Goal: Task Accomplishment & Management: Manage account settings

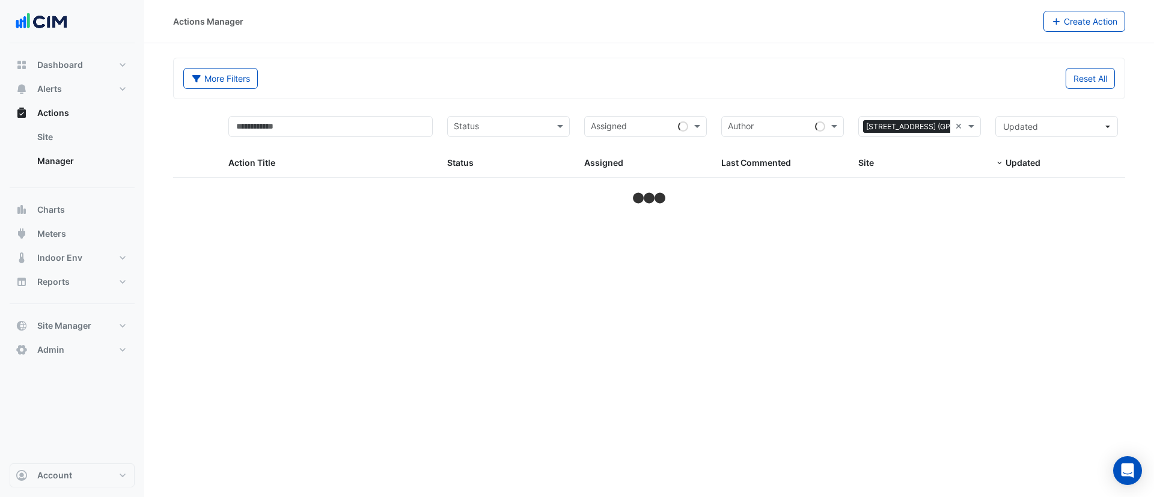
select select "***"
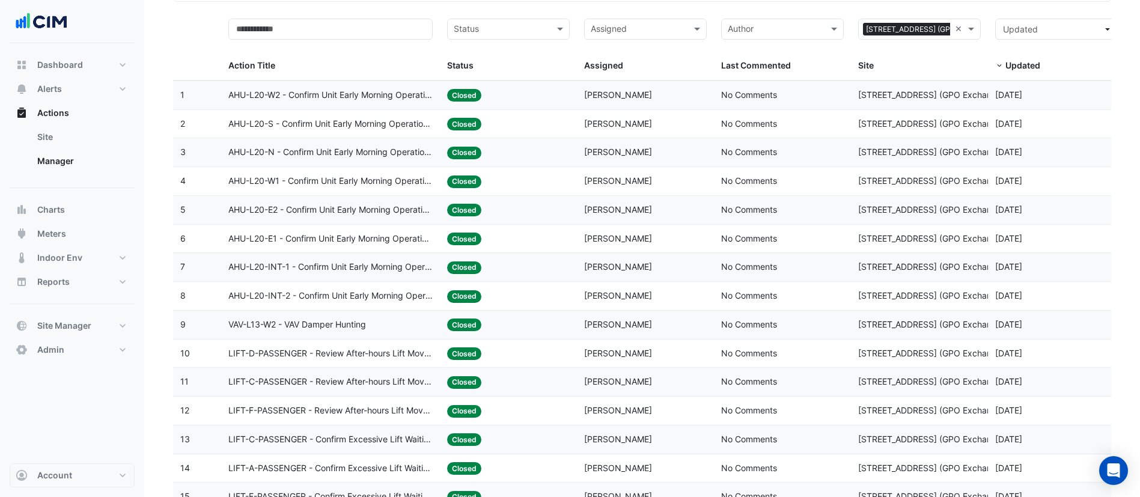
scroll to position [97, 0]
click at [496, 99] on div "Status: Closed" at bounding box center [508, 96] width 123 height 14
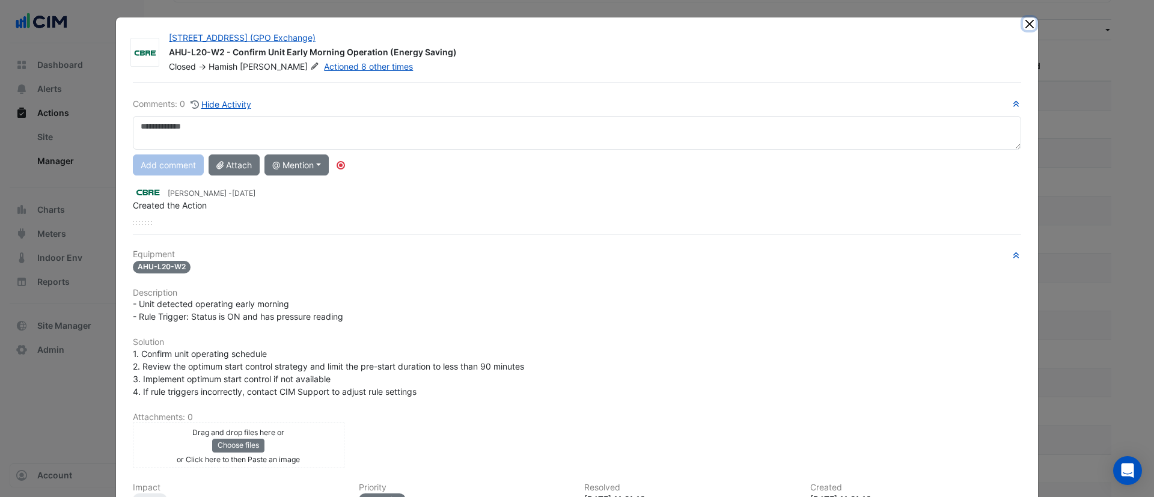
click at [1023, 26] on button "Close" at bounding box center [1029, 23] width 13 height 13
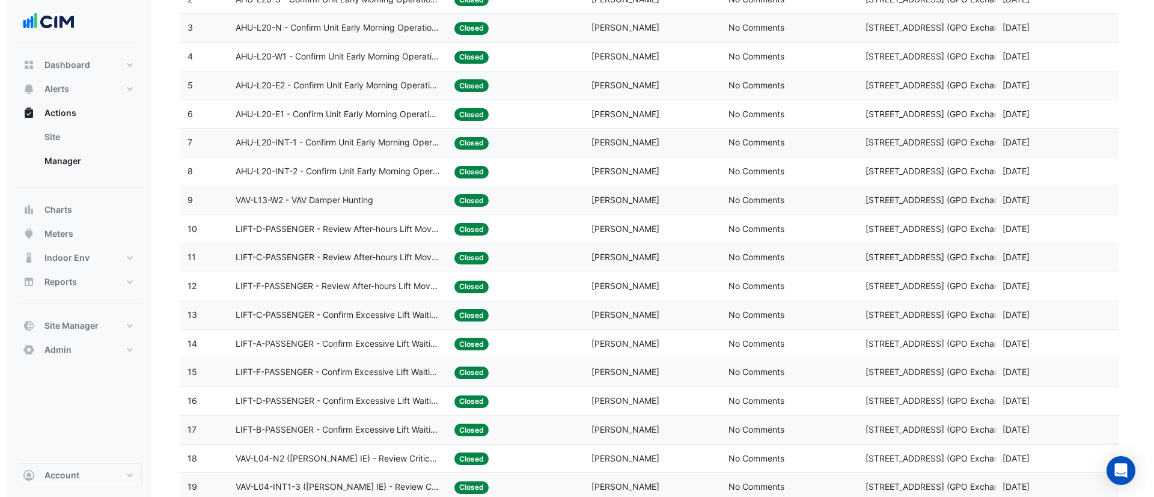
scroll to position [78, 0]
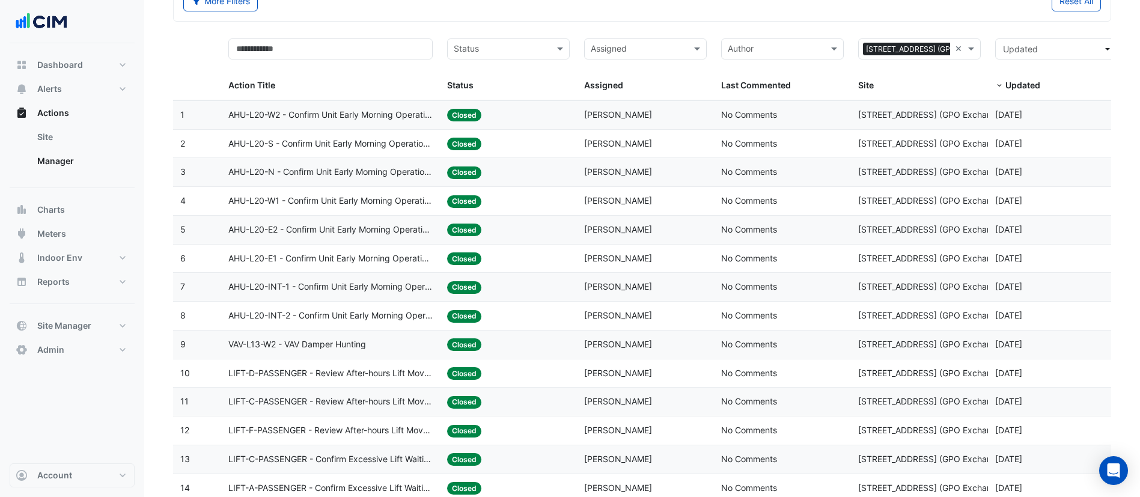
click at [350, 109] on span "AHU-L20-W2 - Confirm Unit Early Morning Operation (Energy Saving)" at bounding box center [330, 115] width 205 height 14
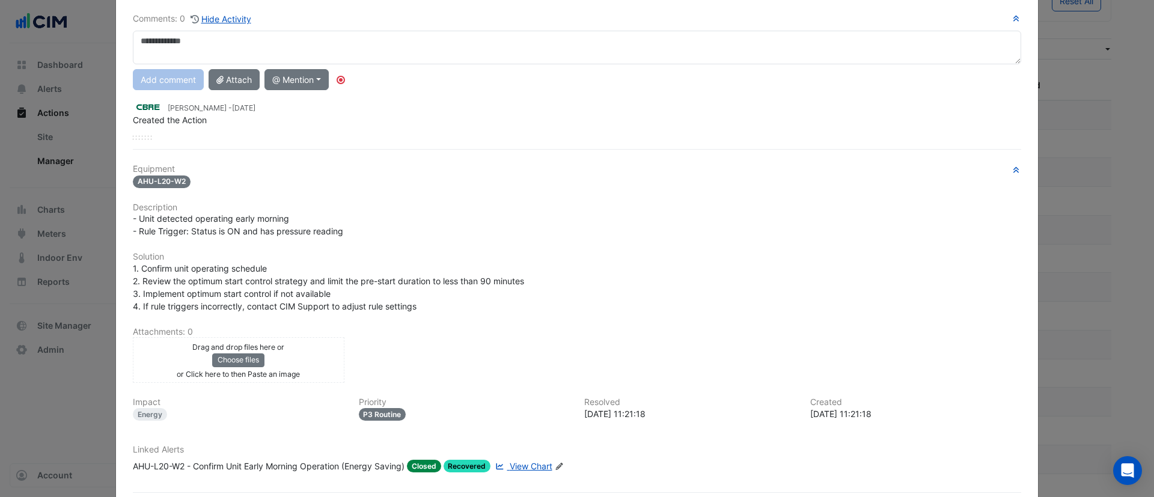
scroll to position [0, 0]
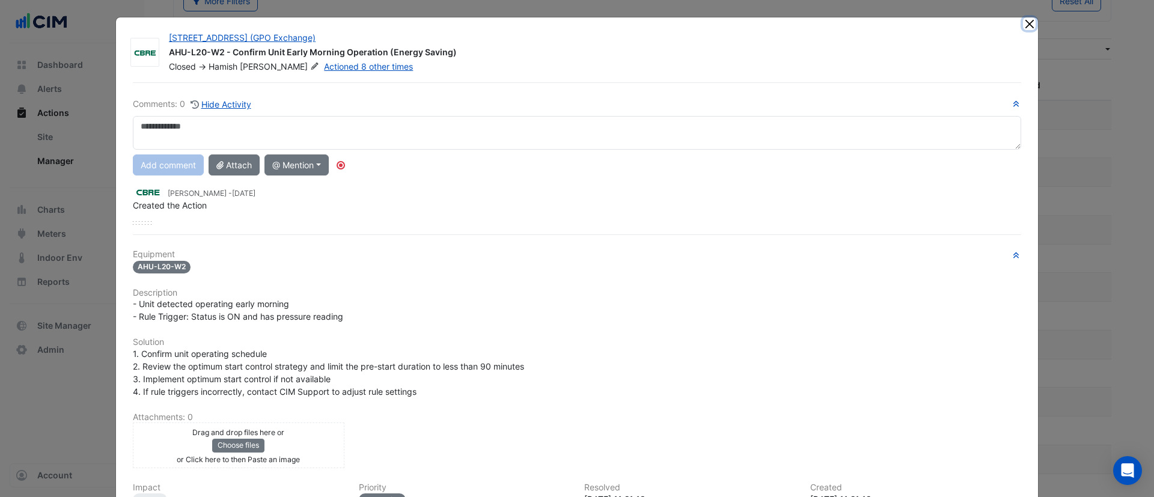
click at [1023, 27] on button "Close" at bounding box center [1029, 23] width 13 height 13
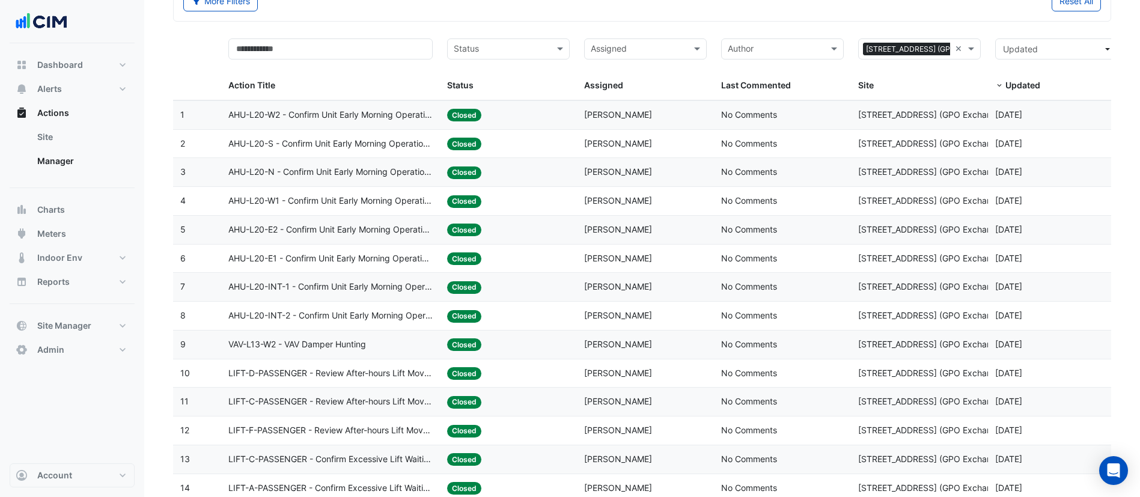
click at [390, 158] on datatable-body-cell "Action Title: AHU-L20-N - Confirm Unit Early Morning Operation (Energy Saving)" at bounding box center [330, 172] width 219 height 28
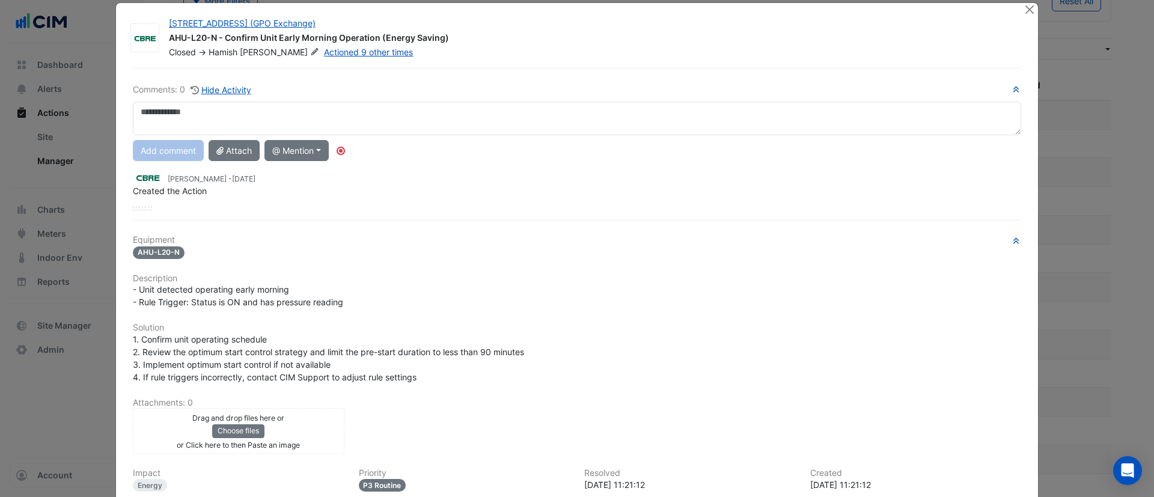
scroll to position [5, 0]
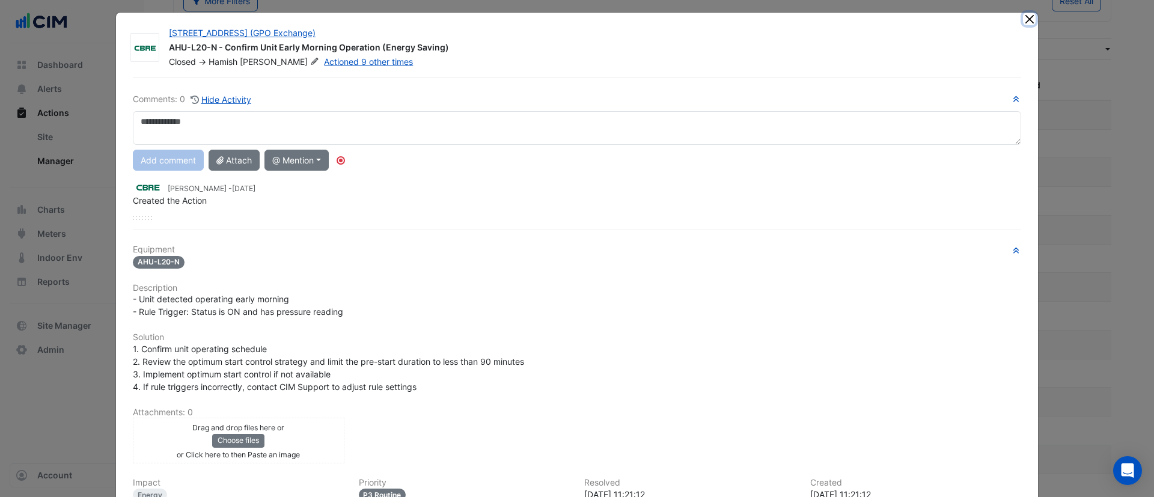
click at [1023, 19] on button "Close" at bounding box center [1029, 19] width 13 height 13
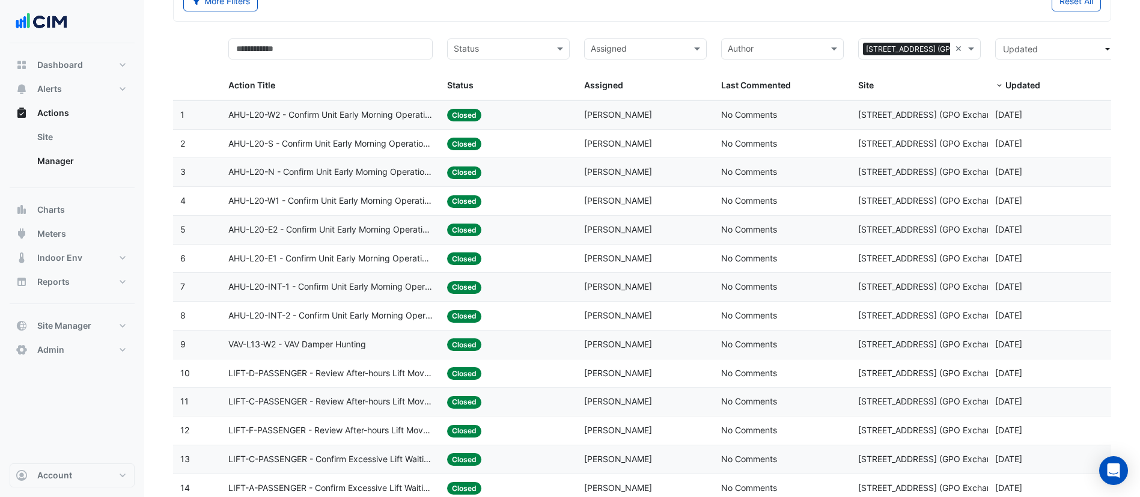
click at [403, 205] on span "AHU-L20-W1 - Confirm Unit Early Morning Operation (Energy Saving)" at bounding box center [330, 201] width 205 height 14
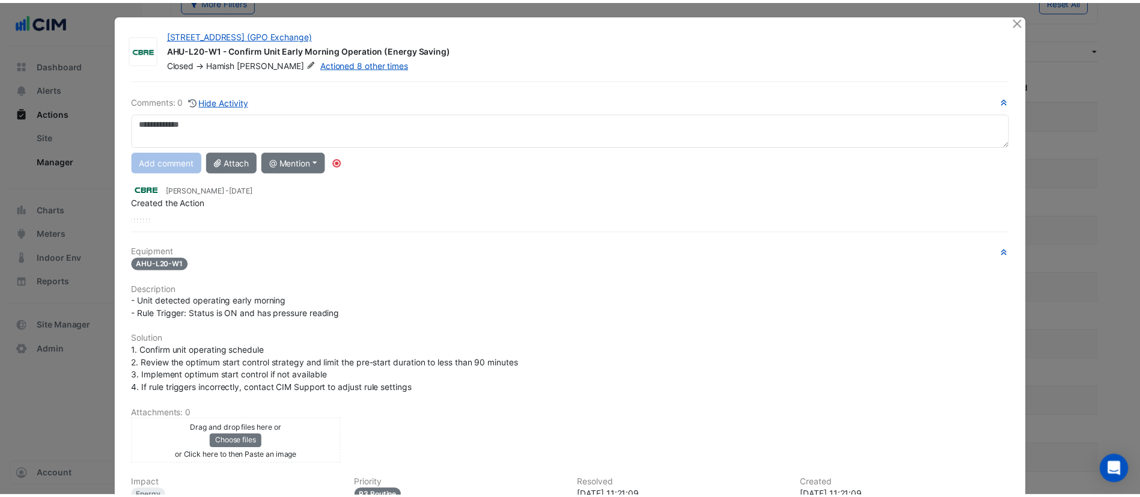
scroll to position [0, 0]
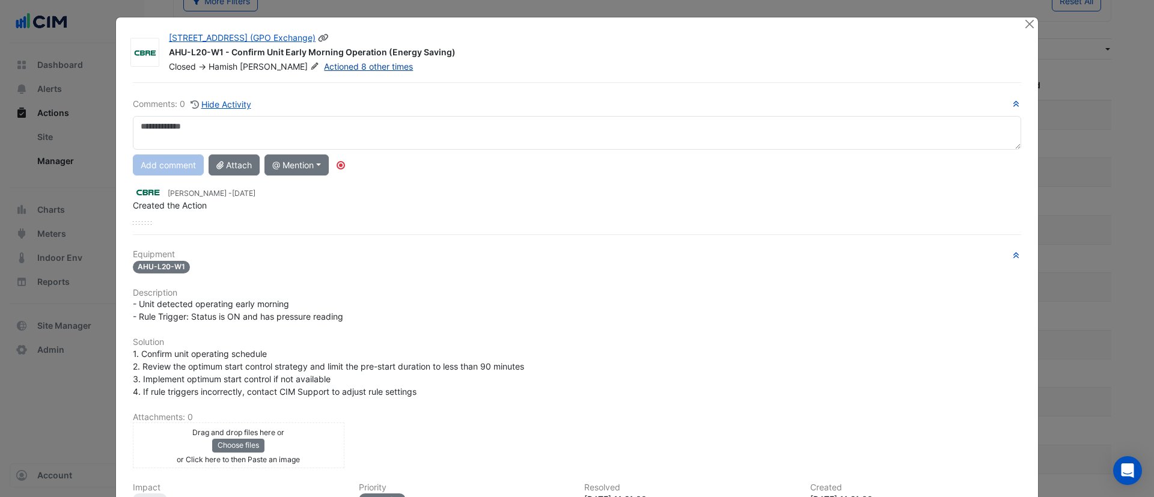
click at [333, 69] on link "Actioned 8 other times" at bounding box center [368, 66] width 89 height 10
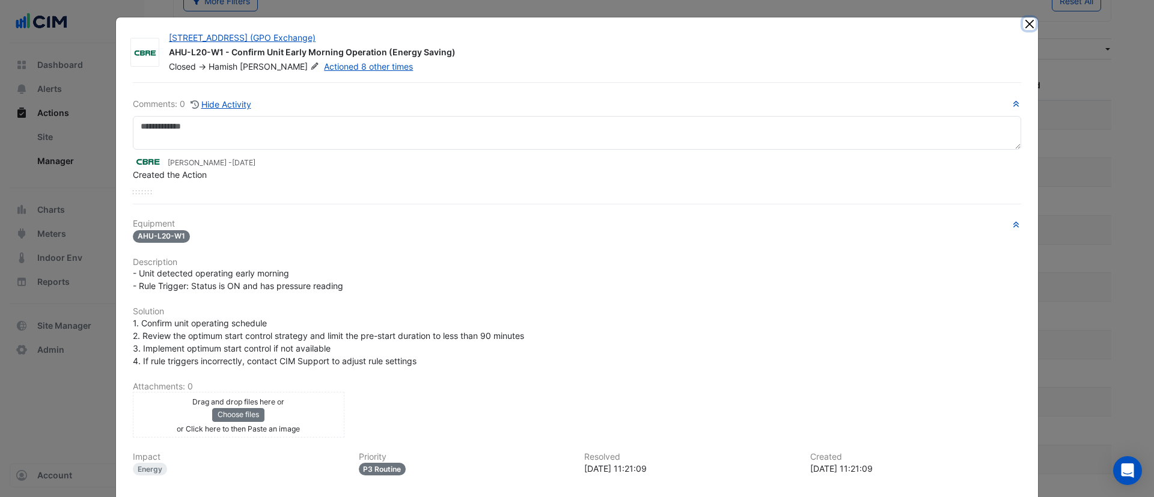
click at [1023, 28] on button "Close" at bounding box center [1029, 23] width 13 height 13
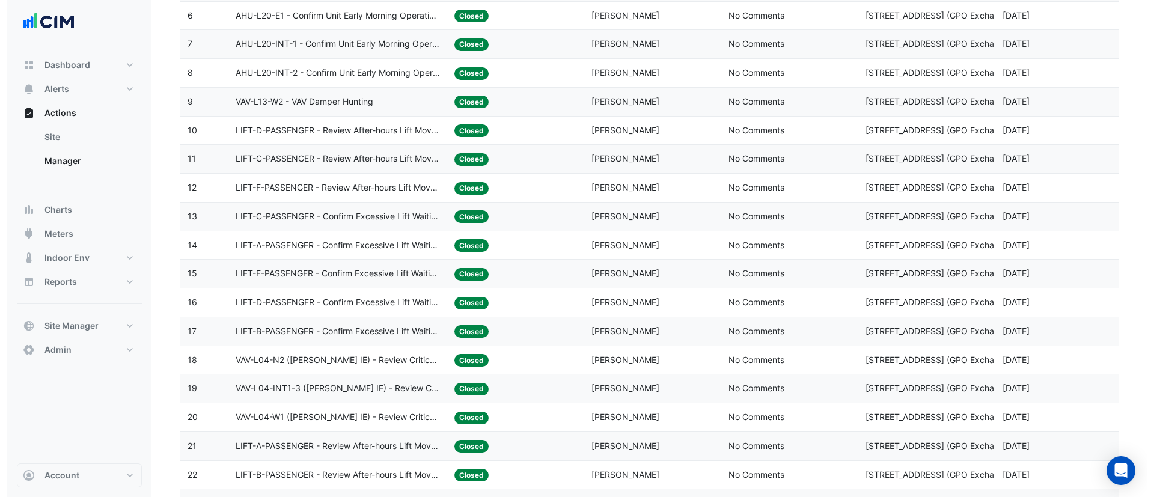
scroll to position [319, 0]
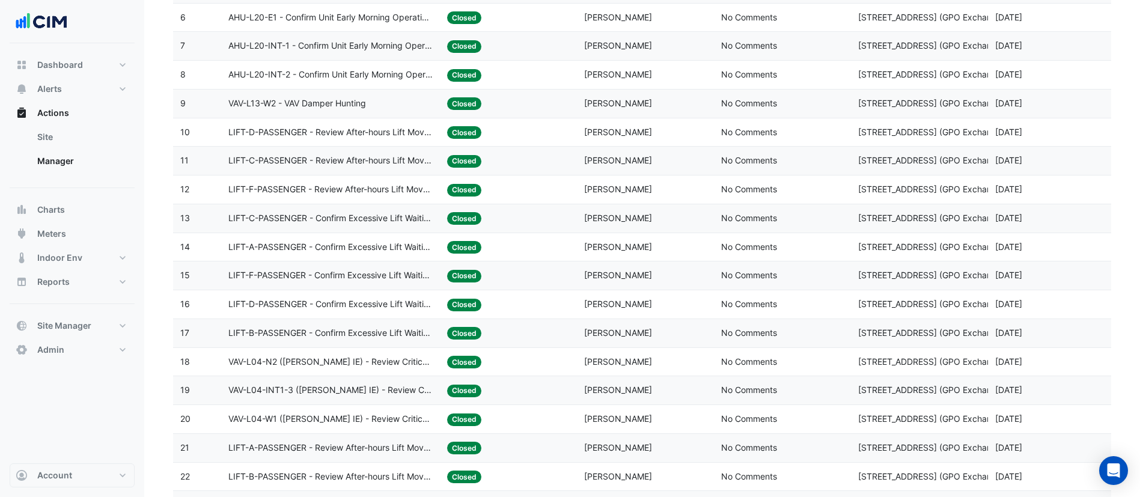
click at [373, 190] on span "LIFT-F-PASSENGER - Review After-hours Lift Movement" at bounding box center [330, 190] width 205 height 14
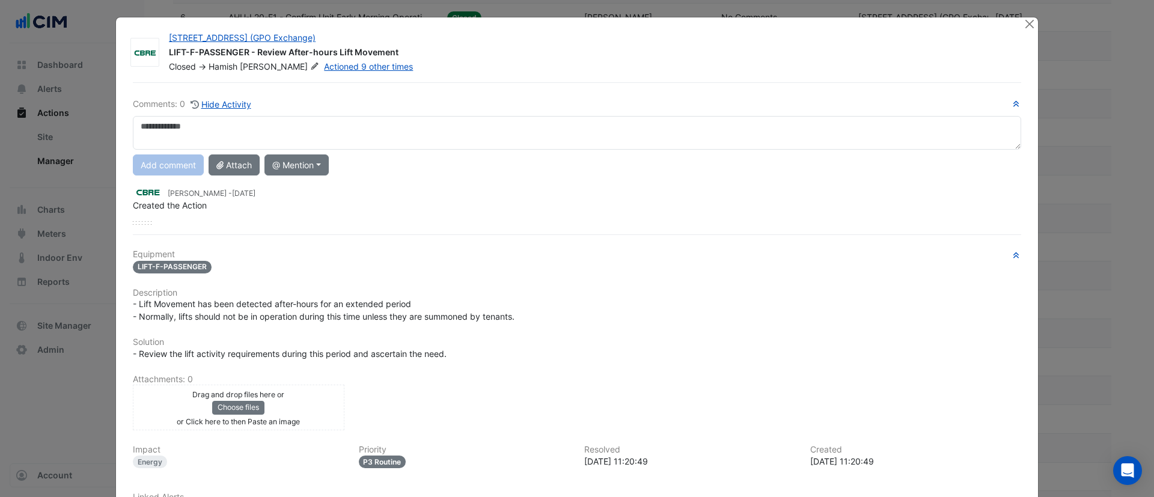
scroll to position [106, 0]
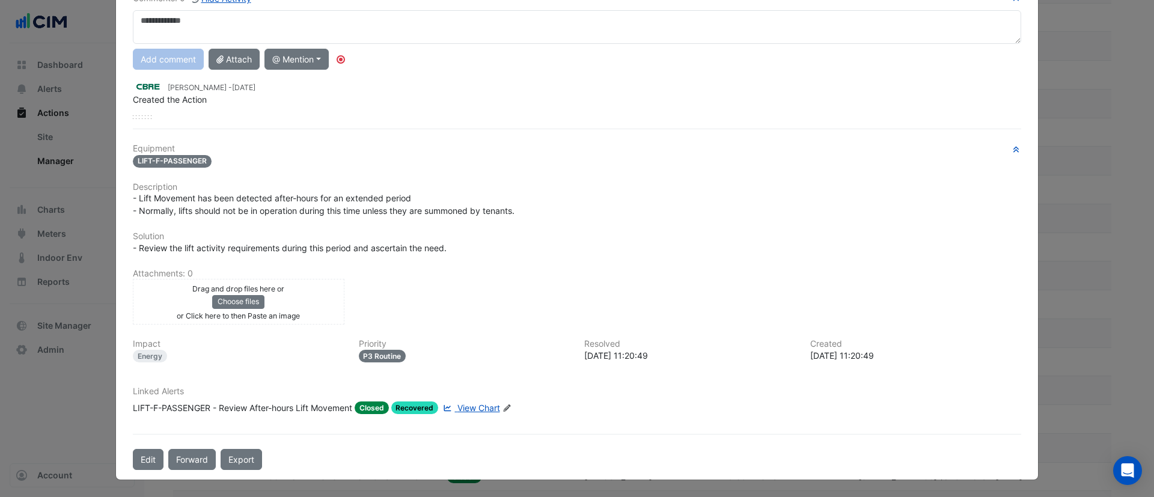
click at [465, 411] on span "View Chart" at bounding box center [478, 408] width 43 height 10
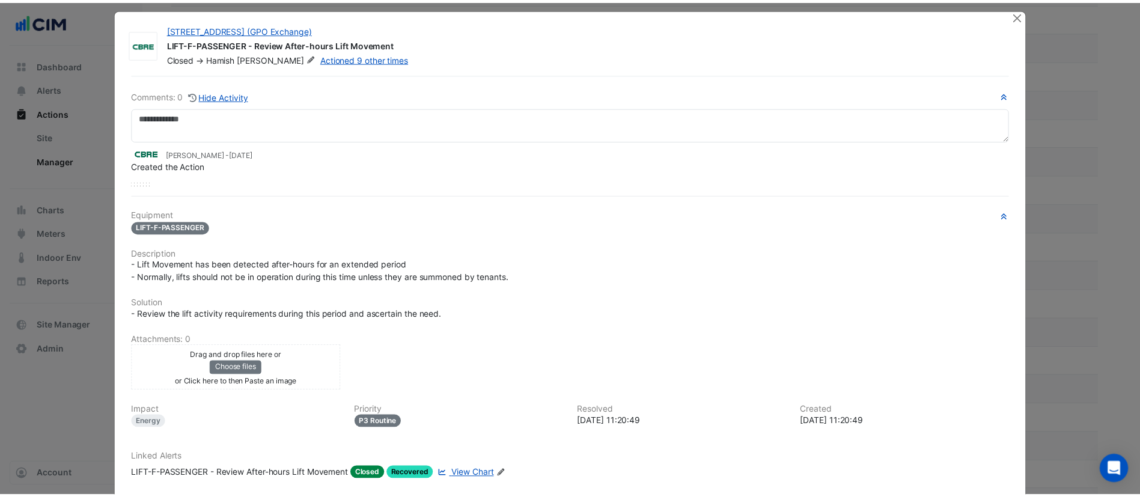
scroll to position [7, 0]
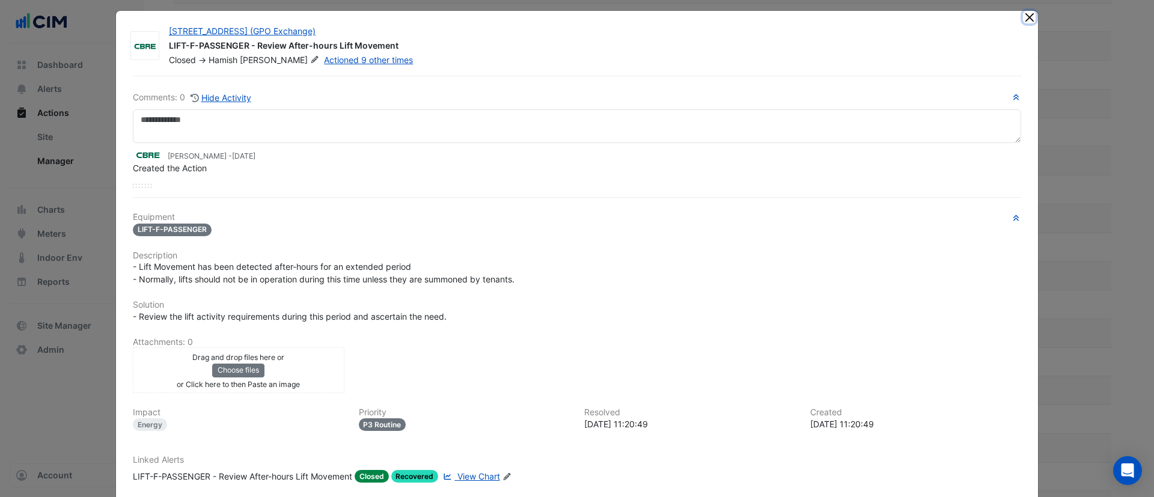
click at [1023, 16] on button "Close" at bounding box center [1029, 17] width 13 height 13
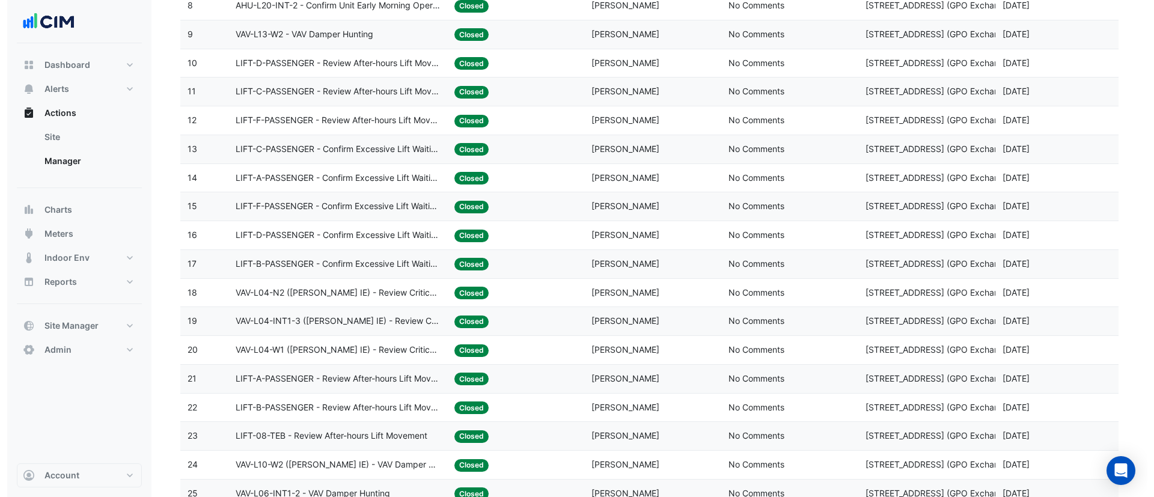
scroll to position [389, 0]
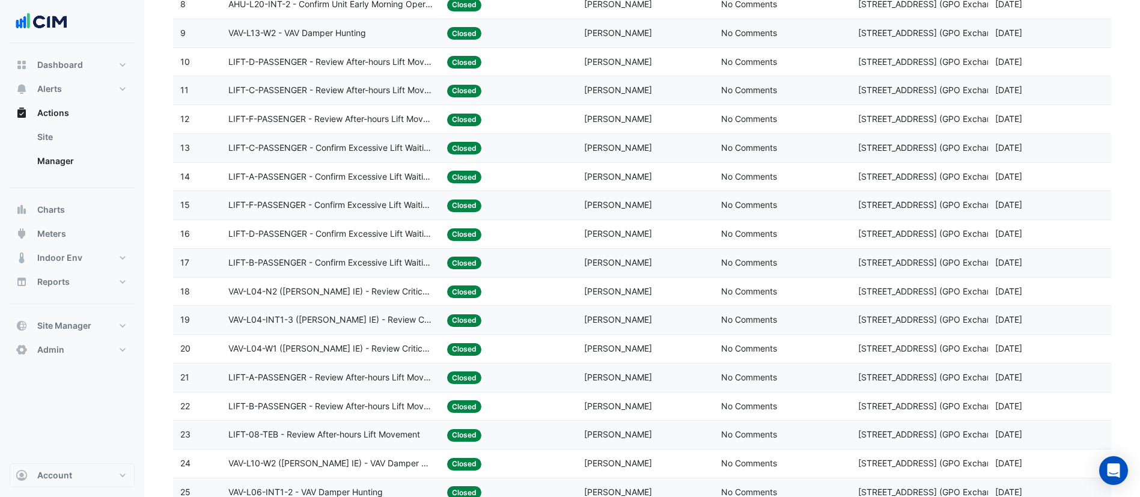
click at [388, 287] on span "VAV-L04-N2 (NABERS IE) - Review Critical Sensor Outside Range" at bounding box center [330, 292] width 205 height 14
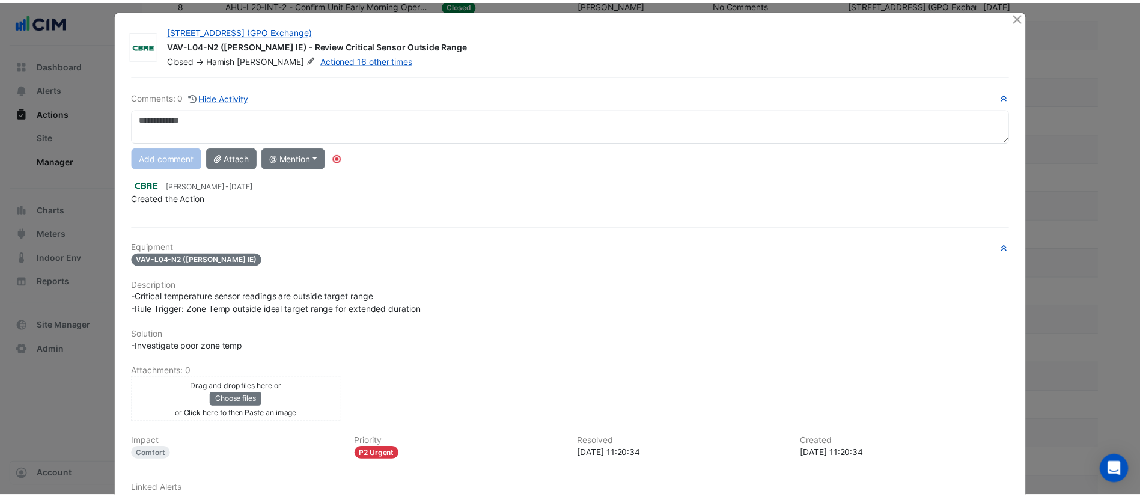
scroll to position [0, 0]
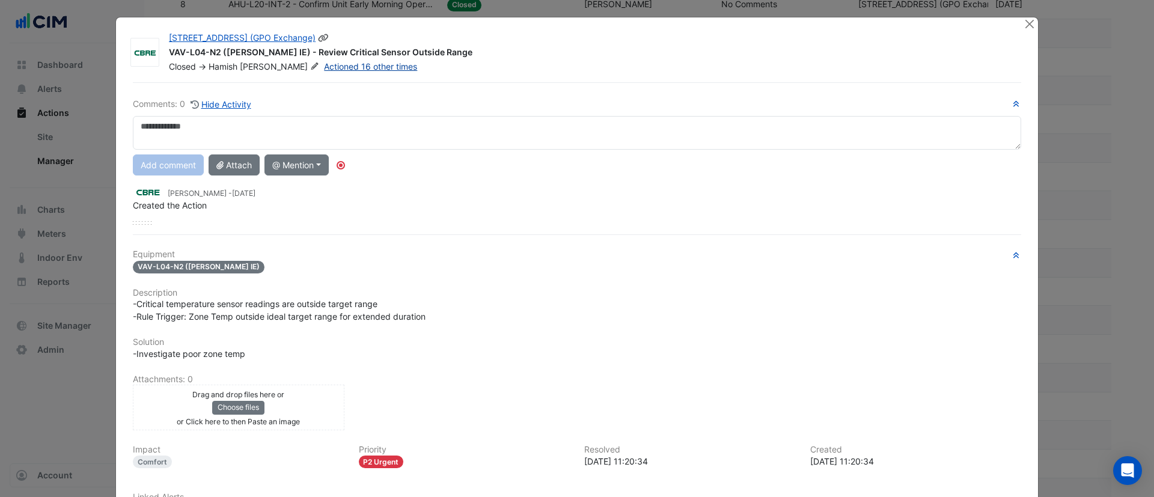
click at [332, 65] on link "Actioned 16 other times" at bounding box center [370, 66] width 93 height 10
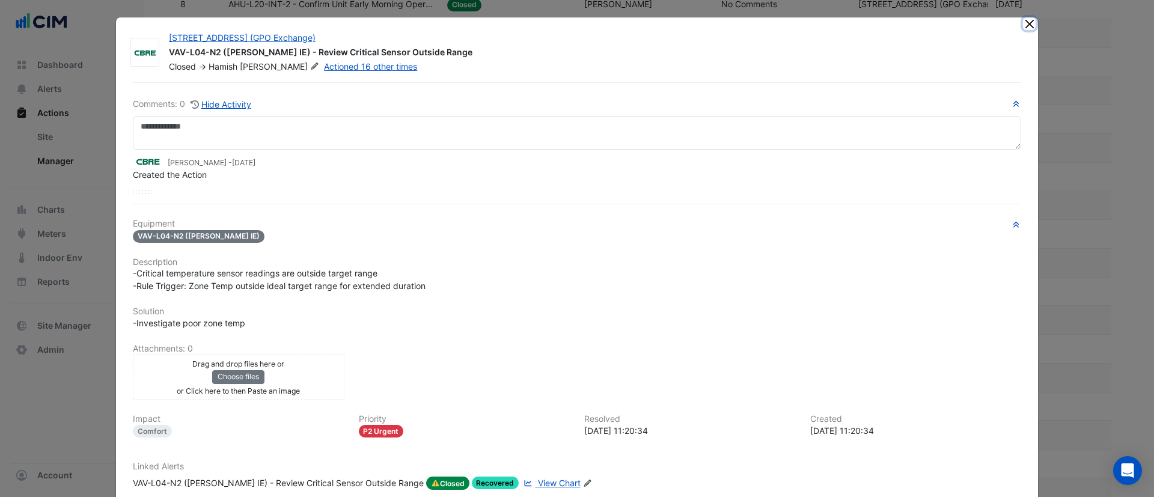
click at [1023, 18] on button "Close" at bounding box center [1029, 23] width 13 height 13
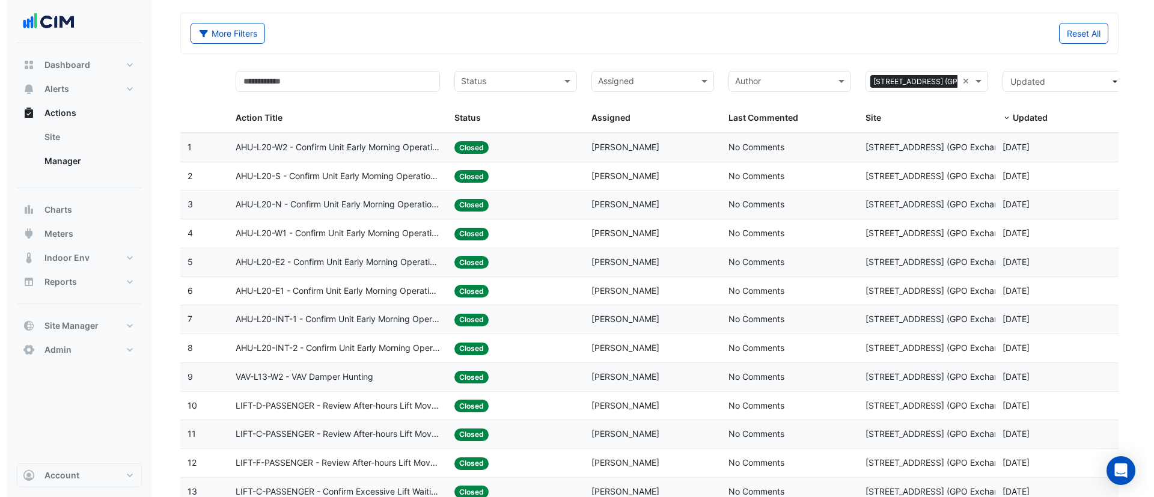
scroll to position [61, 0]
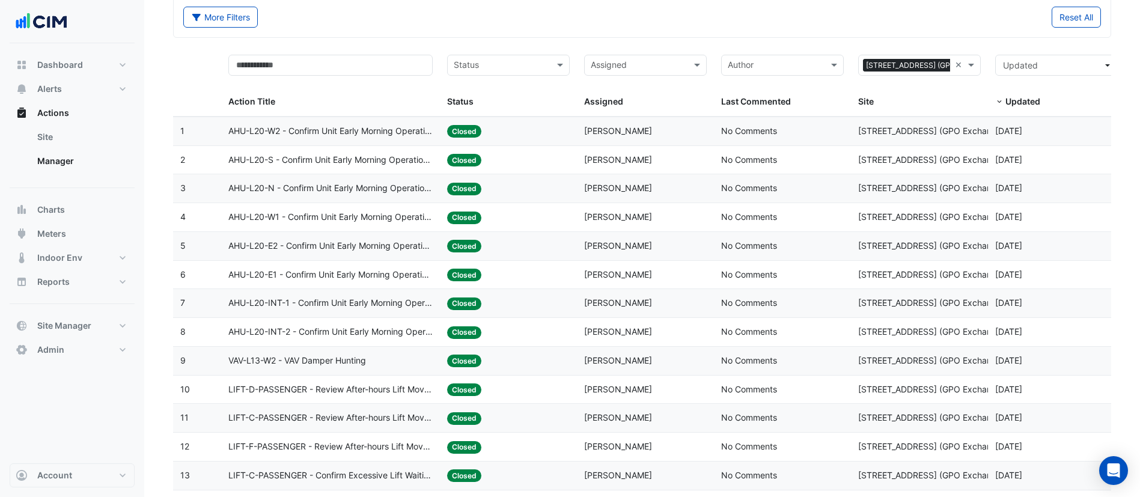
click at [371, 150] on datatable-body-cell "Action Title: AHU-L20-S - Confirm Unit Early Morning Operation (Energy Saving)" at bounding box center [330, 160] width 219 height 28
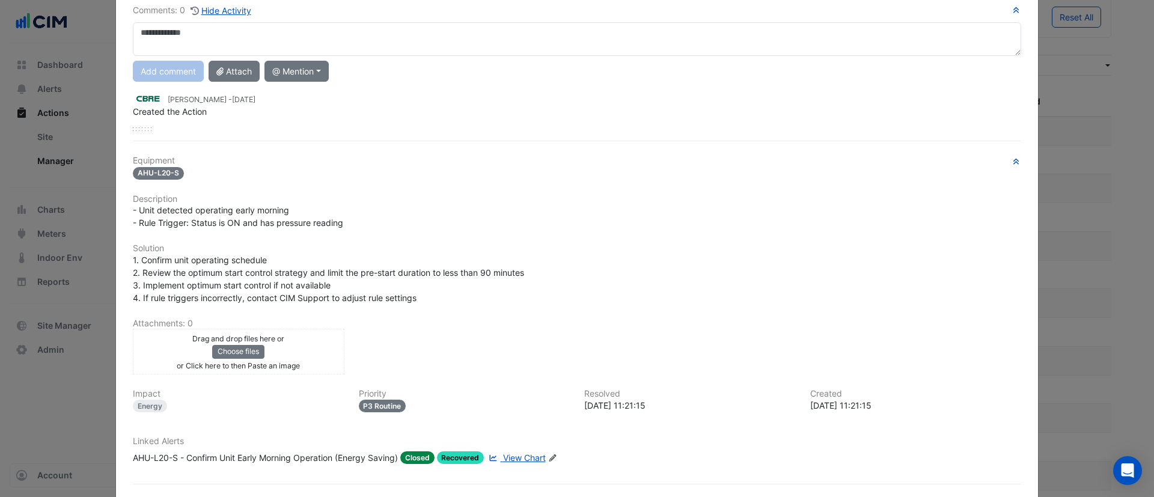
scroll to position [144, 0]
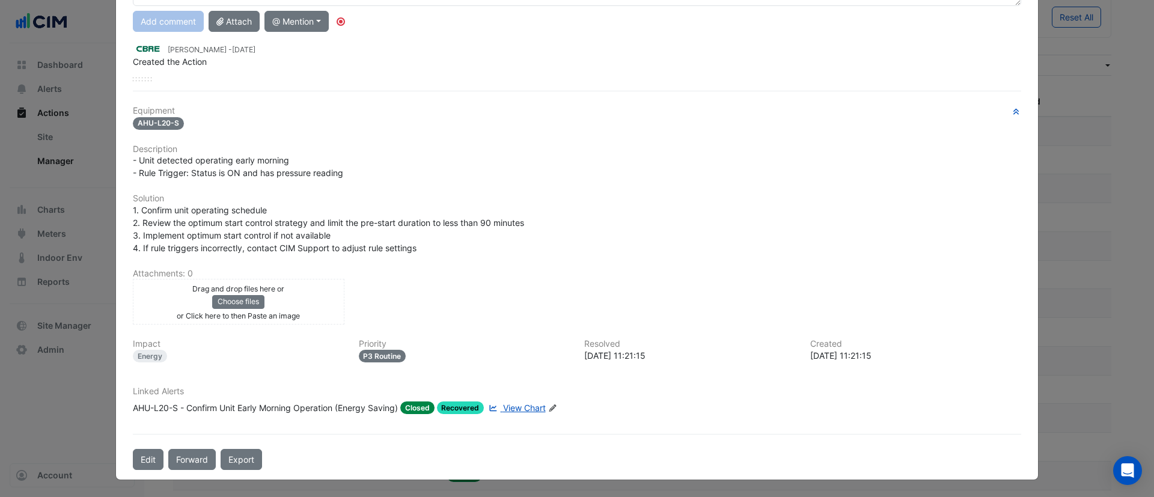
click at [516, 407] on span "View Chart" at bounding box center [524, 408] width 43 height 10
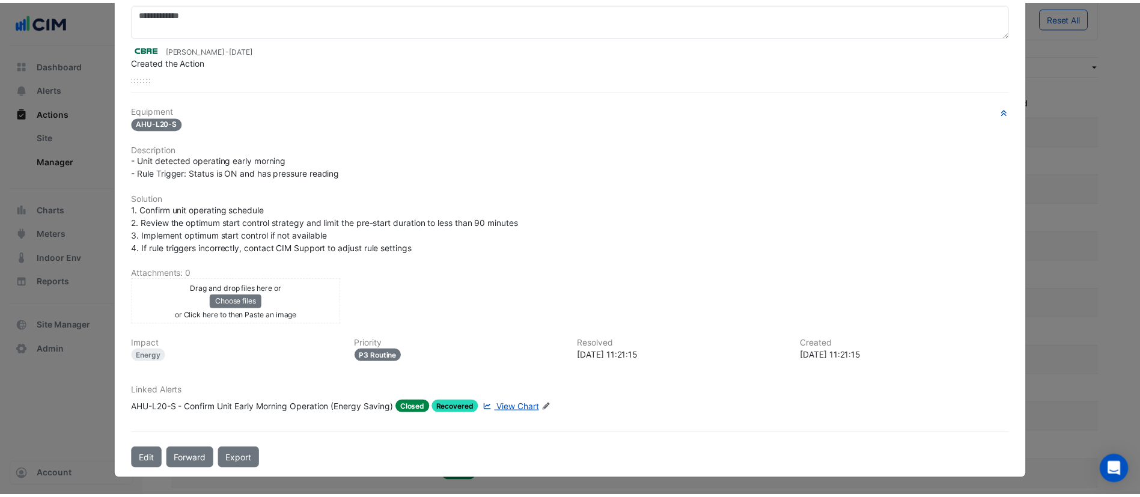
scroll to position [0, 0]
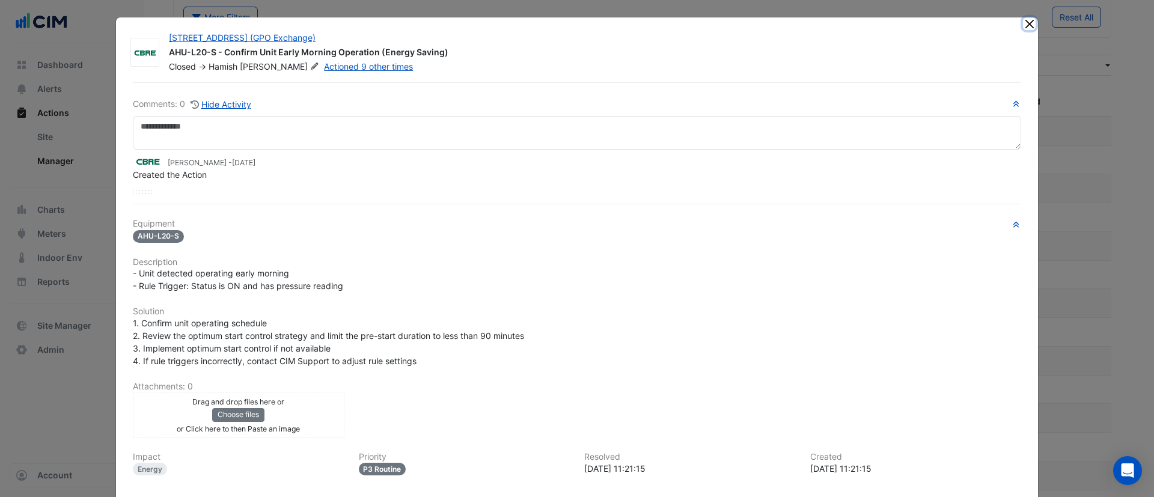
click at [1027, 21] on button "Close" at bounding box center [1029, 23] width 13 height 13
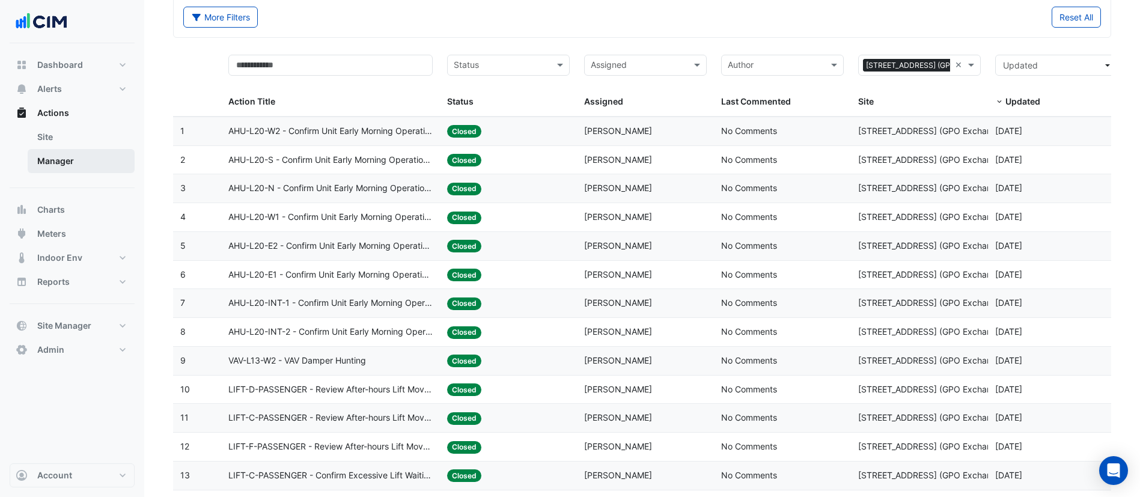
click at [67, 157] on link "Manager" at bounding box center [81, 161] width 107 height 24
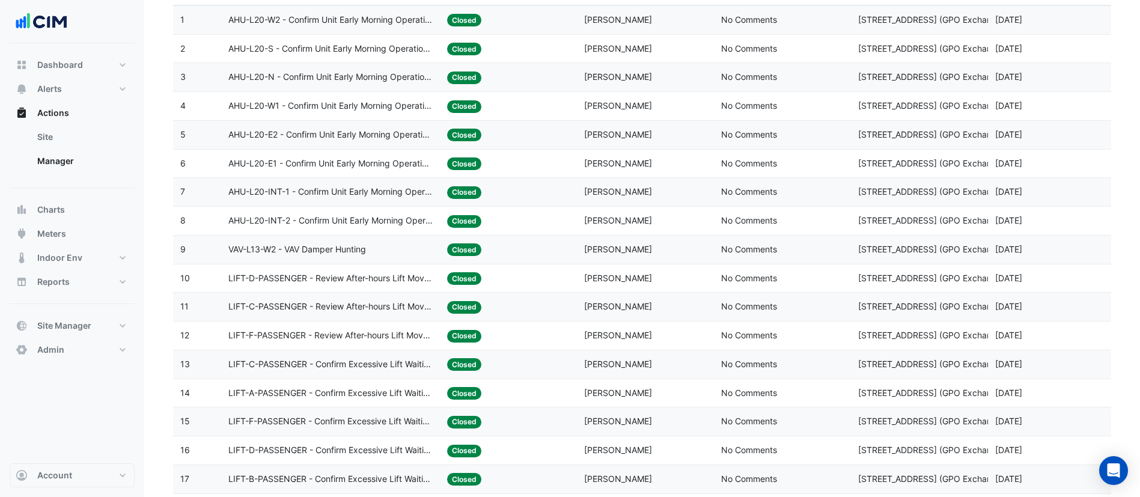
scroll to position [113, 0]
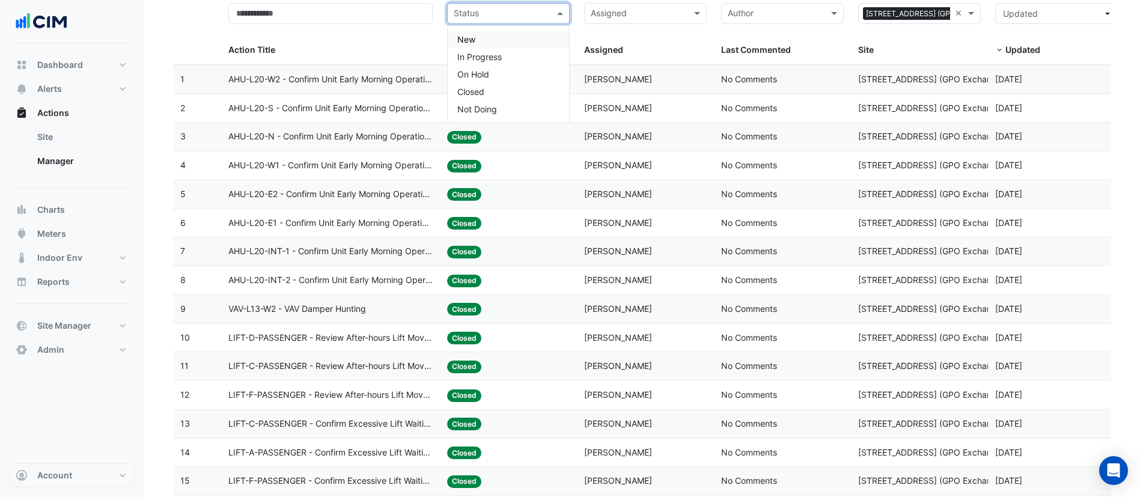
click at [492, 15] on input "text" at bounding box center [502, 15] width 96 height 14
click at [481, 58] on span "In Progress" at bounding box center [479, 57] width 44 height 10
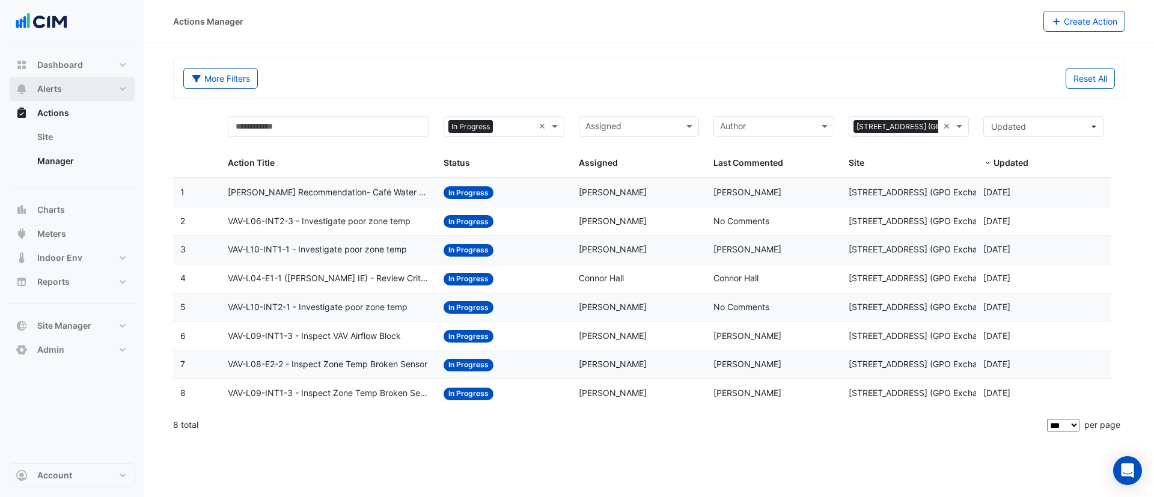
click at [61, 82] on button "Alerts" at bounding box center [72, 89] width 125 height 24
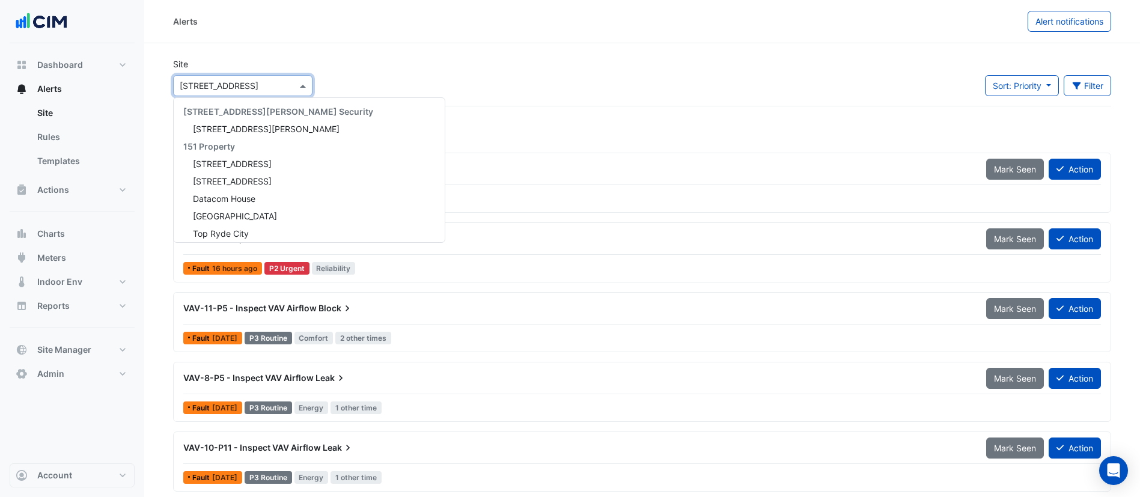
click at [238, 92] on div "Select a Site × 225 St Georges Terrace" at bounding box center [242, 85] width 139 height 21
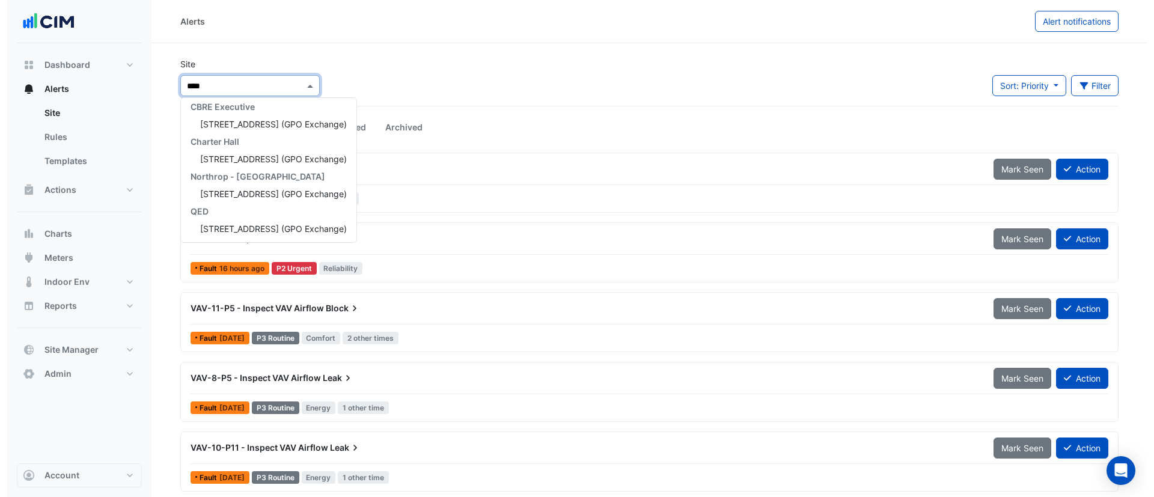
scroll to position [75, 0]
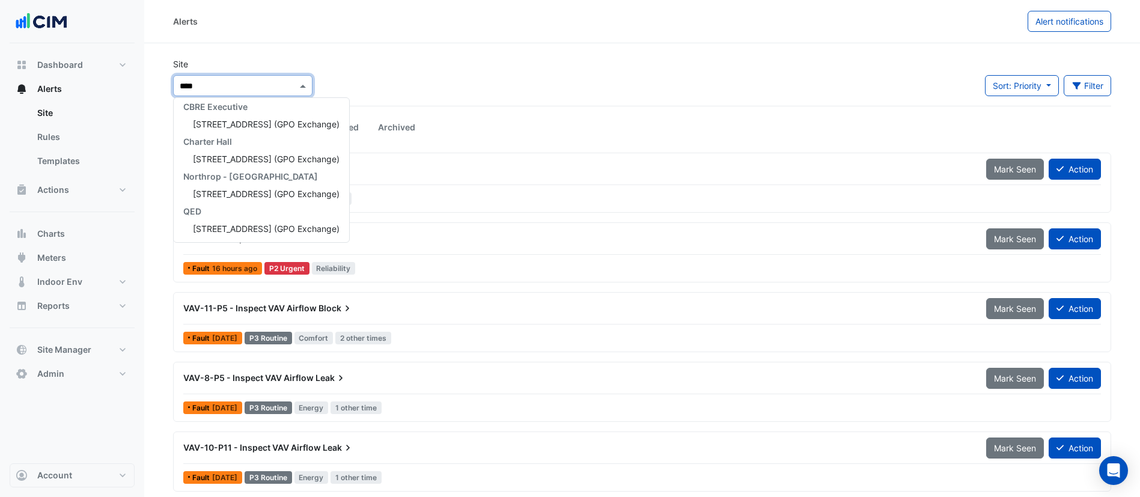
type input "*****"
click at [268, 120] on span "10 Franklin Street (GPO Exchange)" at bounding box center [266, 124] width 147 height 10
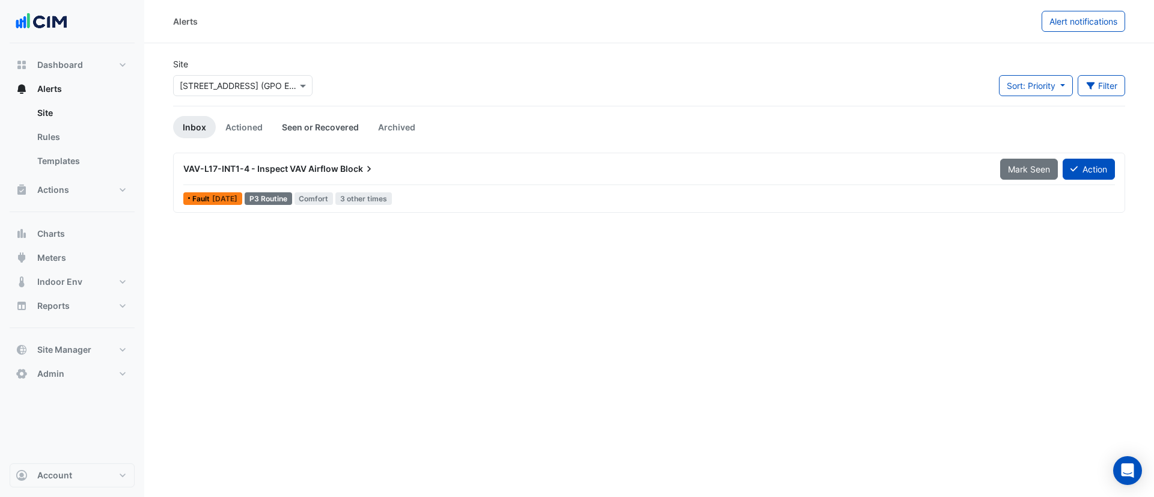
click at [325, 121] on link "Seen or Recovered" at bounding box center [320, 127] width 96 height 22
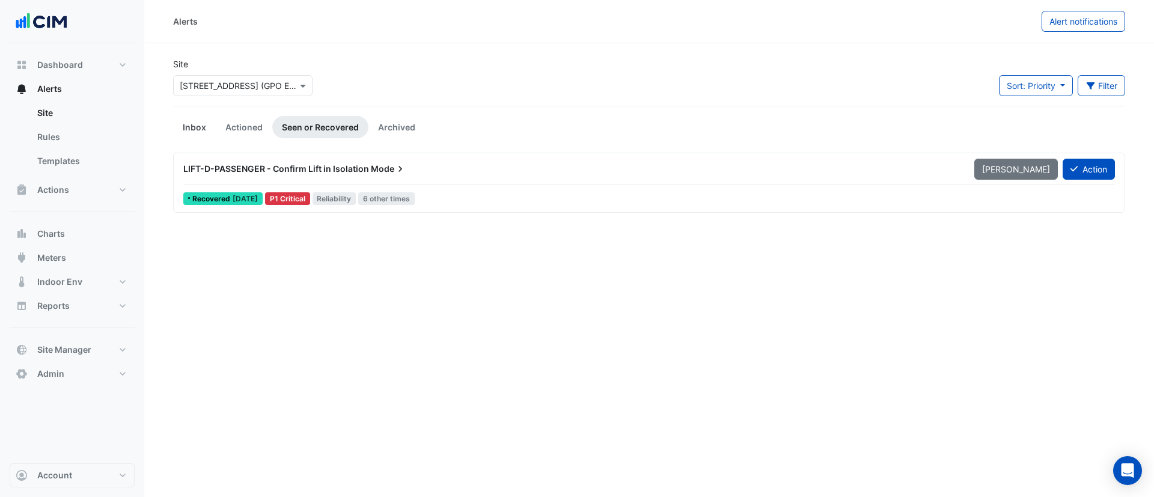
click at [193, 126] on link "Inbox" at bounding box center [194, 127] width 43 height 22
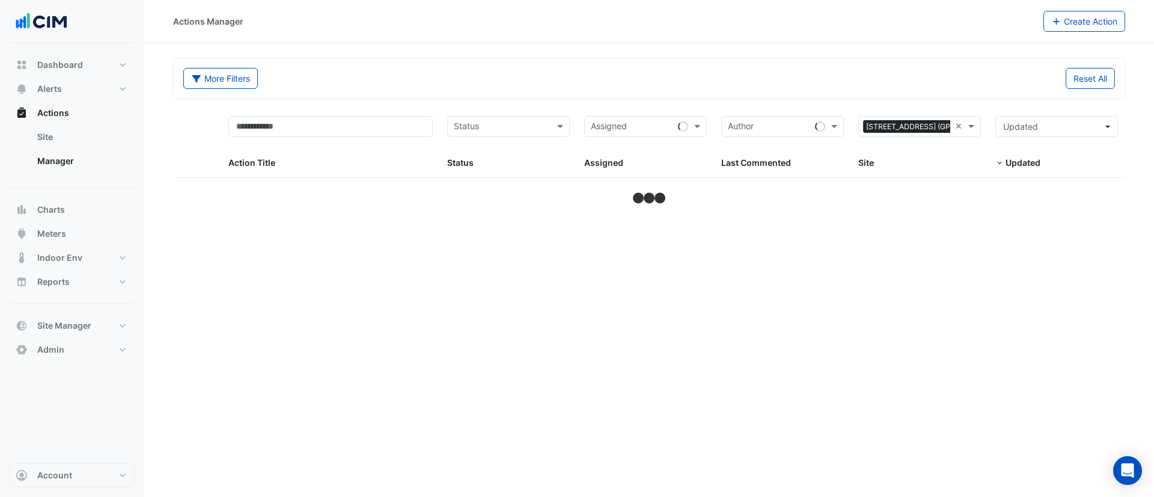
select select "***"
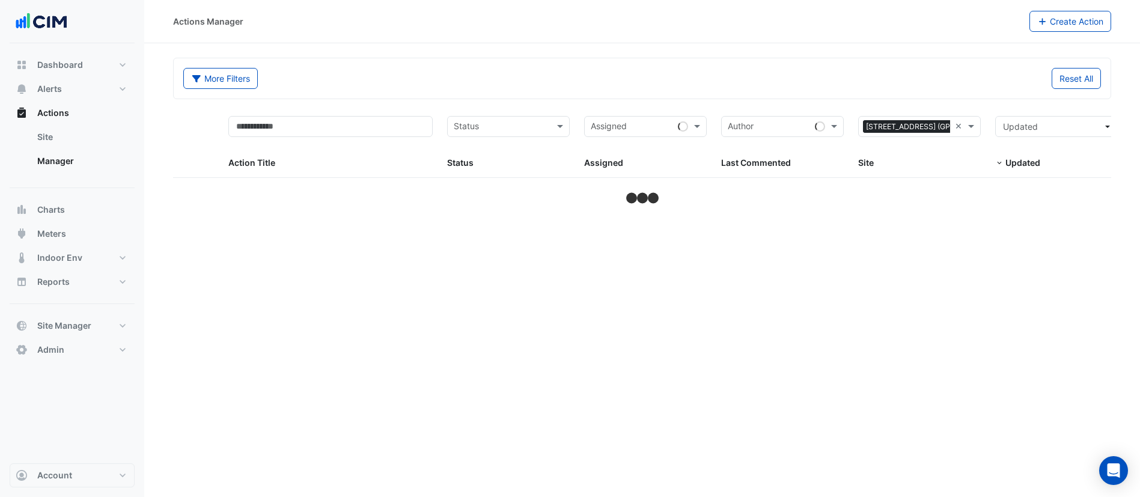
select select "***"
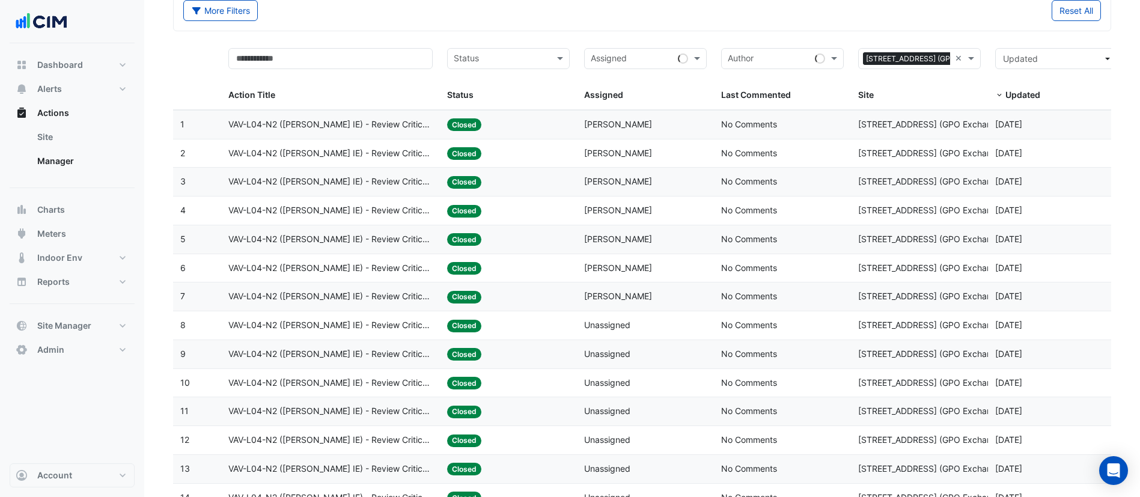
scroll to position [63, 0]
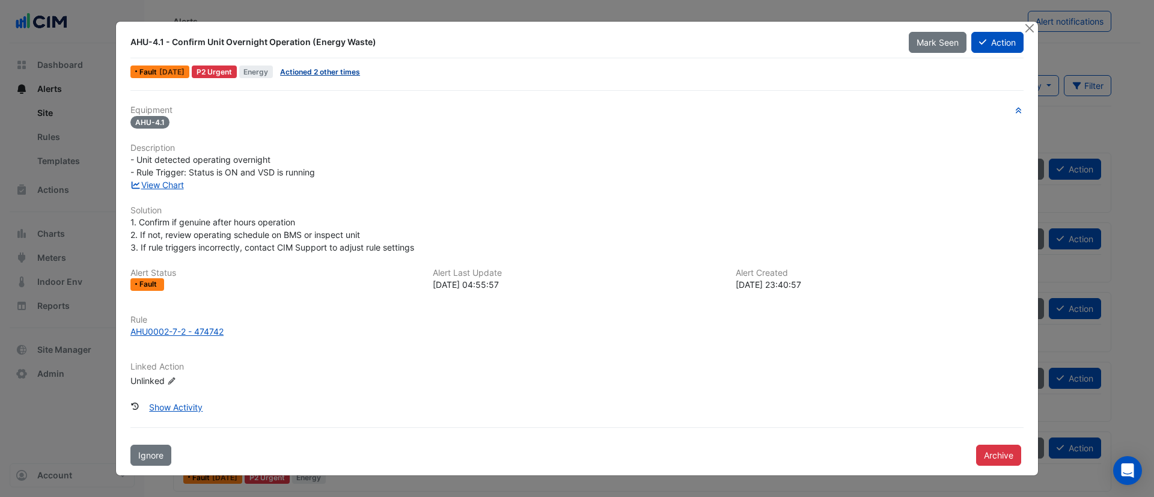
click at [325, 73] on link "Actioned 2 other times" at bounding box center [320, 71] width 80 height 9
click at [1031, 28] on button "Close" at bounding box center [1029, 28] width 13 height 13
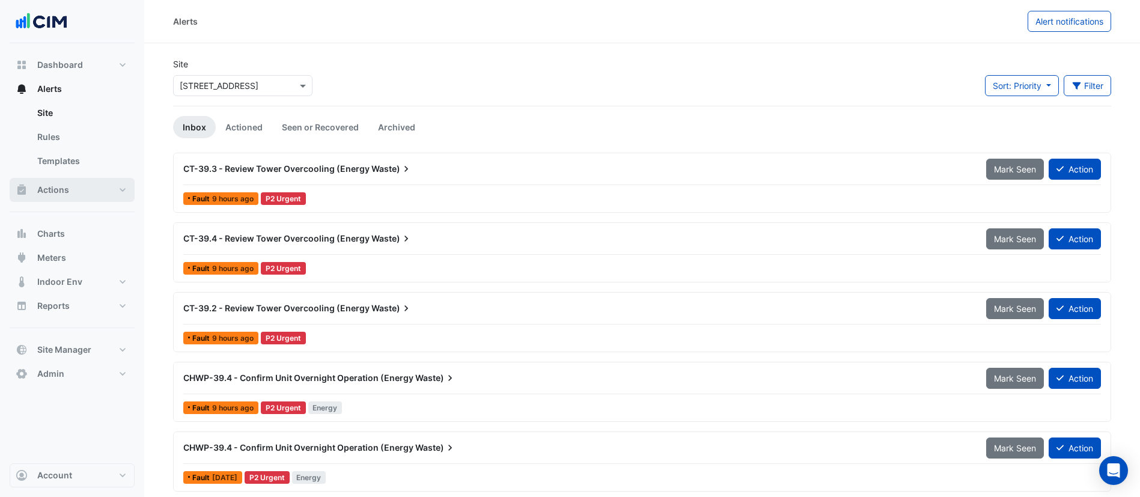
click at [84, 197] on button "Actions" at bounding box center [72, 190] width 125 height 24
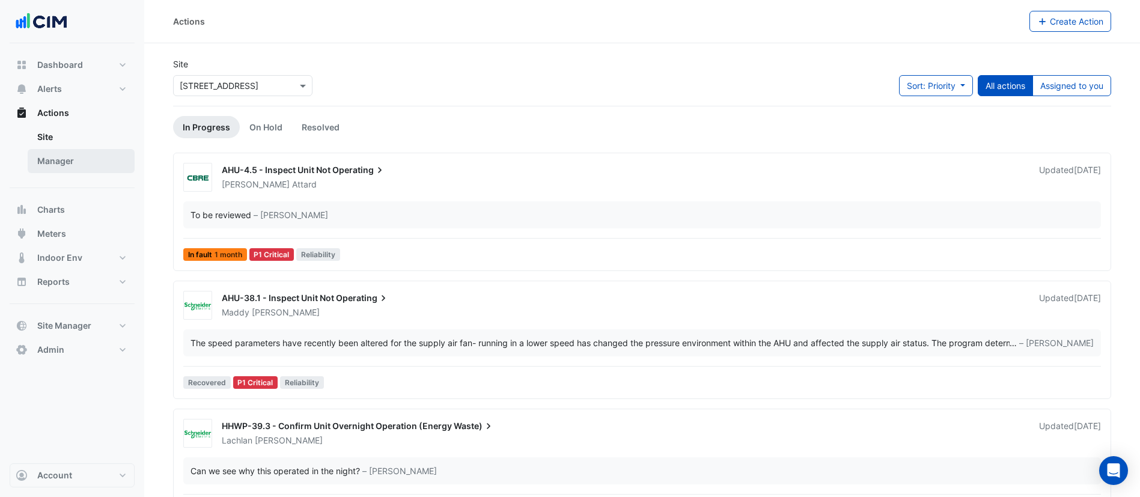
click at [101, 164] on link "Manager" at bounding box center [81, 161] width 107 height 24
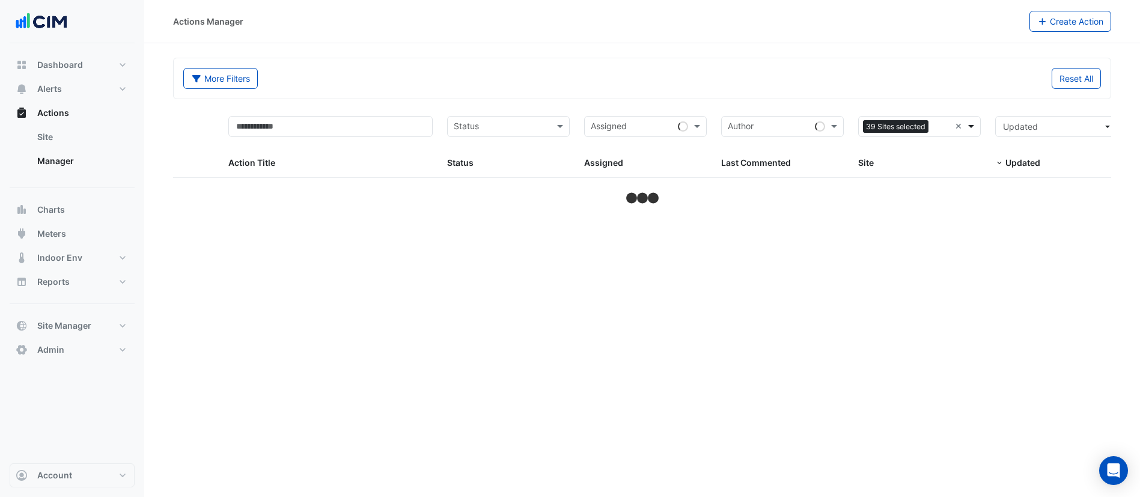
select select "***"
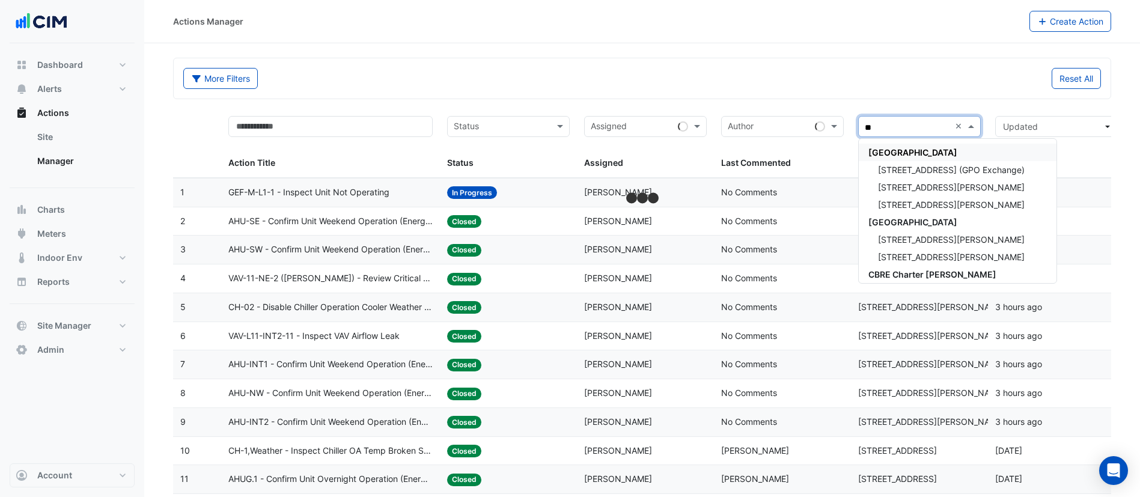
type input "**"
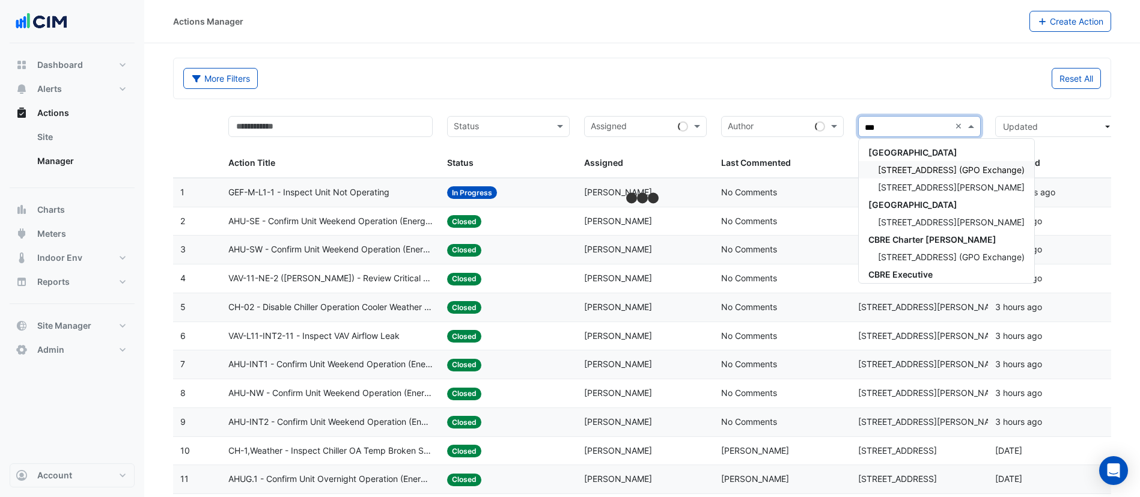
click at [903, 169] on span "[STREET_ADDRESS] (GPO Exchange)" at bounding box center [951, 170] width 147 height 10
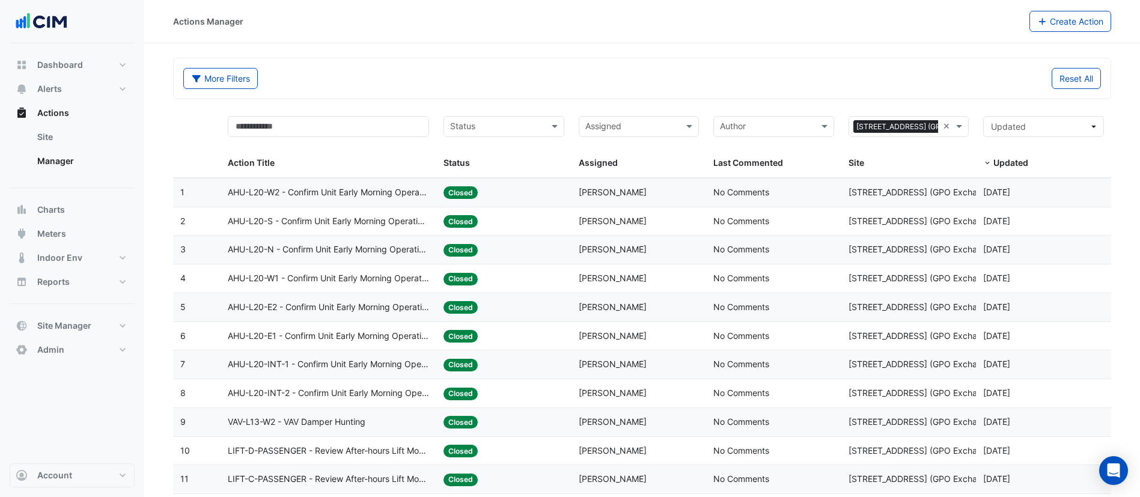
click at [500, 193] on div "Status: Closed" at bounding box center [504, 193] width 121 height 14
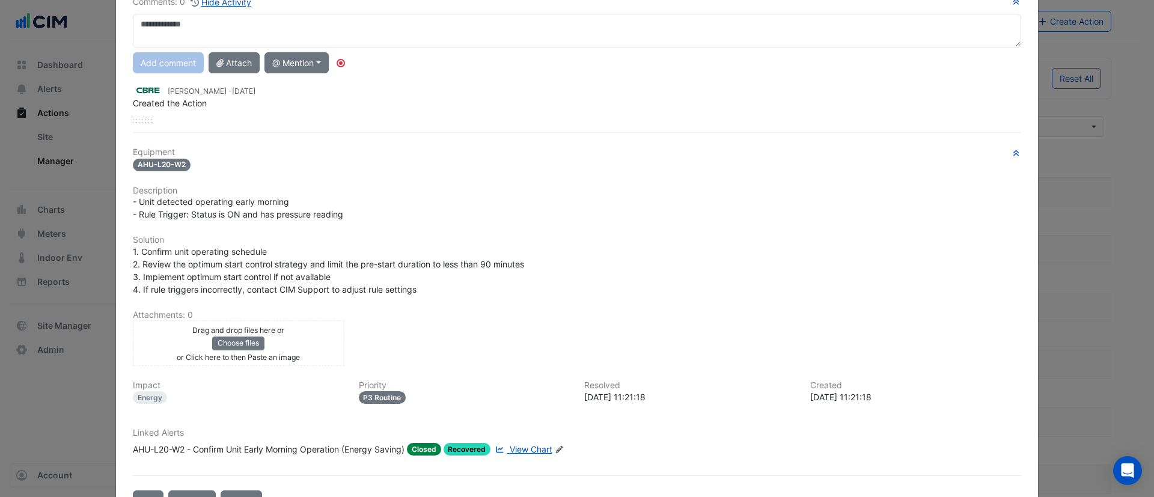
scroll to position [144, 0]
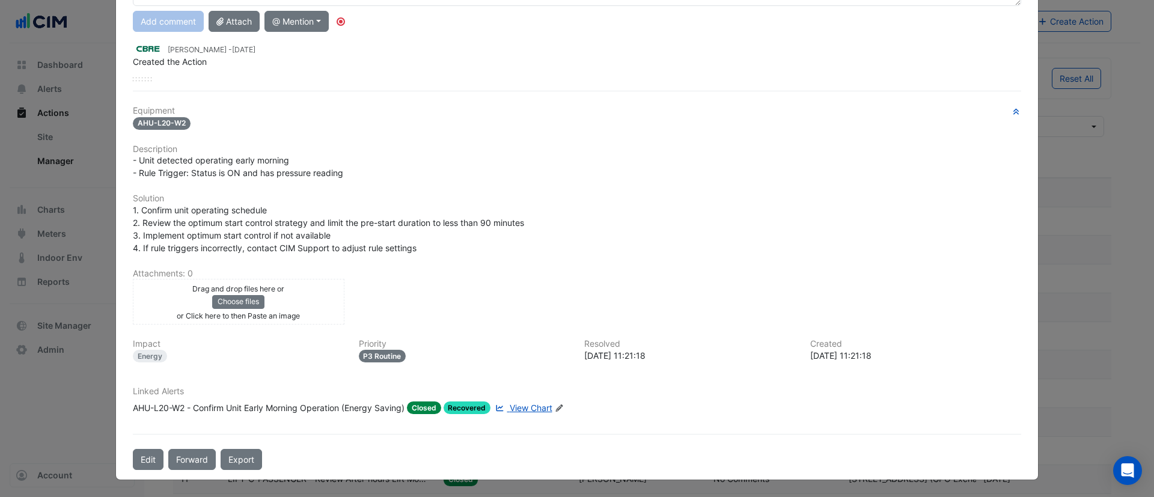
click at [510, 408] on span "View Chart" at bounding box center [531, 408] width 43 height 10
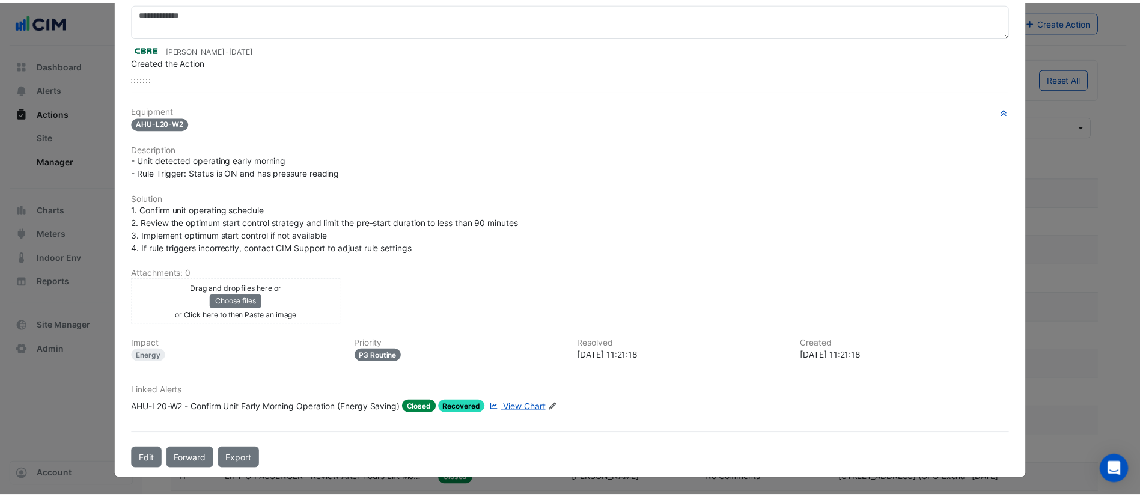
scroll to position [0, 0]
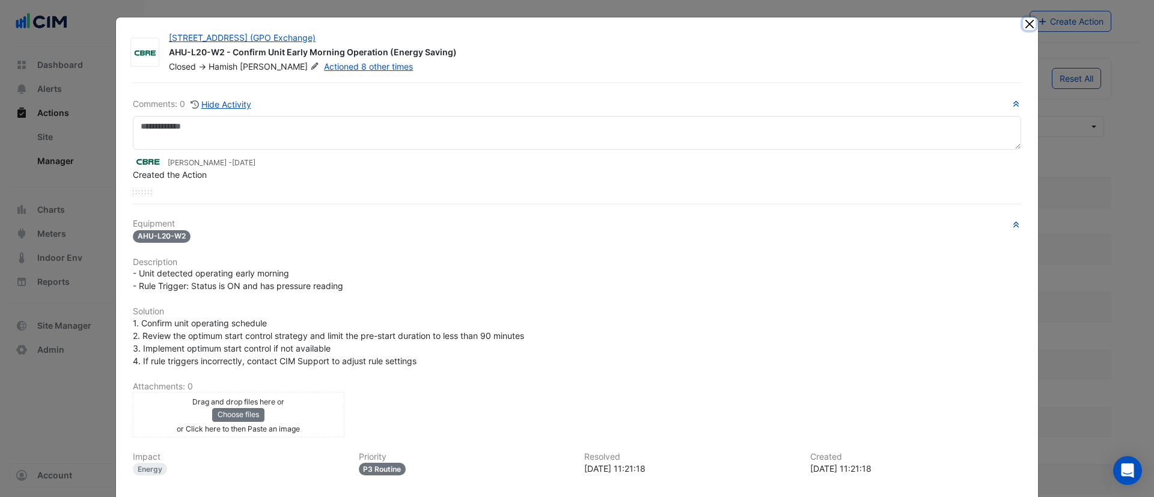
click at [1024, 25] on button "Close" at bounding box center [1029, 23] width 13 height 13
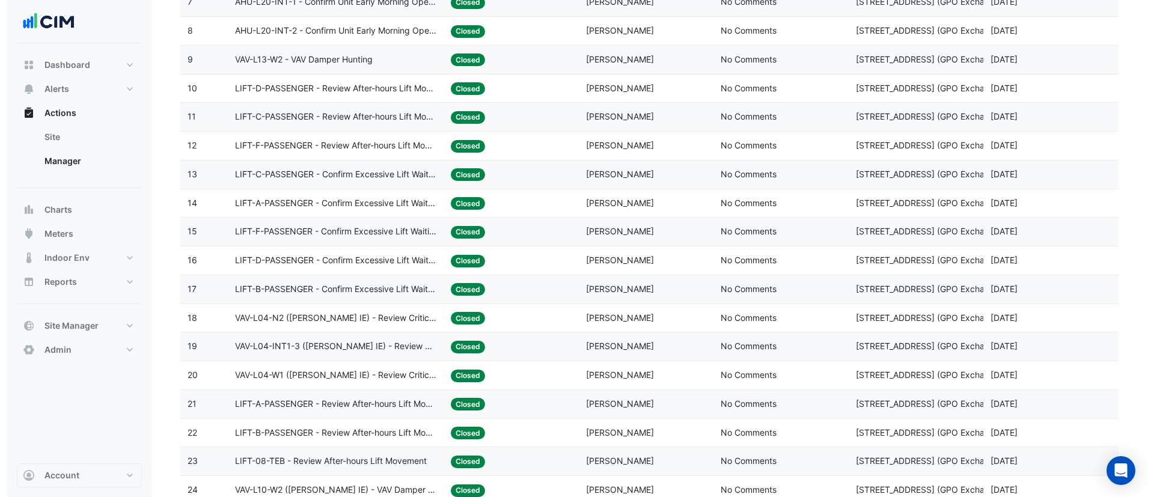
scroll to position [362, 0]
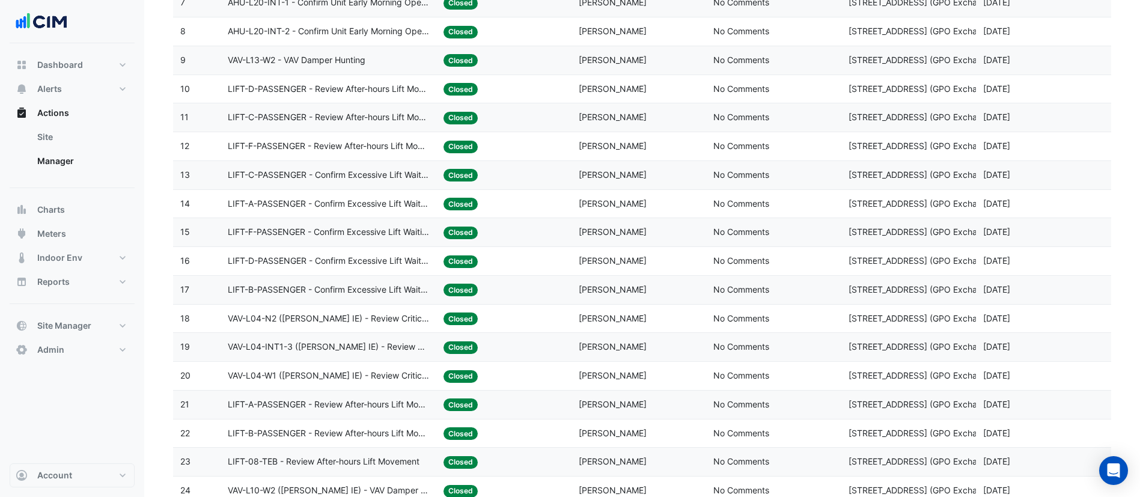
click at [394, 316] on span "VAV-L04-N2 (NABERS IE) - Review Critical Sensor Outside Range" at bounding box center [328, 319] width 201 height 14
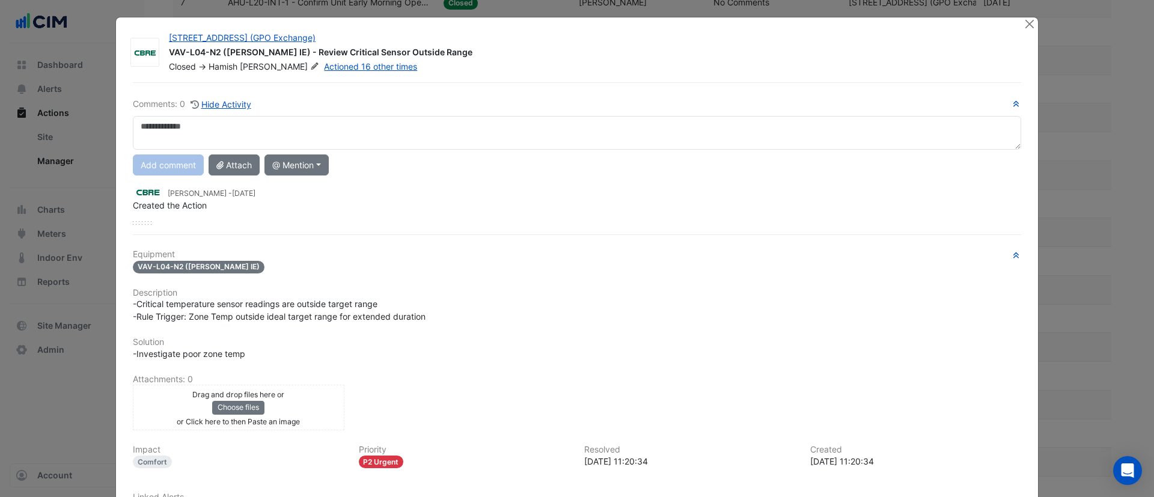
scroll to position [106, 0]
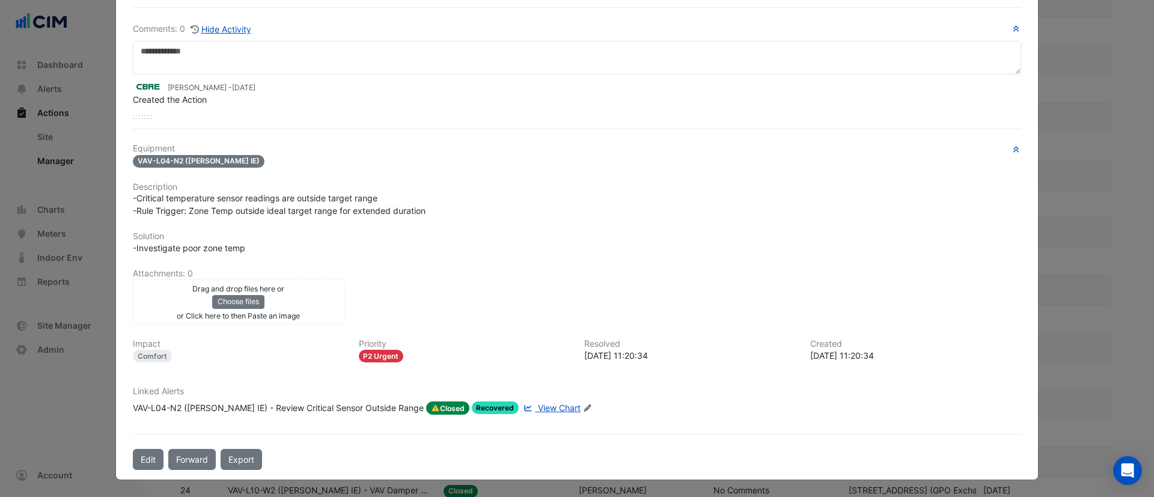
click at [538, 409] on span "View Chart" at bounding box center [559, 408] width 43 height 10
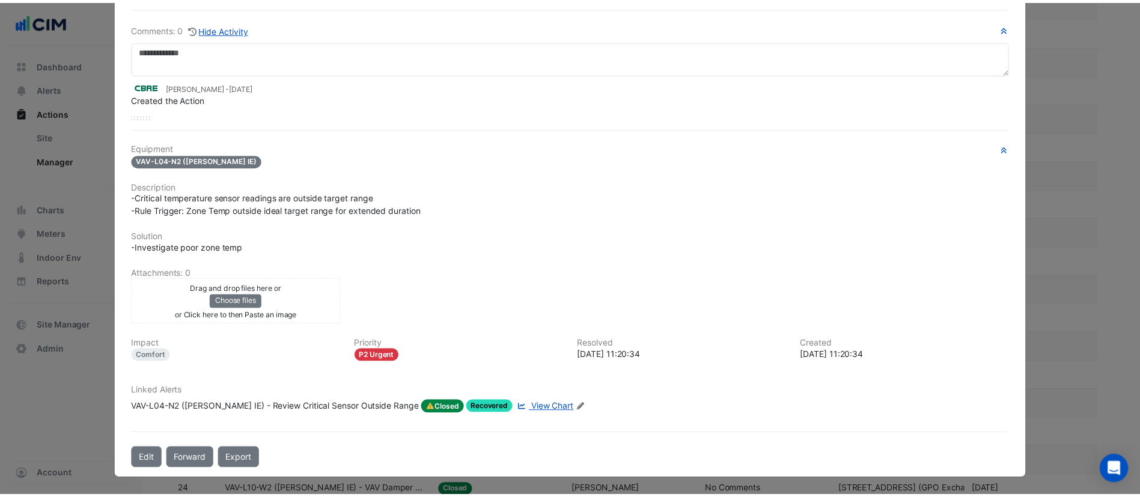
scroll to position [0, 0]
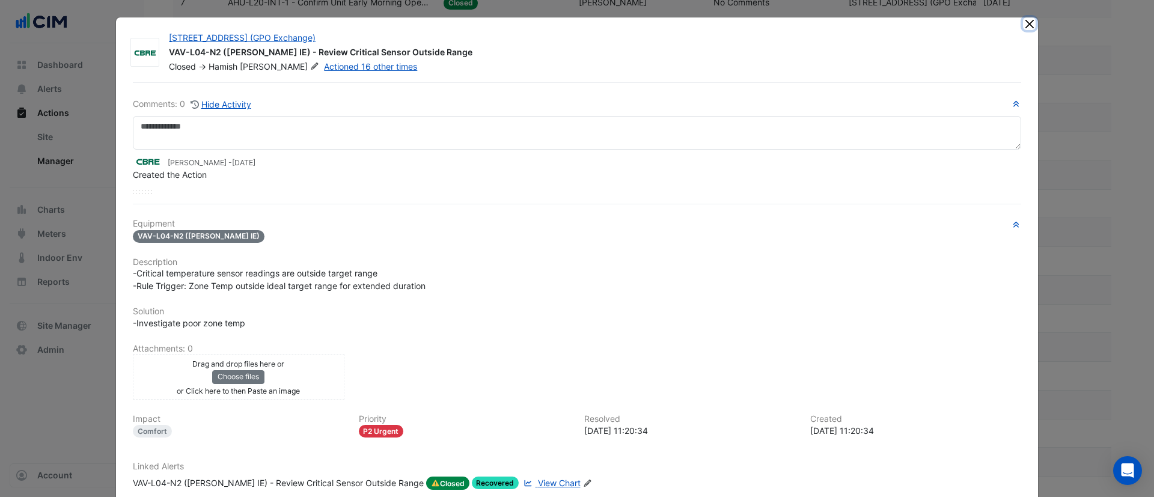
click at [1023, 21] on button "Close" at bounding box center [1029, 23] width 13 height 13
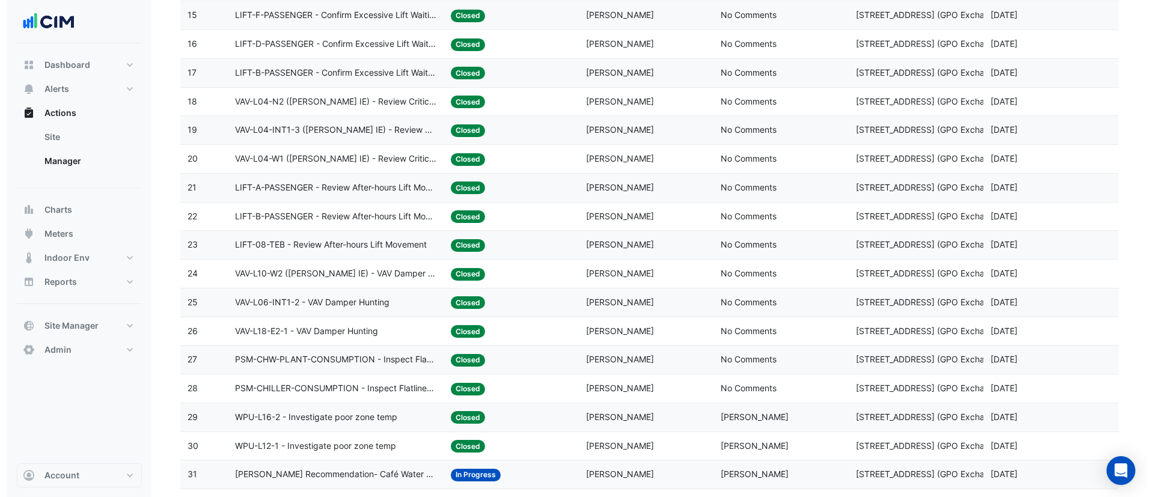
scroll to position [658, 0]
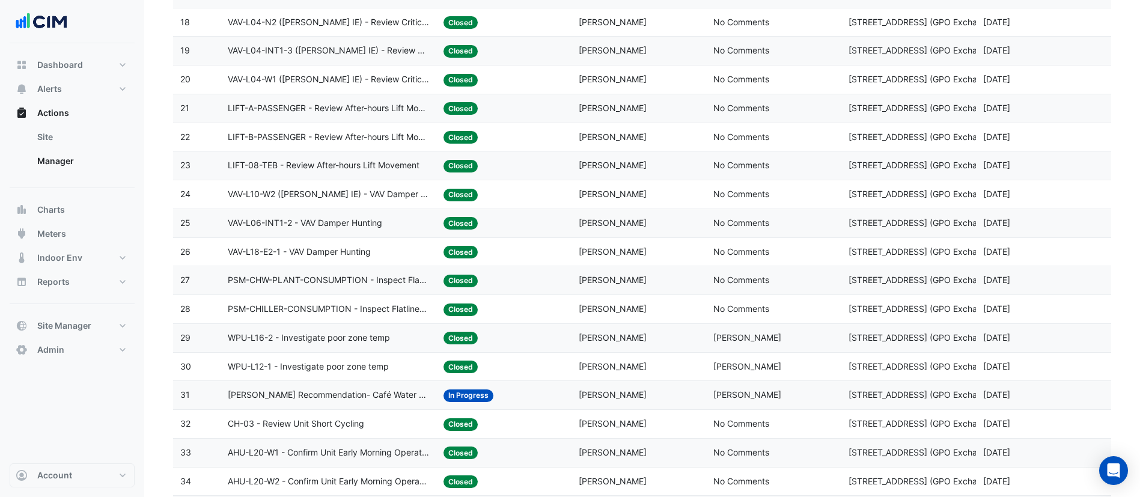
click at [407, 169] on span "LIFT-08-TEB - Review After-hours Lift Movement" at bounding box center [324, 166] width 192 height 14
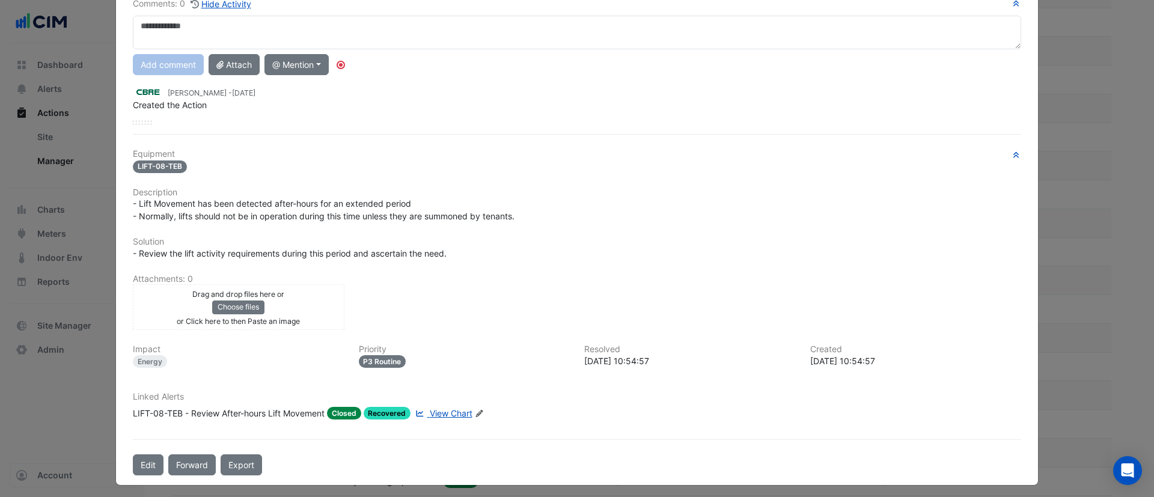
scroll to position [102, 0]
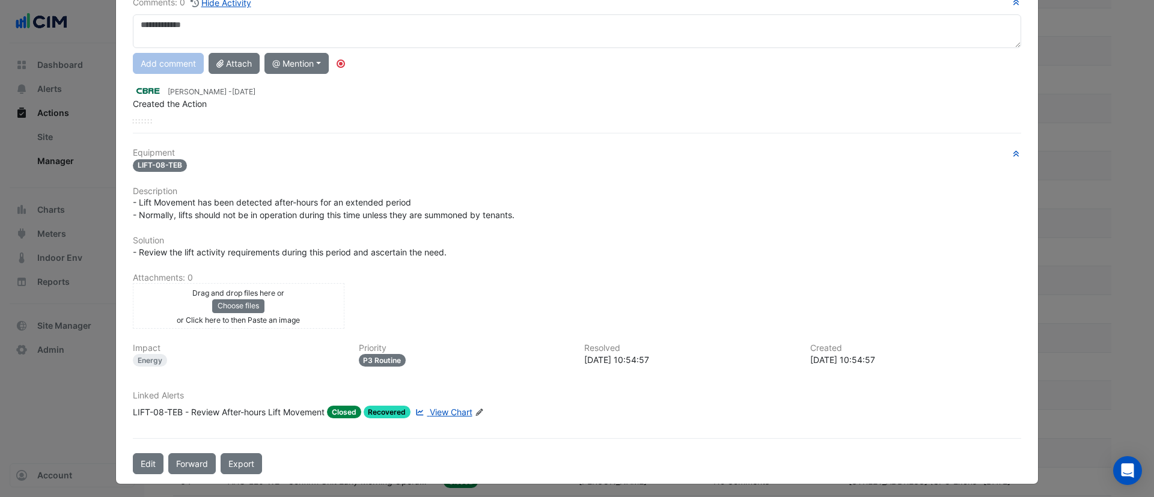
click at [442, 409] on span "View Chart" at bounding box center [451, 412] width 43 height 10
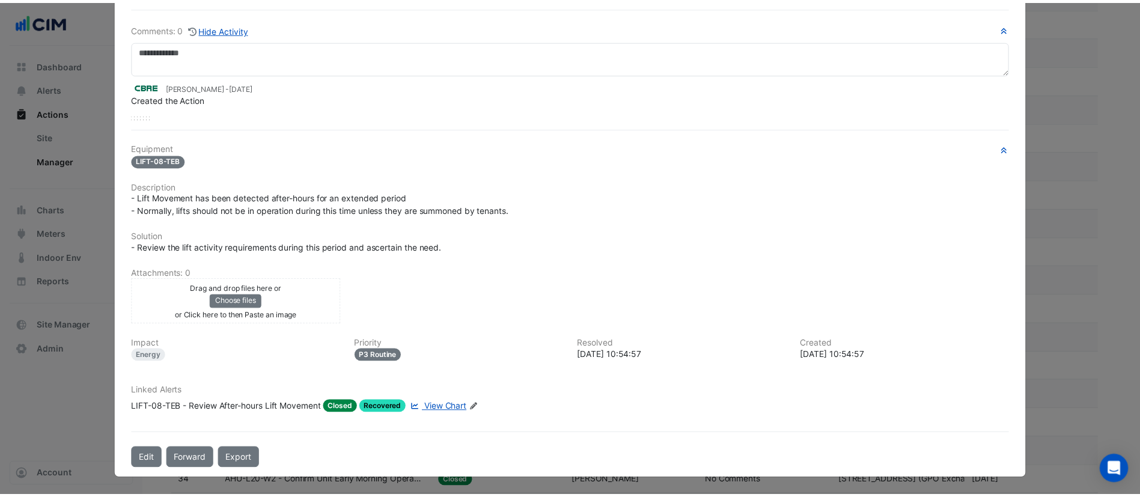
scroll to position [0, 0]
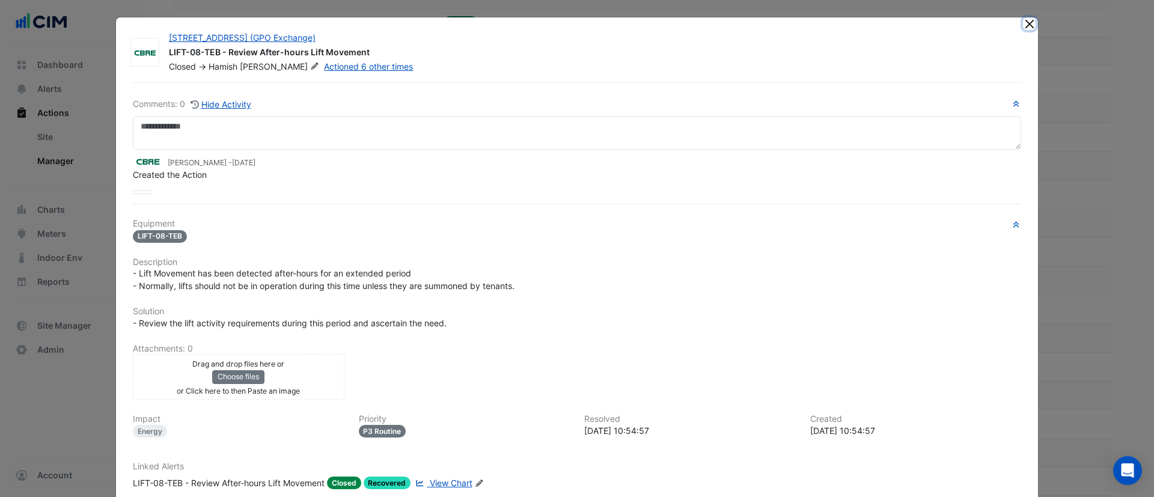
click at [1023, 22] on button "Close" at bounding box center [1029, 23] width 13 height 13
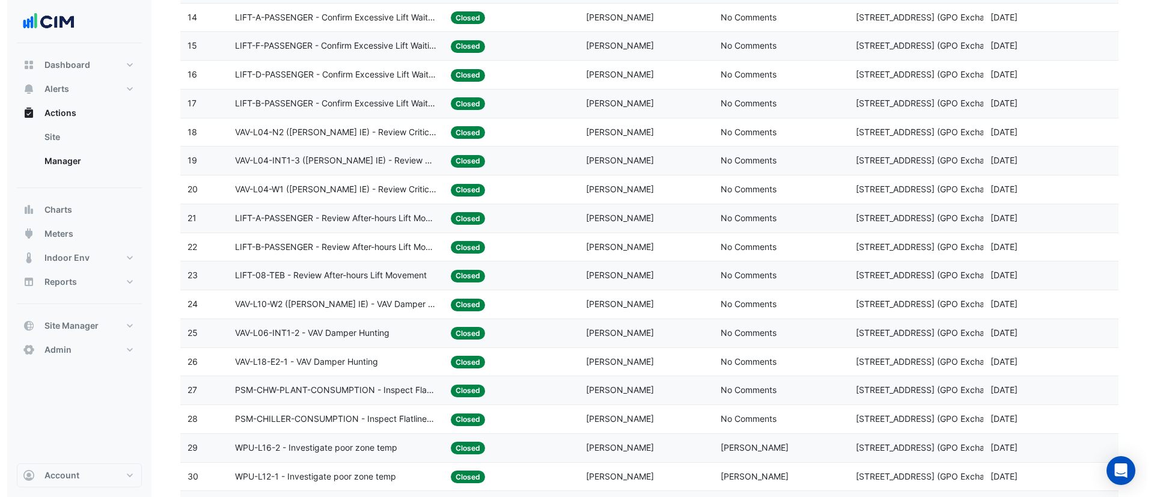
scroll to position [546, 0]
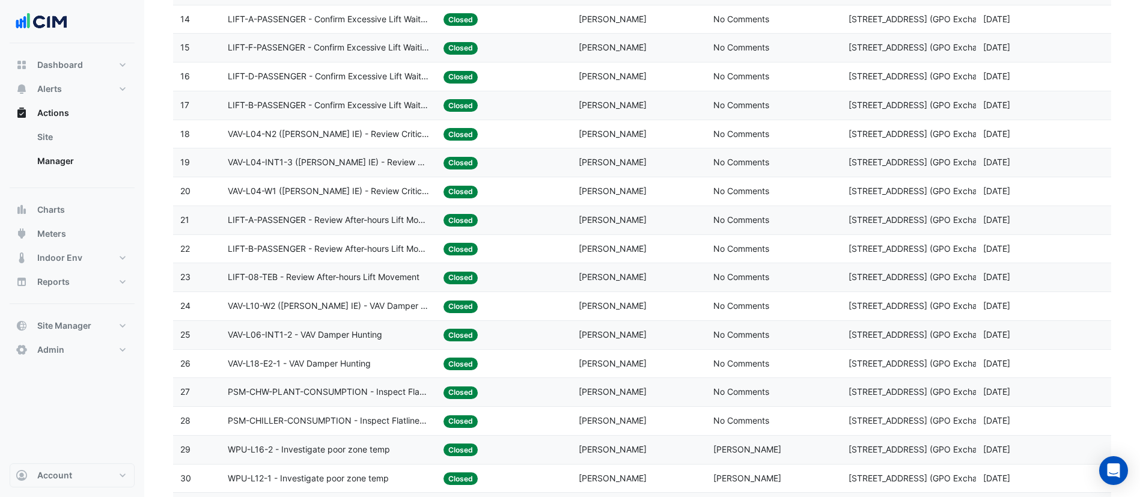
click at [964, 197] on div "Site: 10 Franklin Street (GPO Exchange)" at bounding box center [909, 192] width 121 height 14
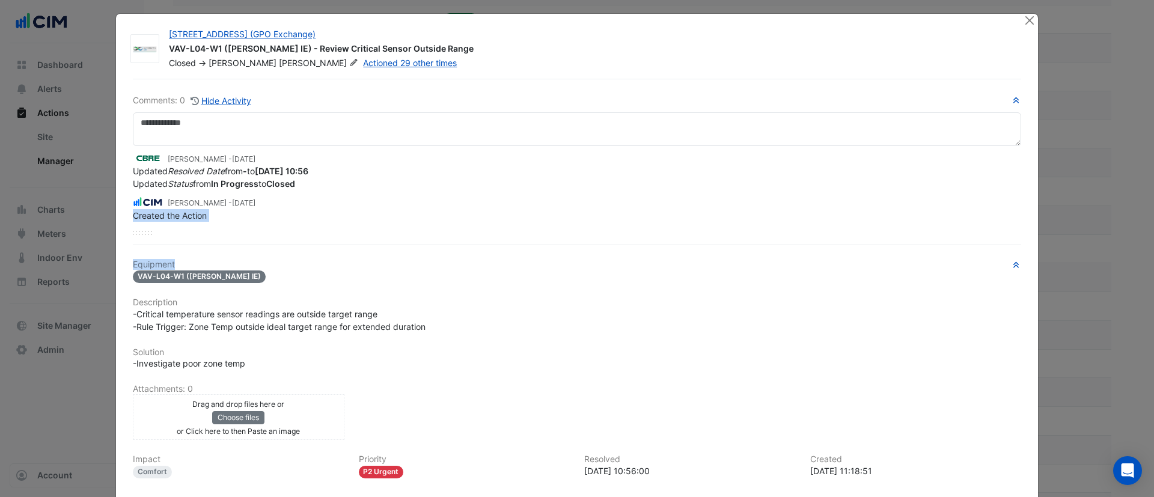
scroll to position [5, 0]
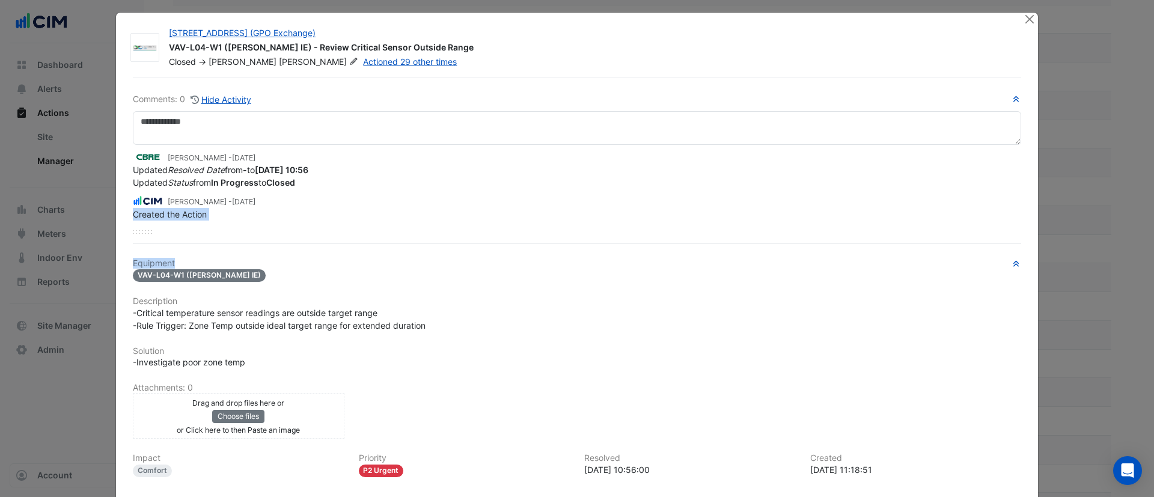
click at [695, 260] on h6 "Equipment" at bounding box center [577, 263] width 888 height 10
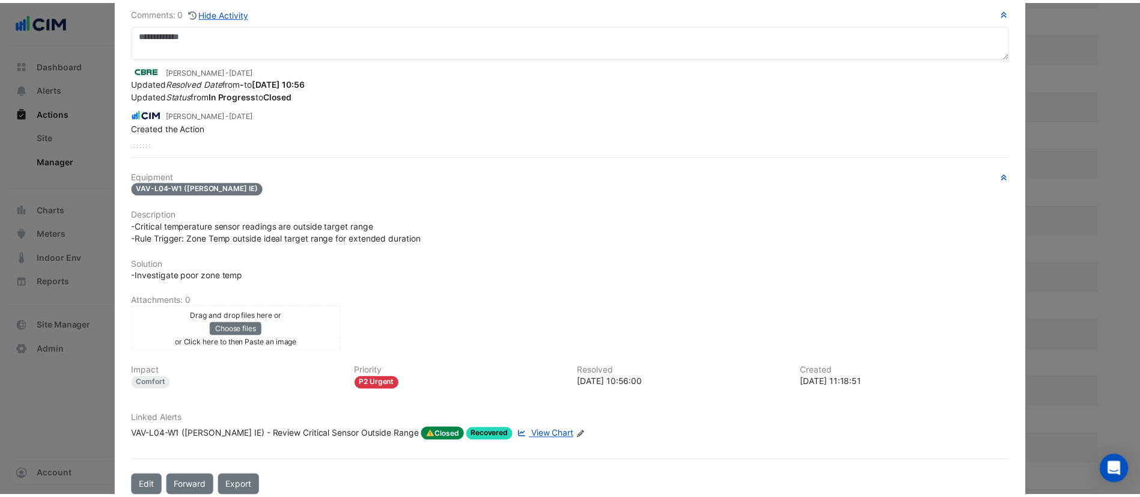
scroll to position [0, 0]
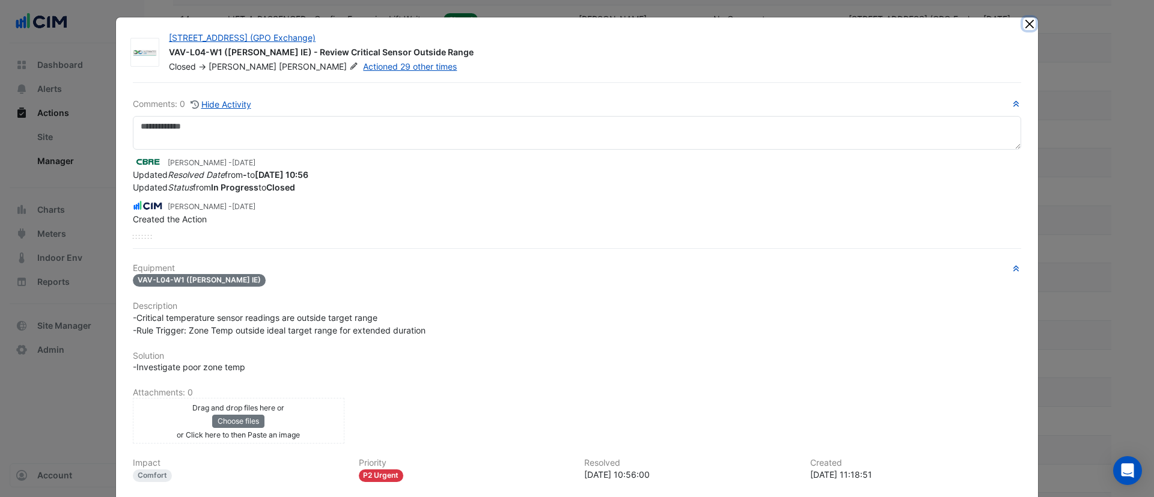
click at [1023, 28] on button "Close" at bounding box center [1029, 23] width 13 height 13
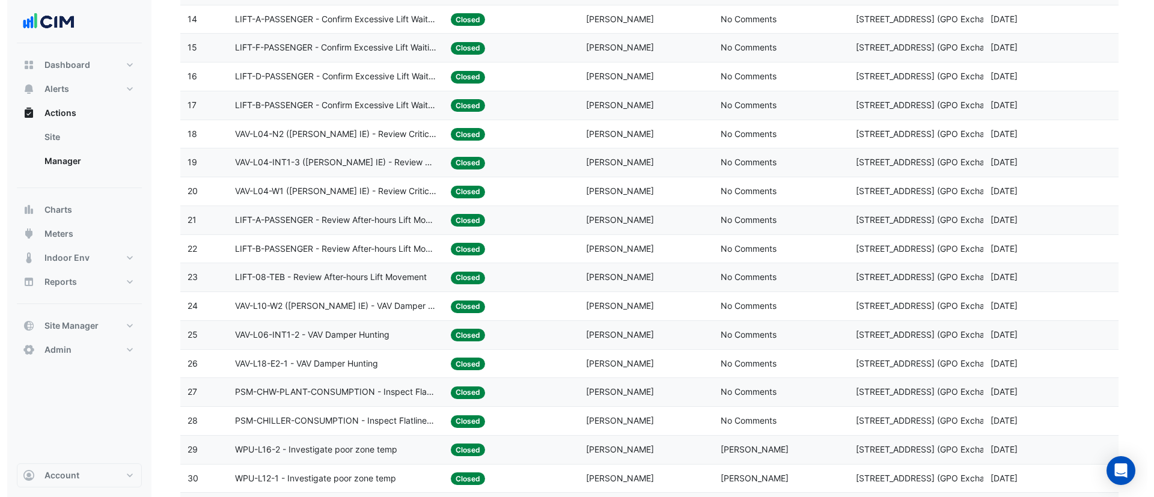
scroll to position [494, 0]
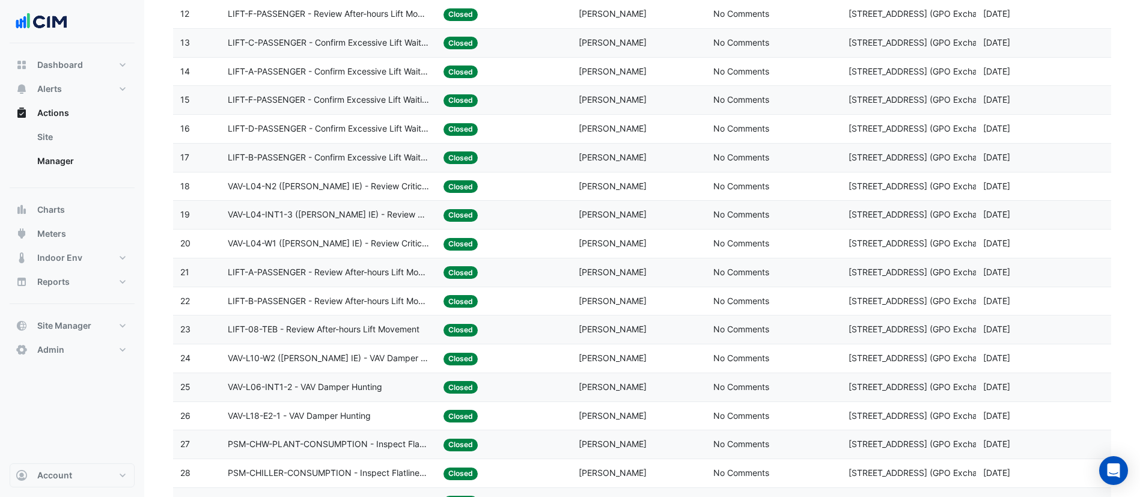
click at [693, 126] on div "Assigned: Hamish Martin" at bounding box center [639, 129] width 121 height 14
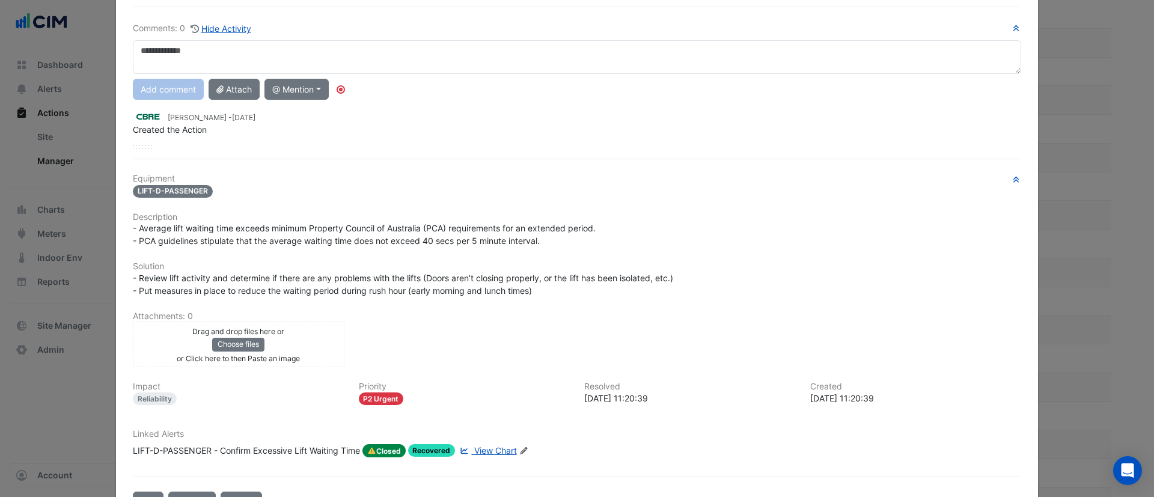
scroll to position [118, 0]
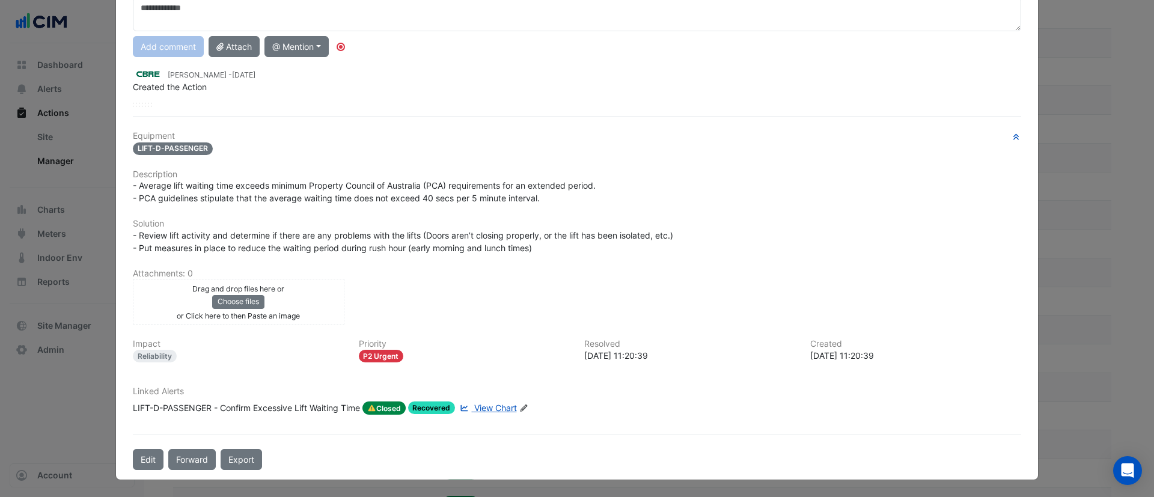
click at [484, 406] on span "View Chart" at bounding box center [495, 408] width 43 height 10
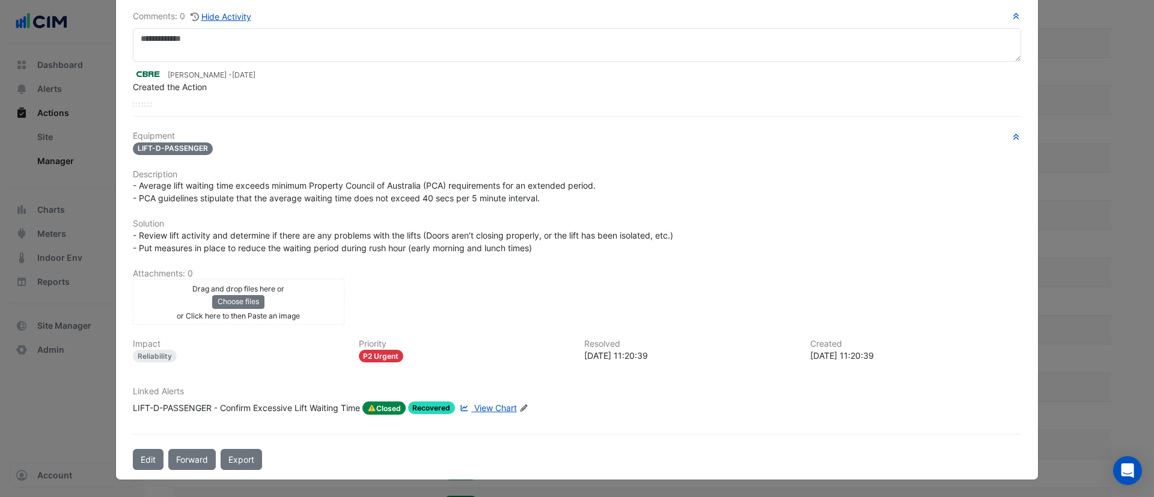
scroll to position [88, 0]
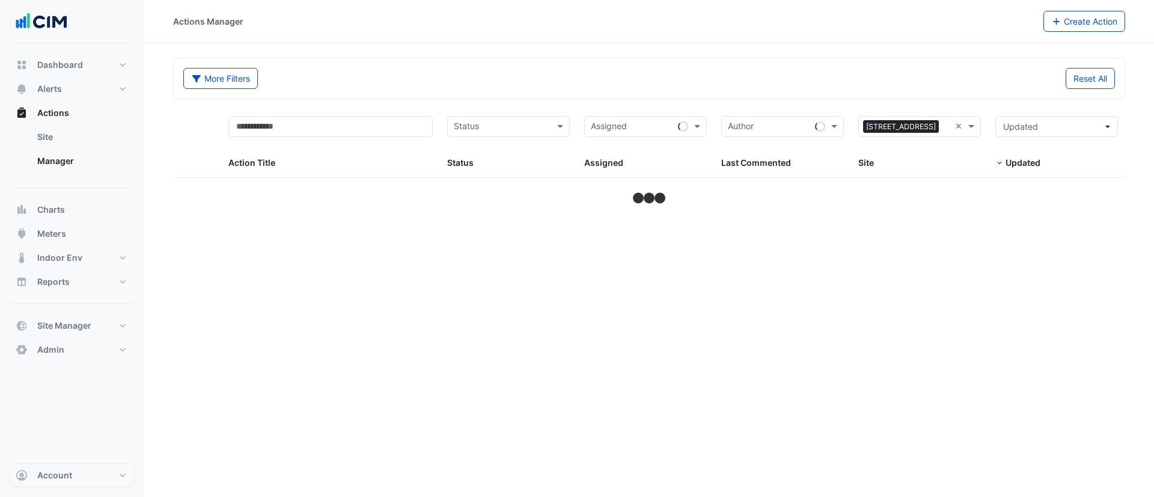
select select "***"
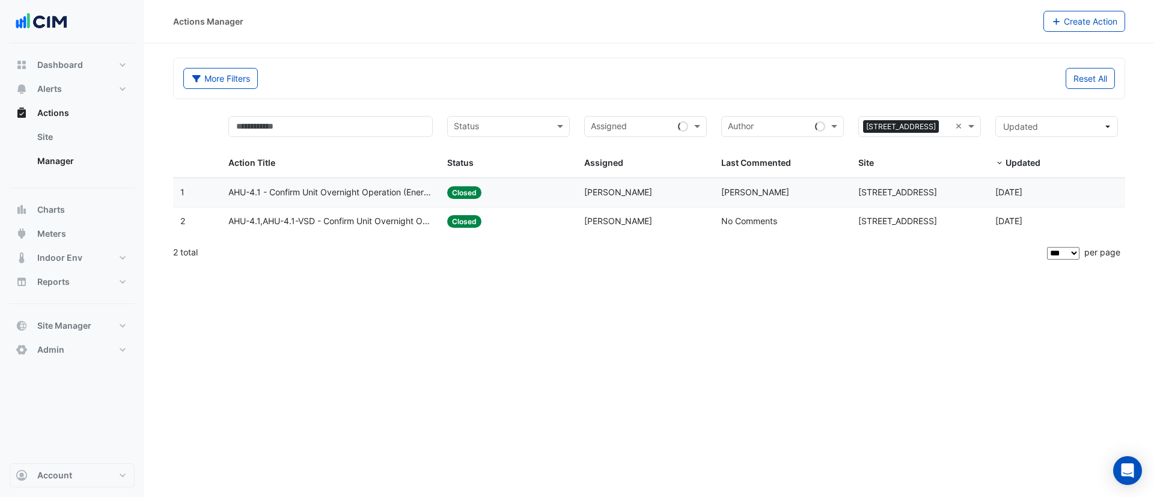
click at [359, 199] on datatable-body-cell "Action Title: AHU-4.1 - Confirm Unit Overnight Operation (Energy Waste)" at bounding box center [330, 193] width 219 height 28
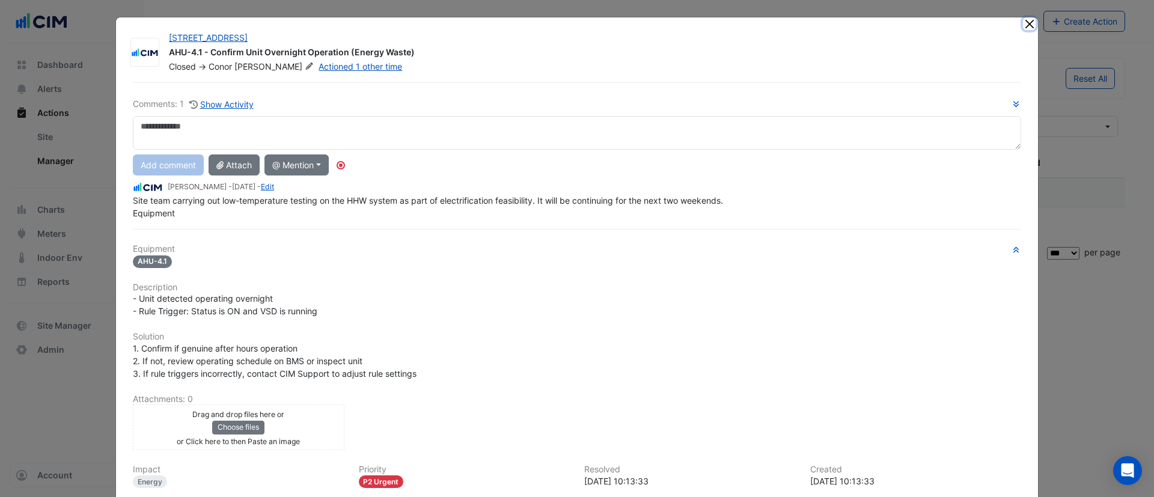
click at [1023, 22] on button "Close" at bounding box center [1029, 23] width 13 height 13
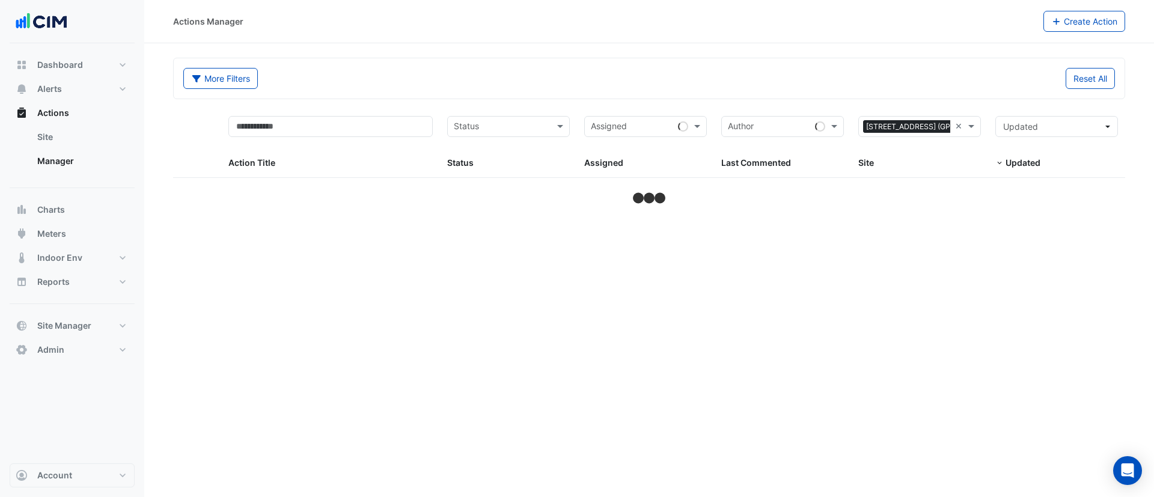
select select "***"
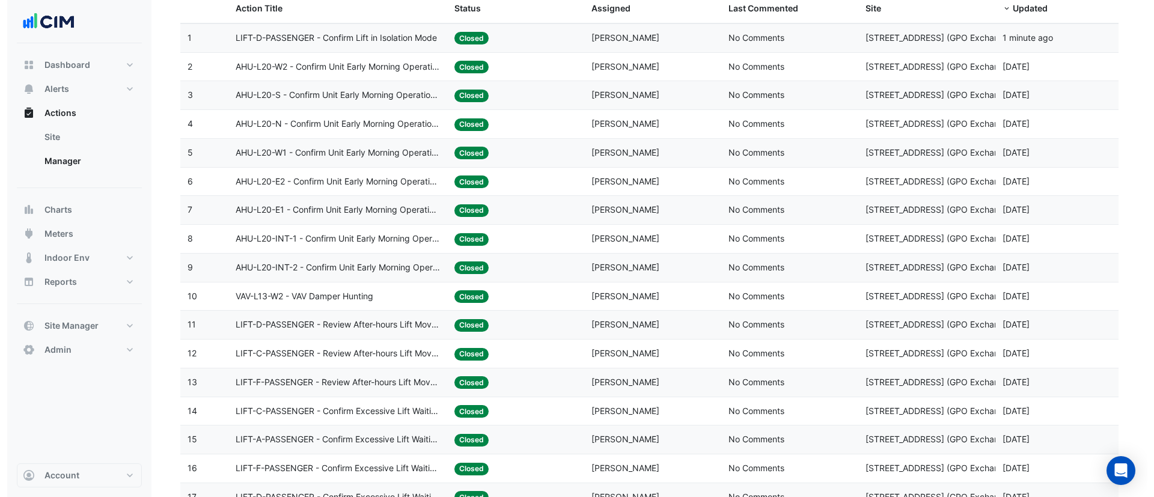
scroll to position [111, 0]
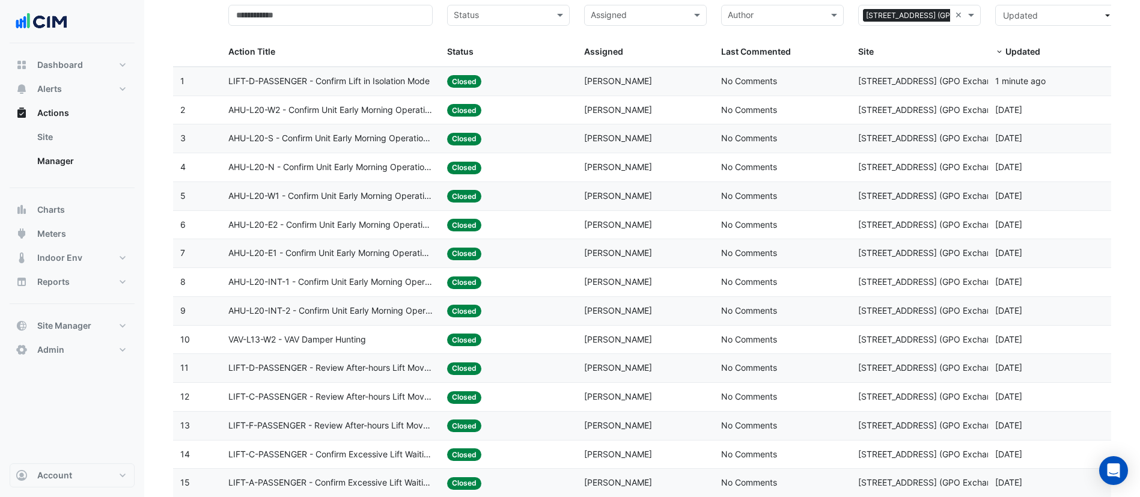
click at [387, 111] on span "AHU-L20-W2 - Confirm Unit Early Morning Operation (Energy Saving)" at bounding box center [330, 110] width 205 height 14
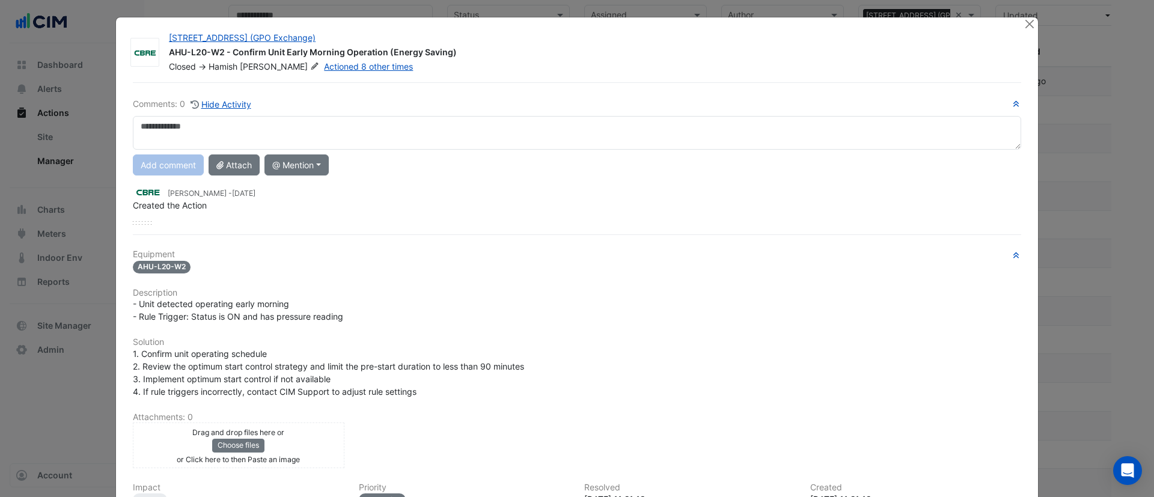
scroll to position [144, 0]
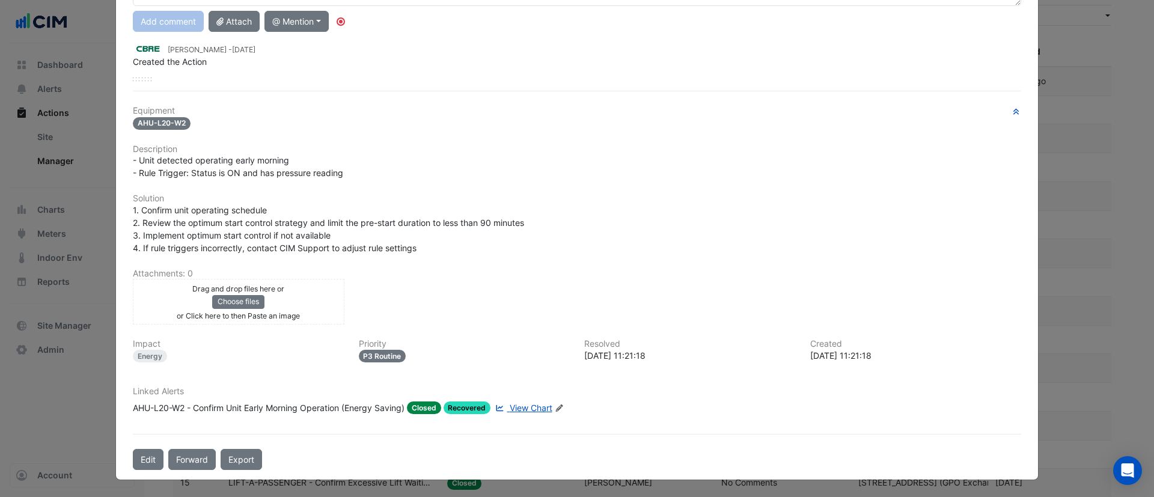
click at [518, 406] on span "View Chart" at bounding box center [531, 408] width 43 height 10
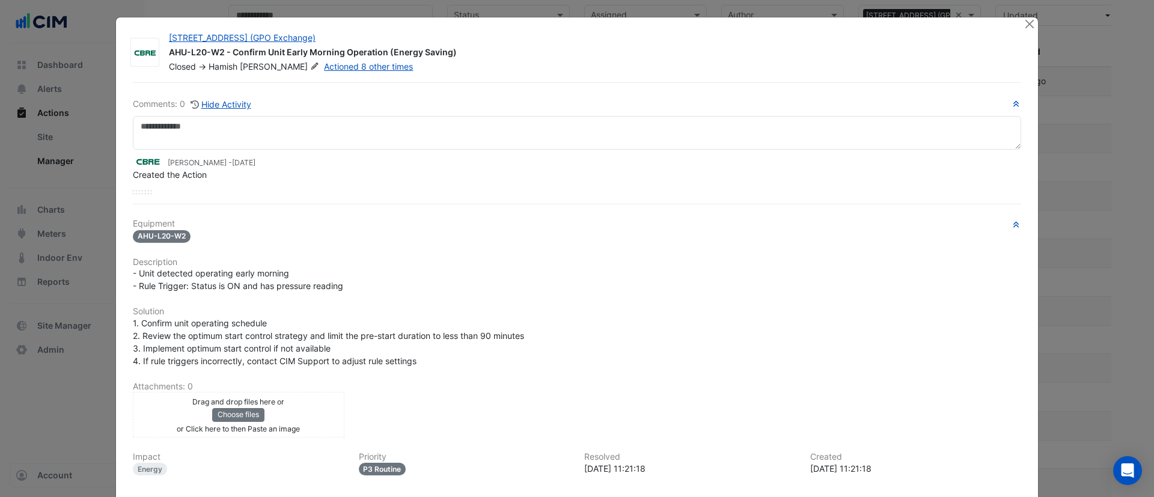
scroll to position [113, 0]
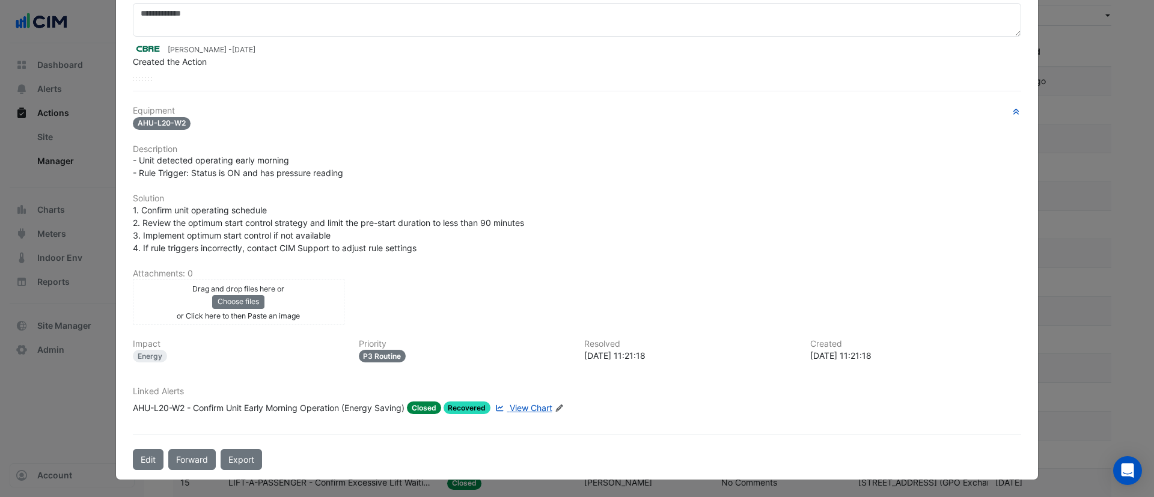
click at [319, 405] on div "AHU-L20-W2 - Confirm Unit Early Morning Operation (Energy Saving)" at bounding box center [269, 408] width 272 height 13
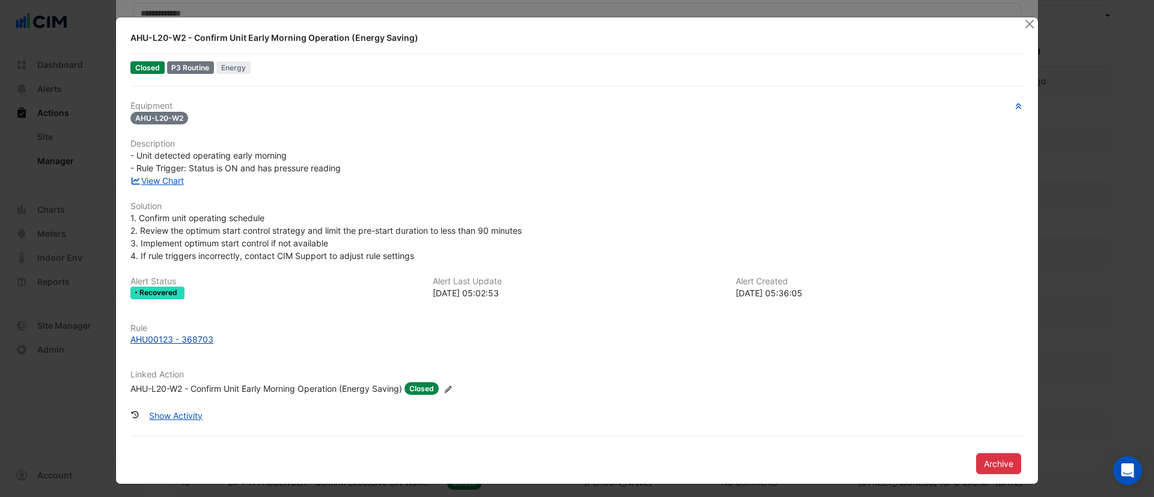
click at [176, 339] on div "AHU00123 - 368703" at bounding box center [171, 339] width 83 height 13
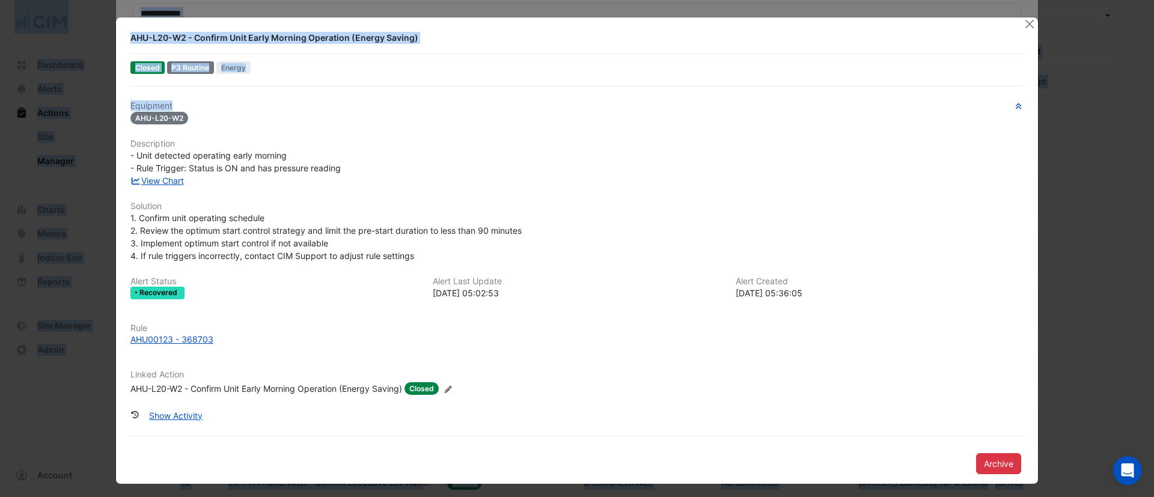
drag, startPoint x: 639, startPoint y: 102, endPoint x: 926, endPoint y: -106, distance: 354.2
click at [1023, 17] on button "Close" at bounding box center [1029, 23] width 13 height 13
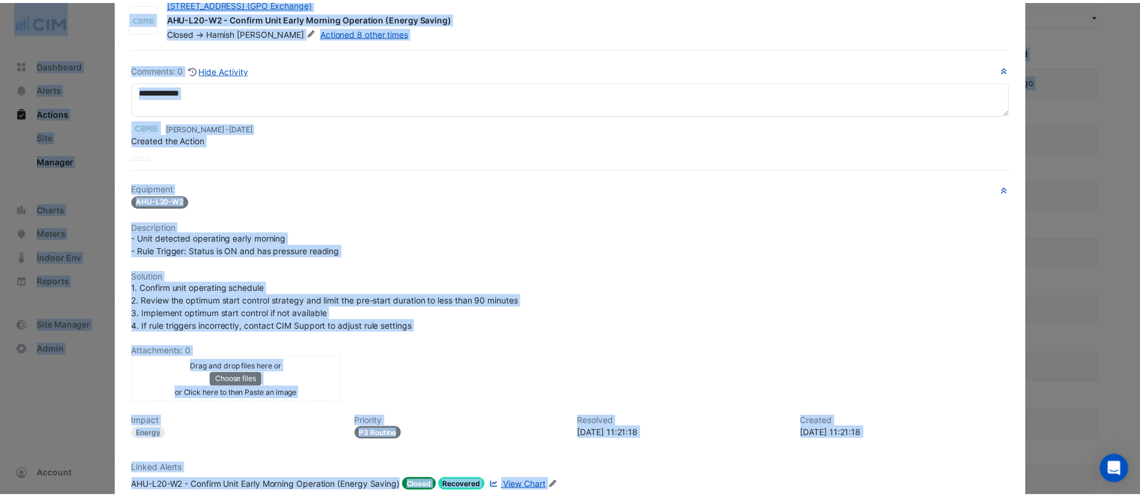
scroll to position [0, 0]
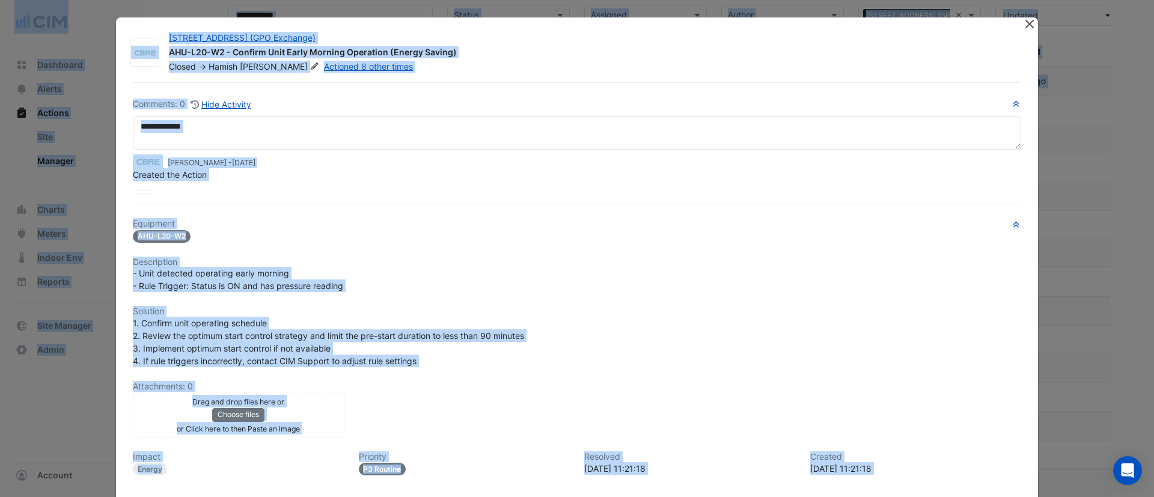
click at [1024, 24] on button "Close" at bounding box center [1029, 23] width 13 height 13
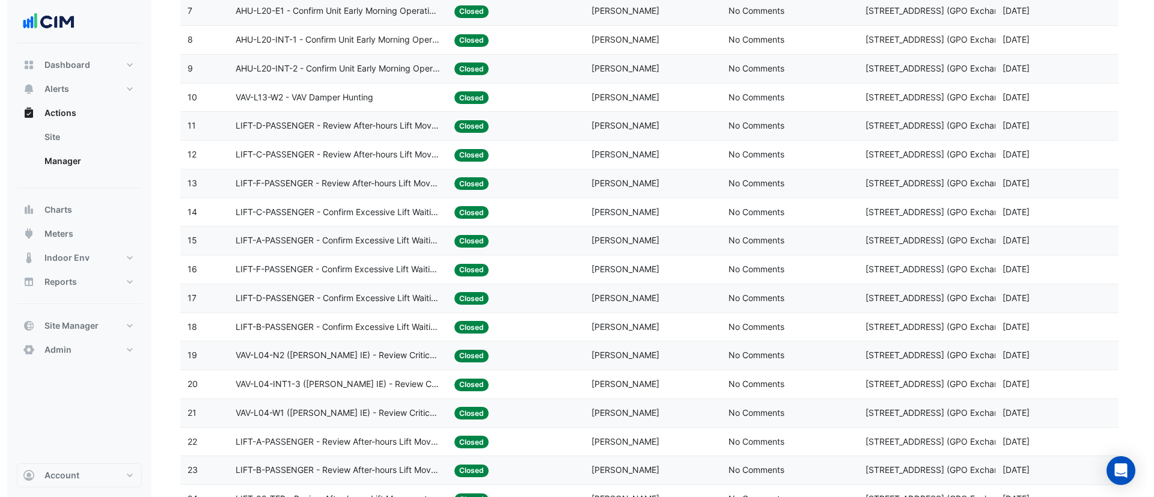
scroll to position [353, 0]
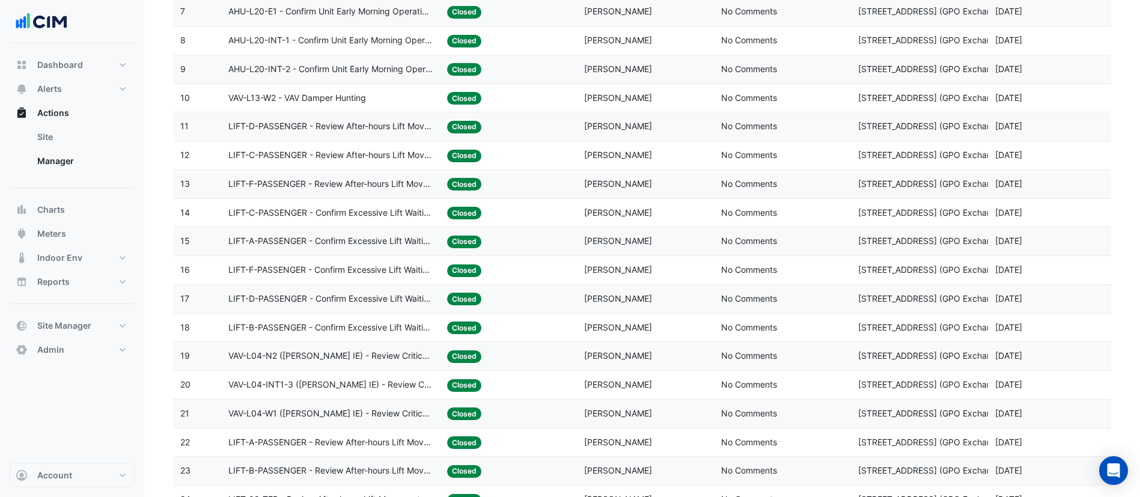
click at [373, 206] on span "LIFT-C-PASSENGER - Confirm Excessive Lift Waiting Time" at bounding box center [330, 213] width 205 height 14
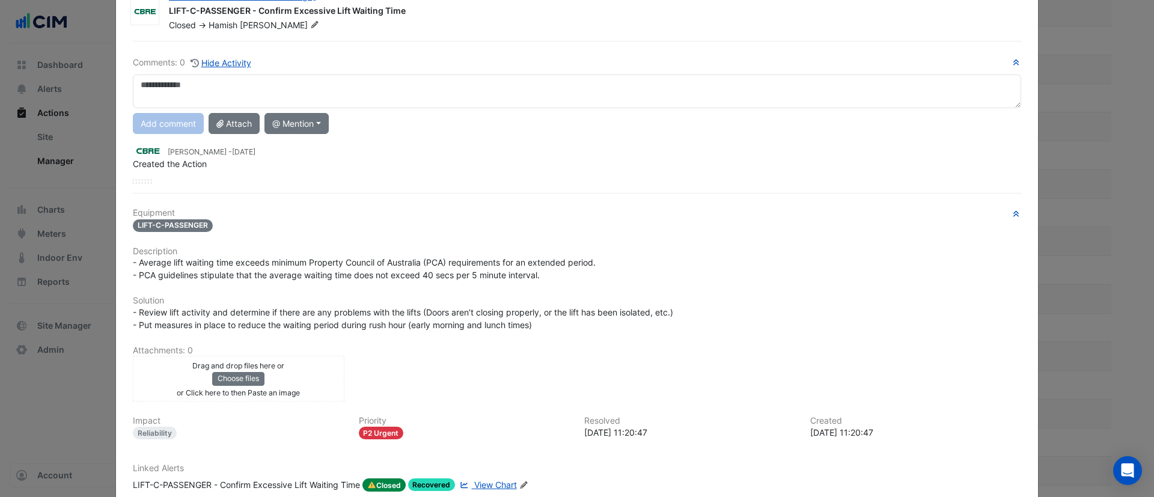
scroll to position [118, 0]
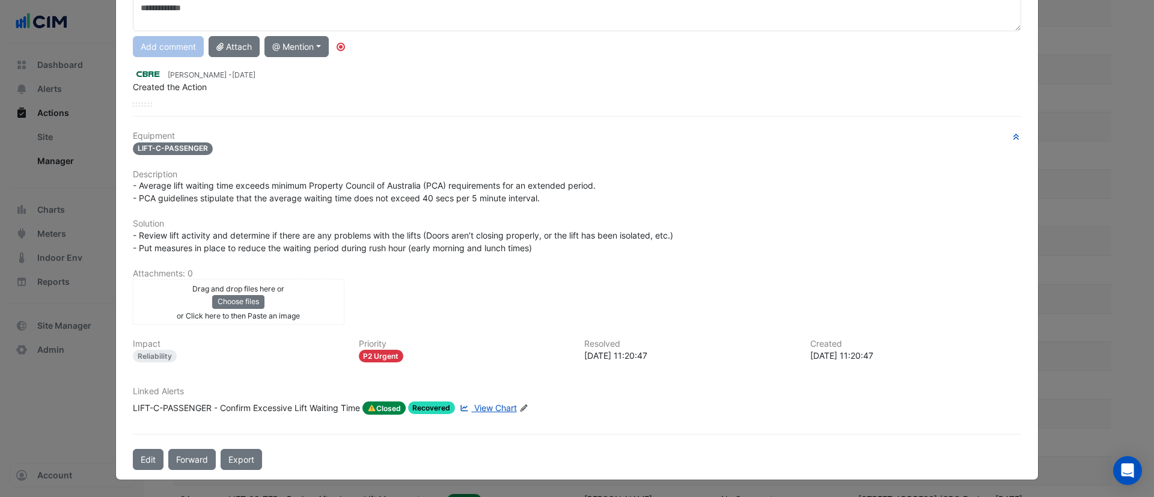
click at [485, 412] on span "View Chart" at bounding box center [495, 408] width 43 height 10
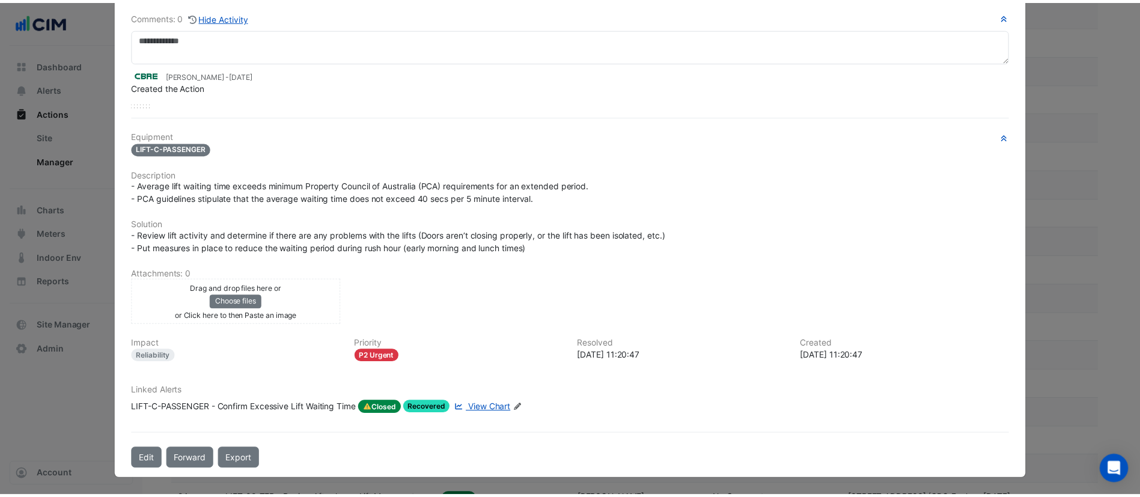
scroll to position [0, 0]
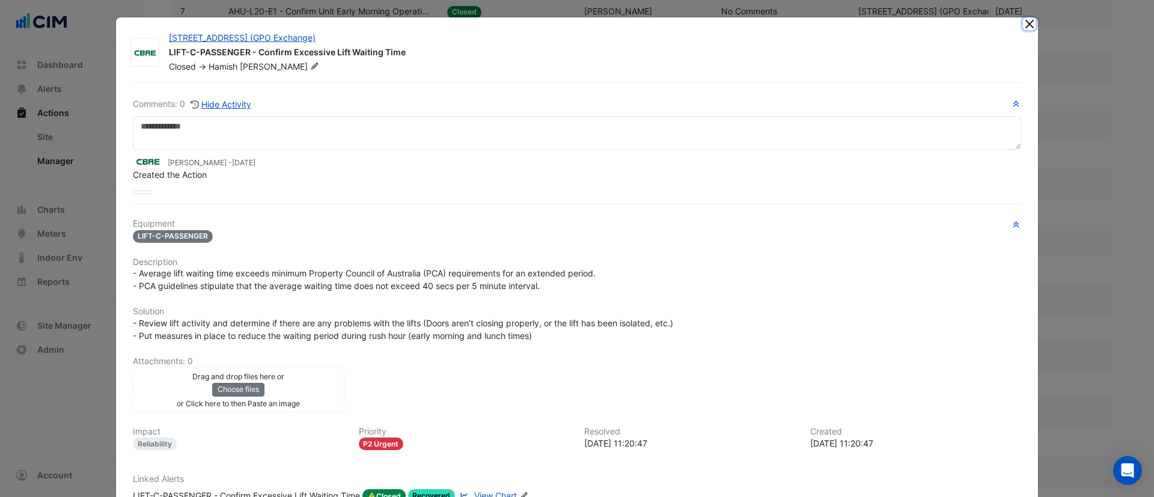
click at [1023, 21] on button "Close" at bounding box center [1029, 23] width 13 height 13
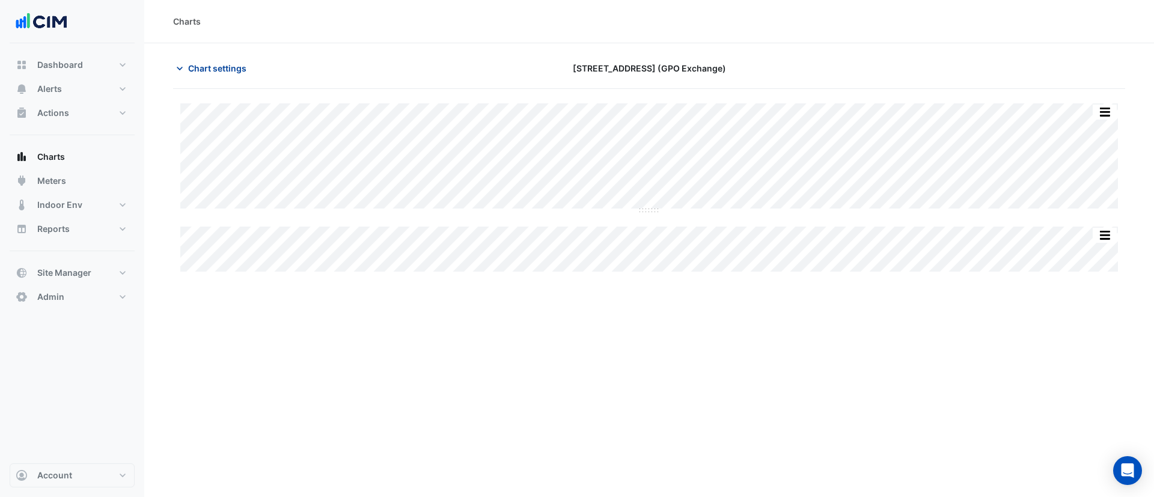
type input "**********"
click at [207, 65] on span "Chart settings" at bounding box center [217, 68] width 58 height 13
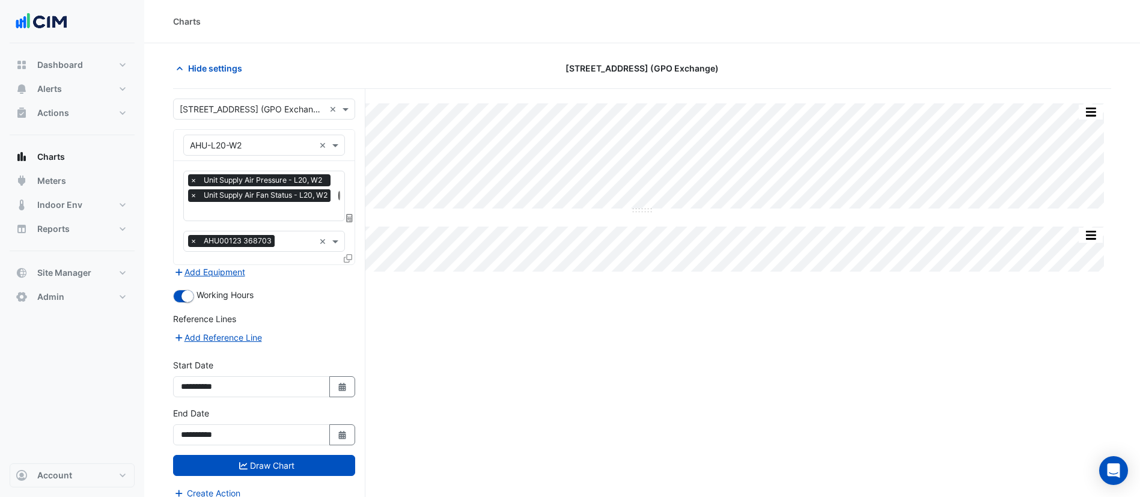
click at [347, 256] on icon at bounding box center [348, 258] width 8 height 8
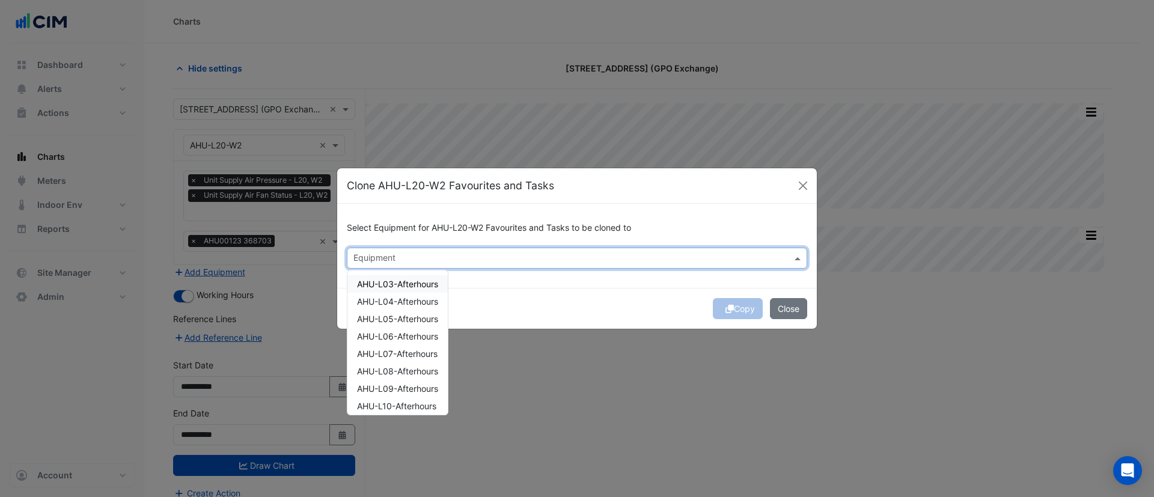
click at [387, 261] on input "text" at bounding box center [569, 259] width 433 height 13
click at [390, 282] on span "AHU-L20-E1" at bounding box center [381, 284] width 49 height 10
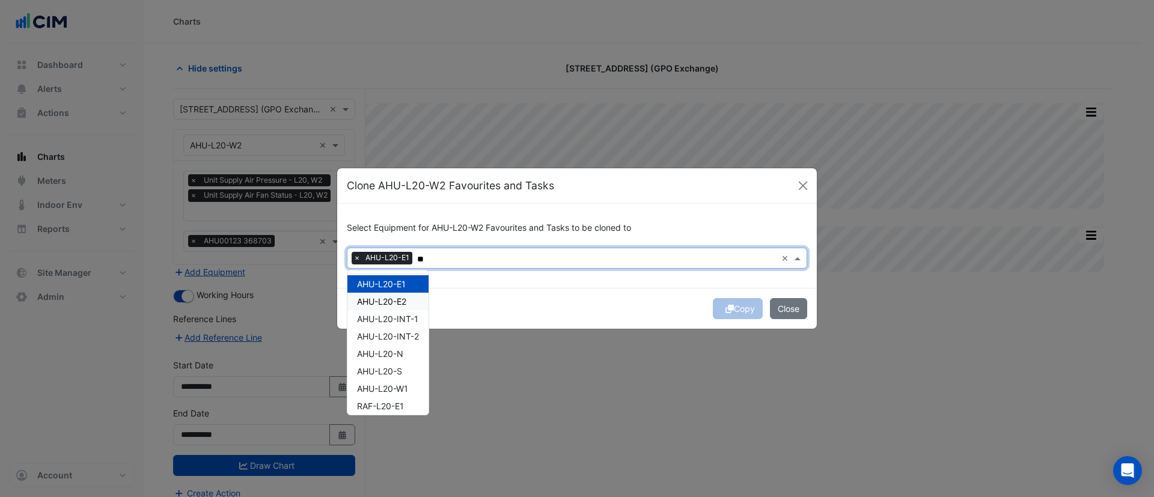
click at [388, 301] on span "AHU-L20-E2" at bounding box center [381, 301] width 49 height 10
click at [386, 319] on span "AHU-L20-INT-1" at bounding box center [387, 319] width 61 height 10
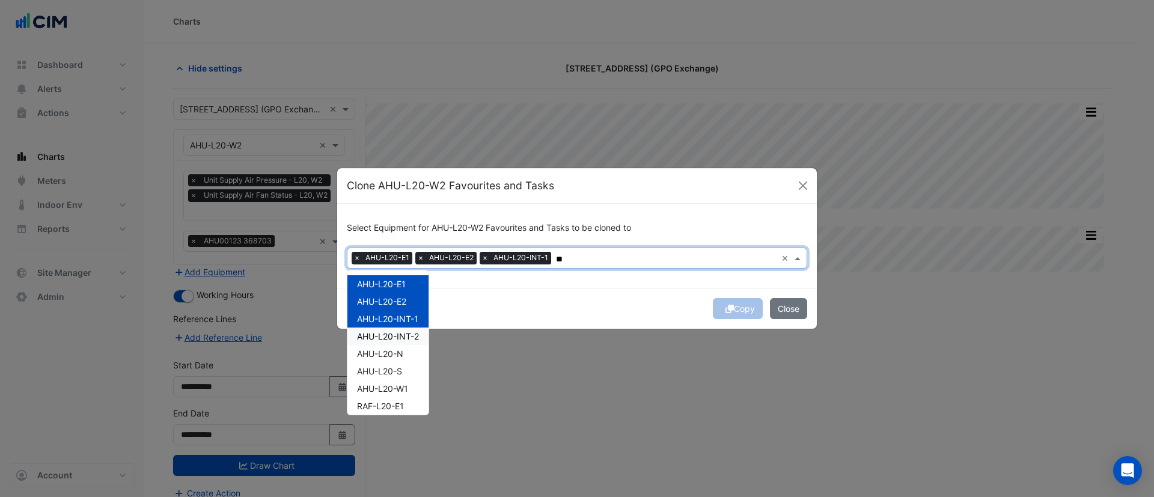
click at [385, 337] on span "AHU-L20-INT-2" at bounding box center [388, 336] width 62 height 10
click at [383, 359] on div "AHU-L20-N" at bounding box center [387, 353] width 81 height 17
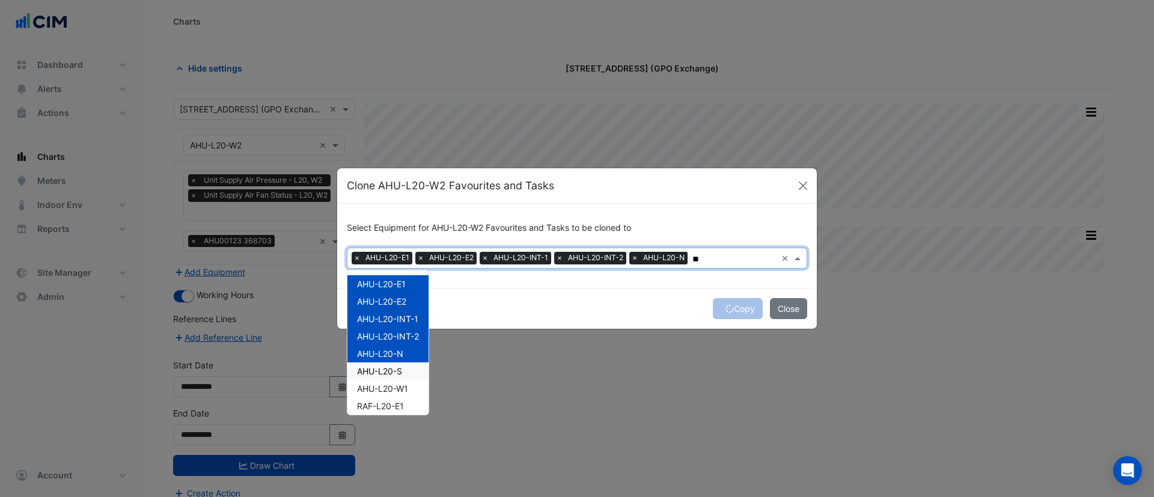
click at [383, 375] on span "AHU-L20-S" at bounding box center [379, 371] width 45 height 10
click at [383, 388] on span "AHU-L20-W1" at bounding box center [382, 388] width 51 height 10
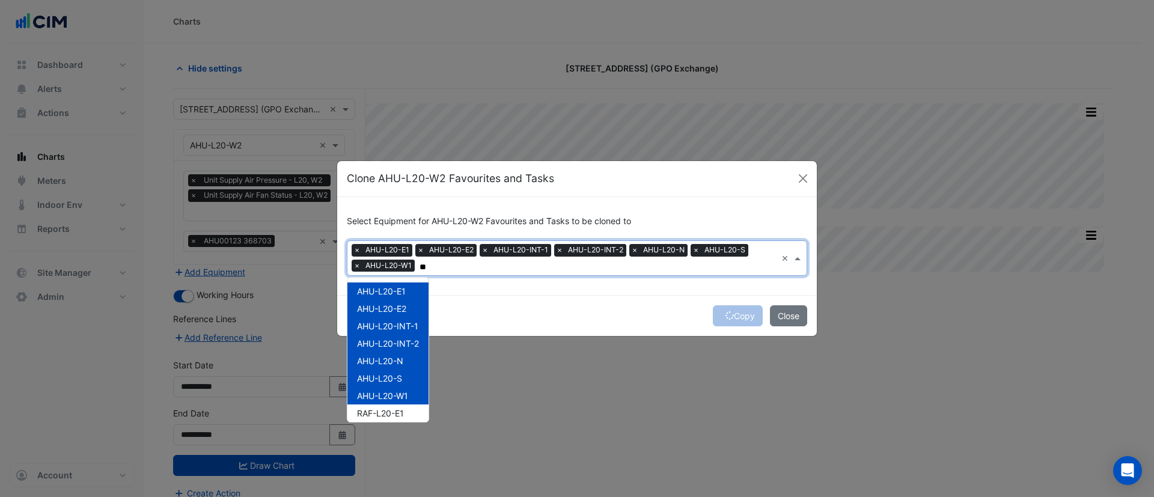
type input "**"
click at [580, 298] on div "Copy Close" at bounding box center [577, 315] width 480 height 41
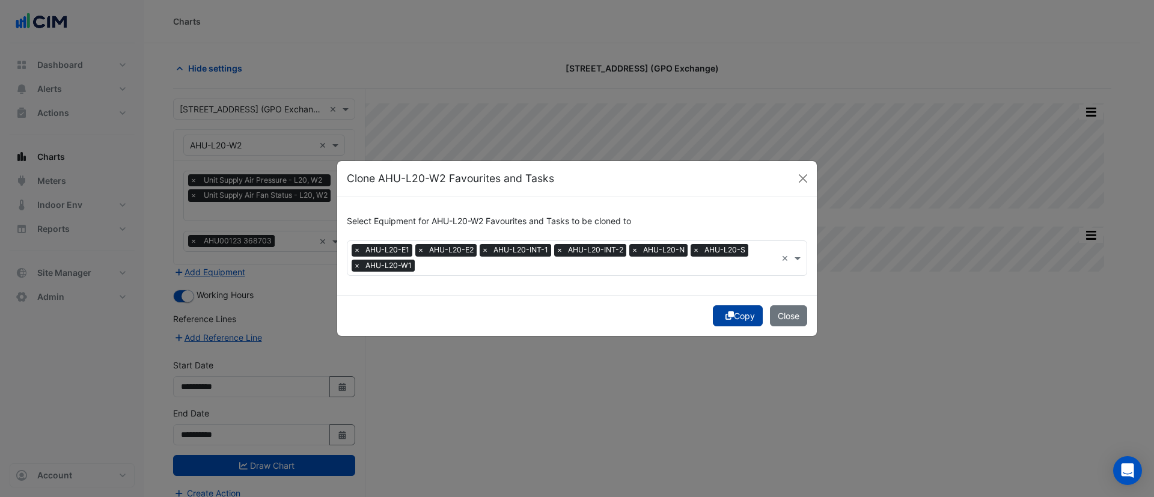
click at [735, 319] on button "Copy" at bounding box center [738, 315] width 50 height 21
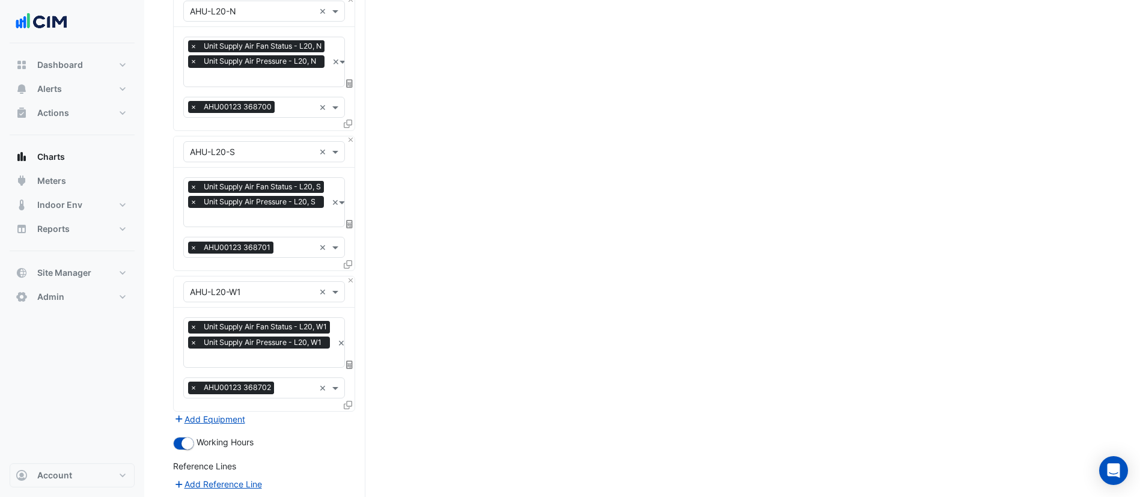
scroll to position [986, 0]
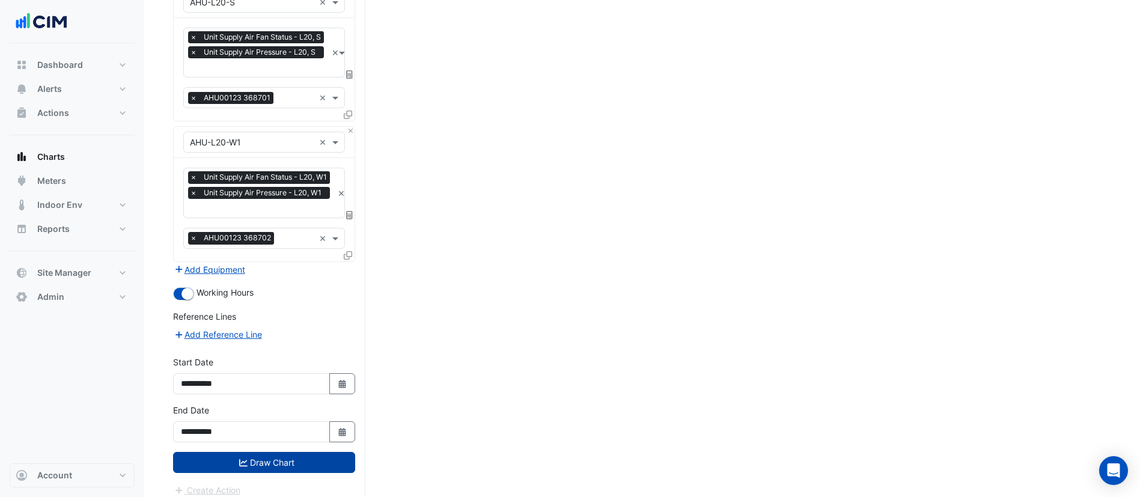
click at [255, 453] on button "Draw Chart" at bounding box center [264, 462] width 182 height 21
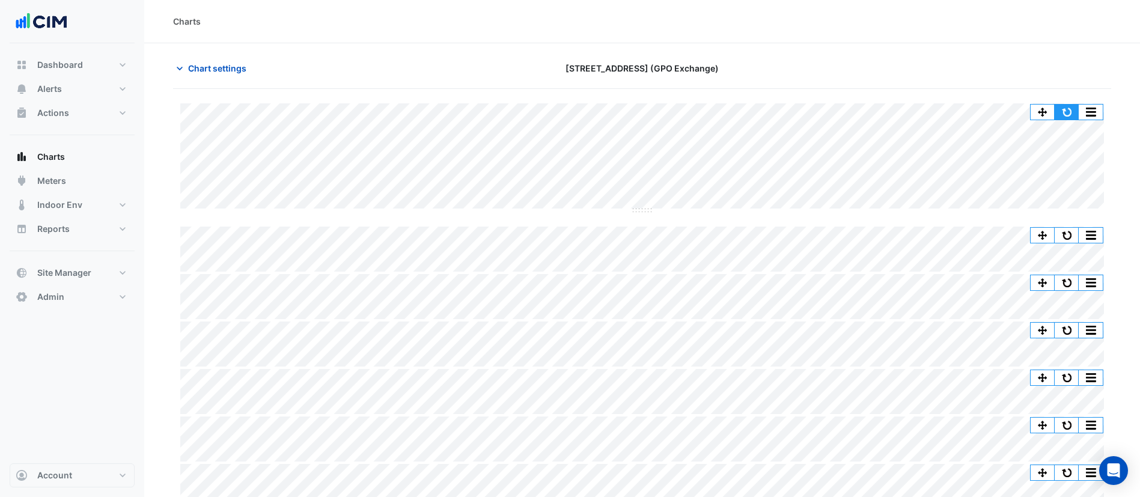
click at [1068, 105] on button "button" at bounding box center [1067, 112] width 24 height 15
click at [1066, 108] on button "button" at bounding box center [1067, 112] width 24 height 15
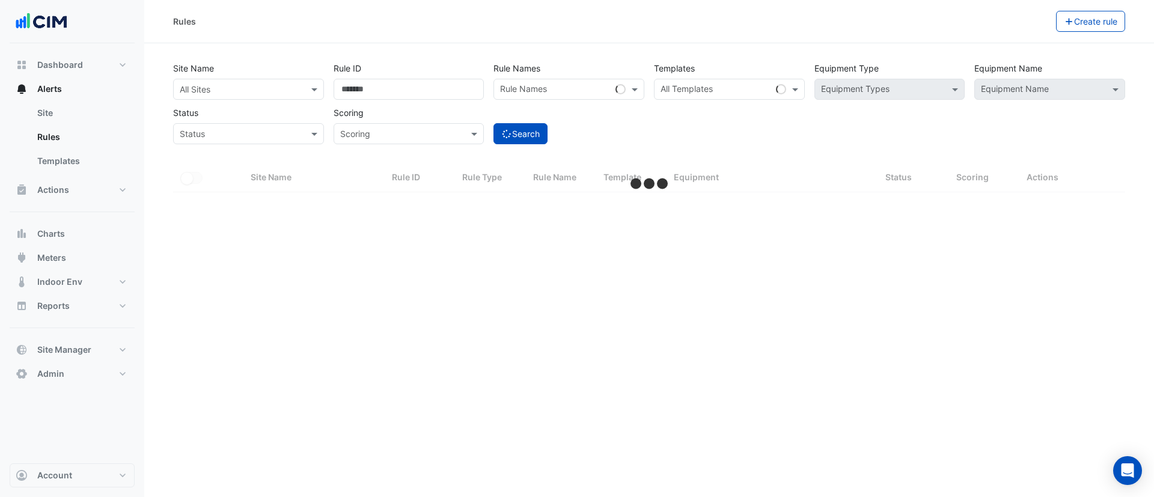
select select "***"
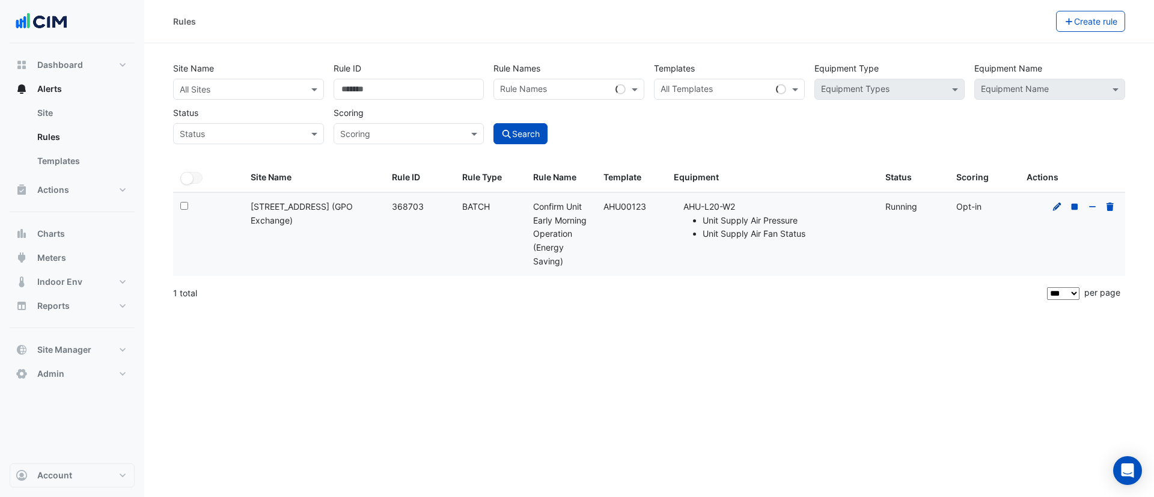
click at [1059, 207] on icon at bounding box center [1057, 207] width 11 height 8
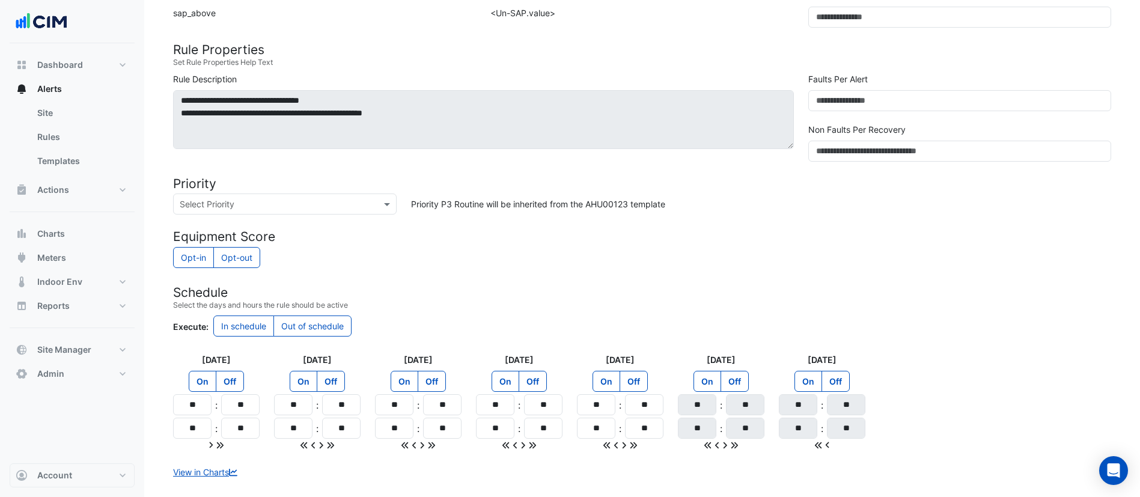
scroll to position [450, 0]
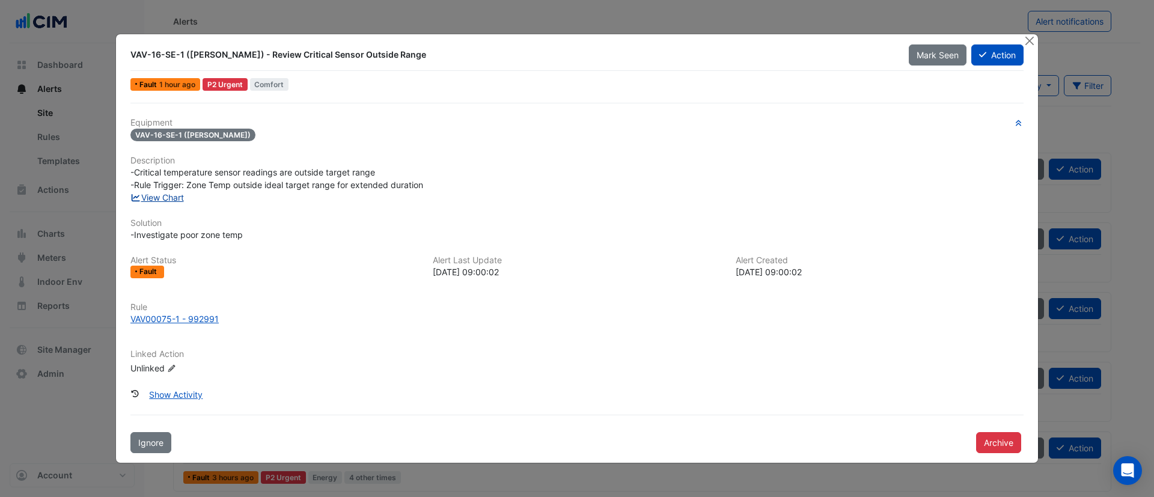
click at [176, 197] on link "View Chart" at bounding box center [156, 197] width 53 height 10
click at [641, 13] on ngb-modal-window "VAV-16-SE-1 (NABERS) - Review Critical Sensor Outside Range Mark Seen Action Fa…" at bounding box center [577, 248] width 1154 height 497
click at [1031, 45] on button "Close" at bounding box center [1029, 40] width 13 height 13
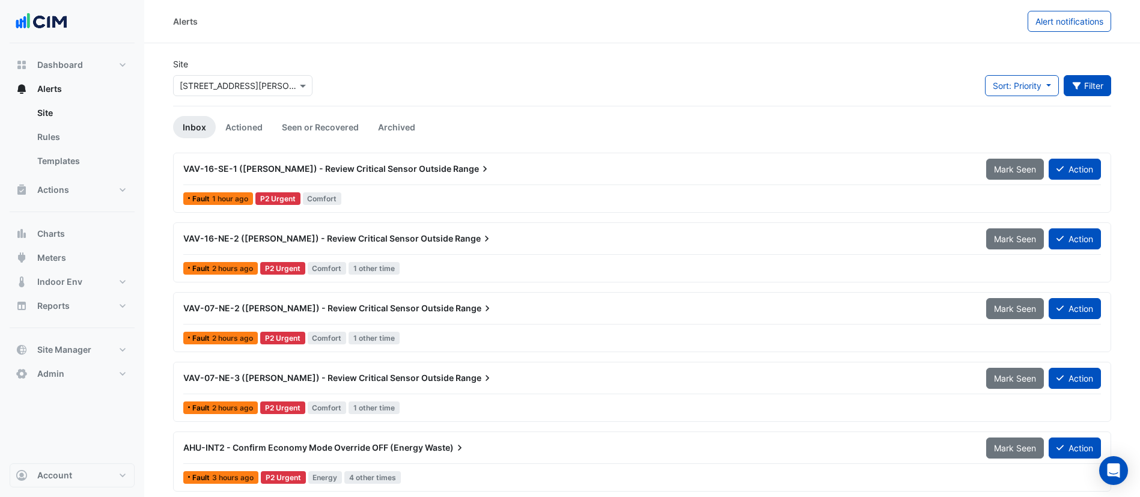
click at [1086, 94] on button "Filter" at bounding box center [1088, 85] width 48 height 21
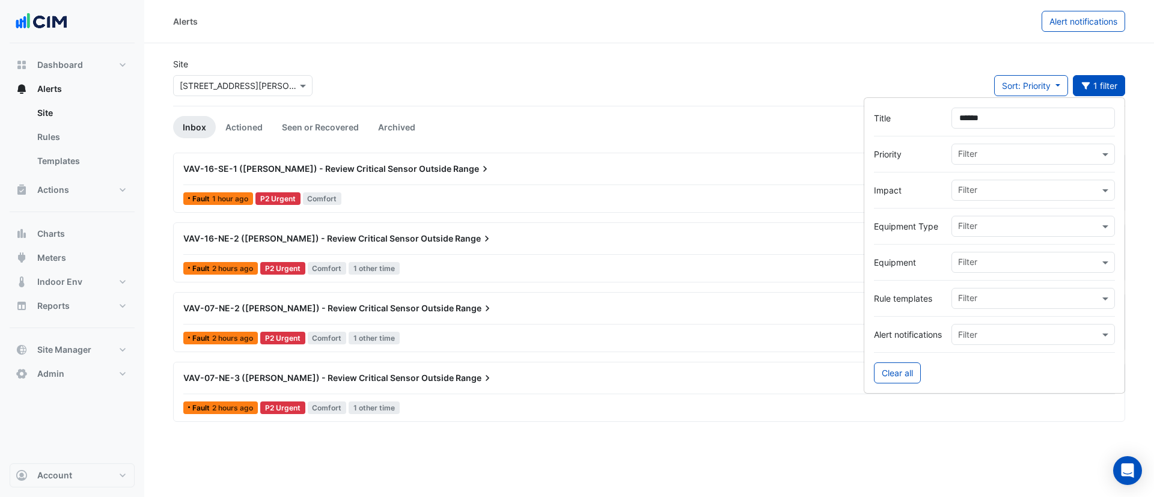
type input "******"
click at [606, 59] on div "Site Select a Site × 31 Duncan St Sort: Priority Priority Updated 1 filter" at bounding box center [649, 82] width 967 height 48
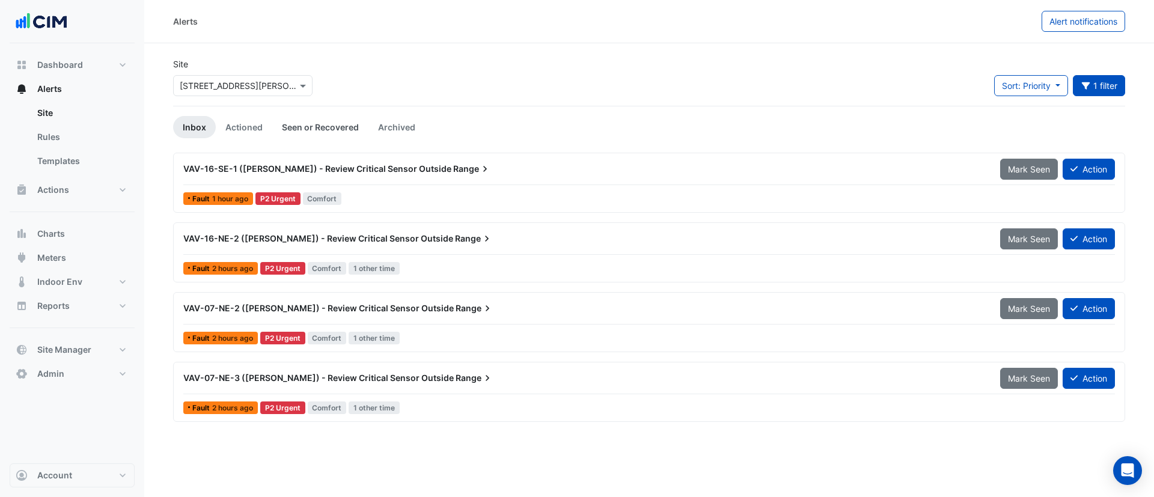
click at [302, 136] on link "Seen or Recovered" at bounding box center [320, 127] width 96 height 22
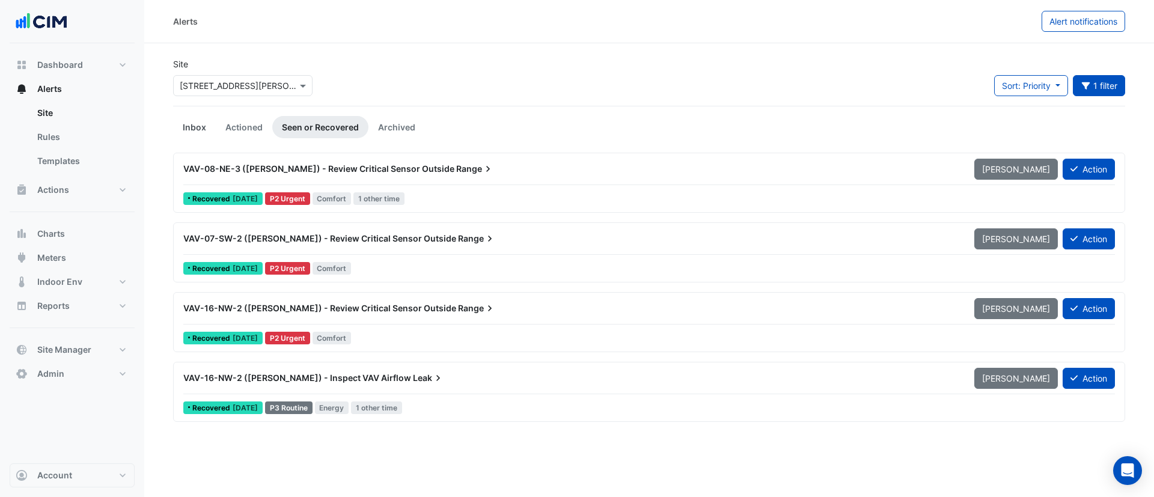
click at [206, 124] on link "Inbox" at bounding box center [194, 127] width 43 height 22
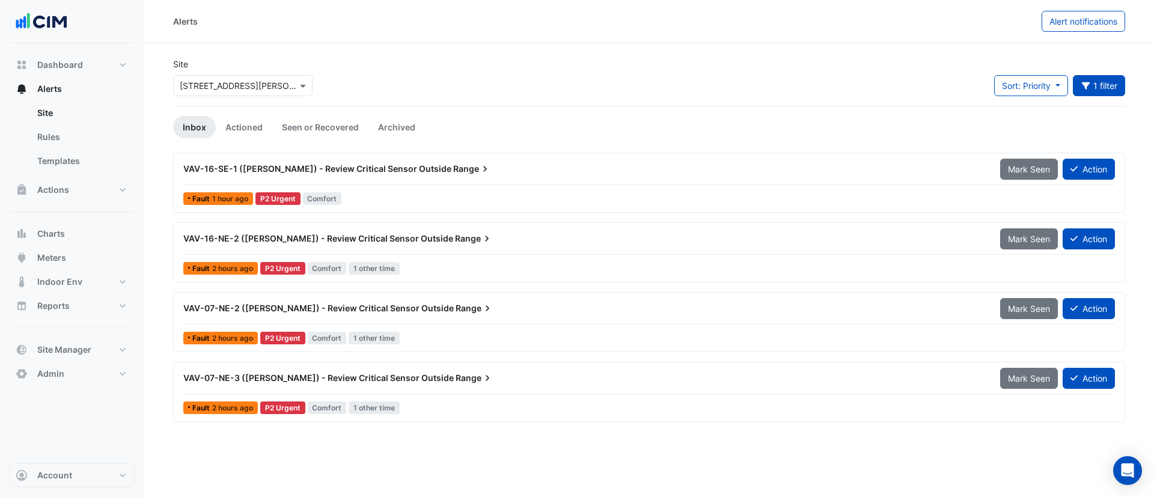
click at [304, 241] on span "VAV-16-NE-2 (NABERS) - Review Critical Sensor Outside" at bounding box center [318, 238] width 270 height 10
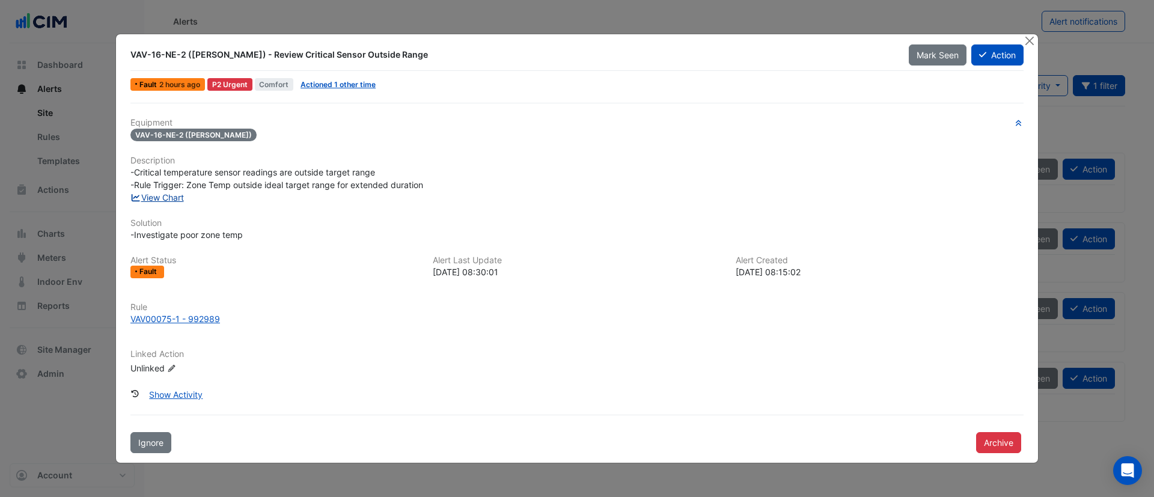
click at [160, 201] on link "View Chart" at bounding box center [156, 197] width 53 height 10
click at [1028, 41] on button "Close" at bounding box center [1029, 40] width 13 height 13
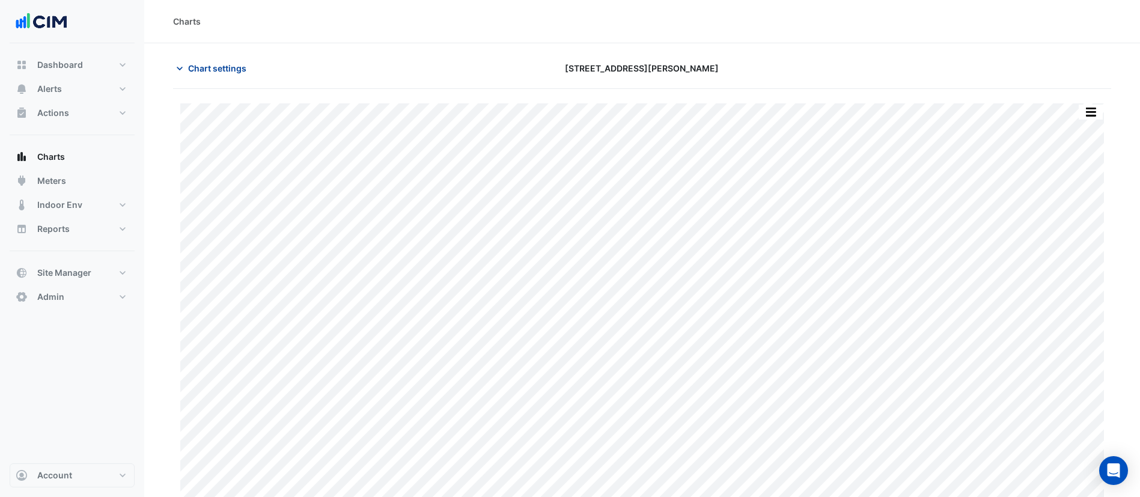
click at [221, 67] on span "Chart settings" at bounding box center [217, 68] width 58 height 13
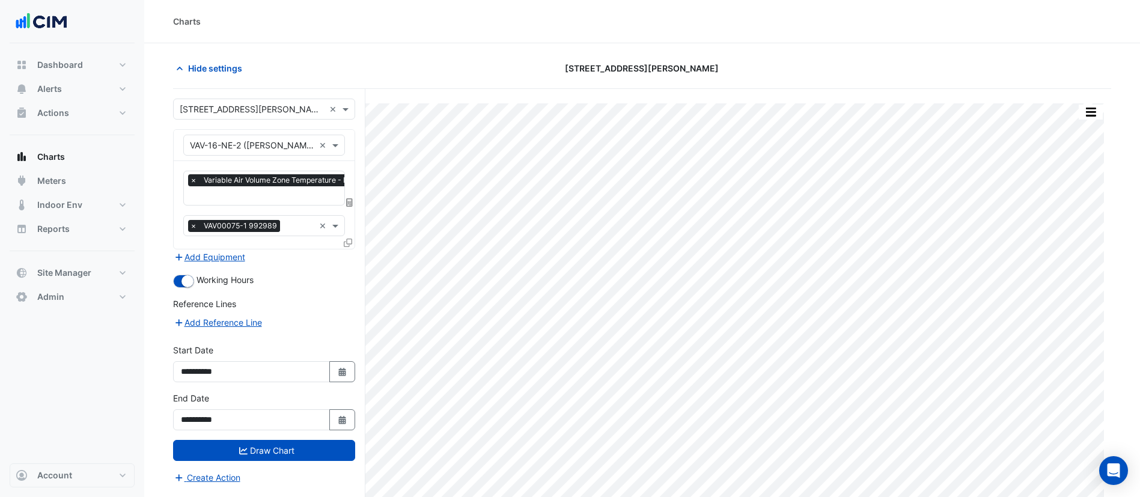
click at [347, 243] on icon at bounding box center [348, 243] width 8 height 8
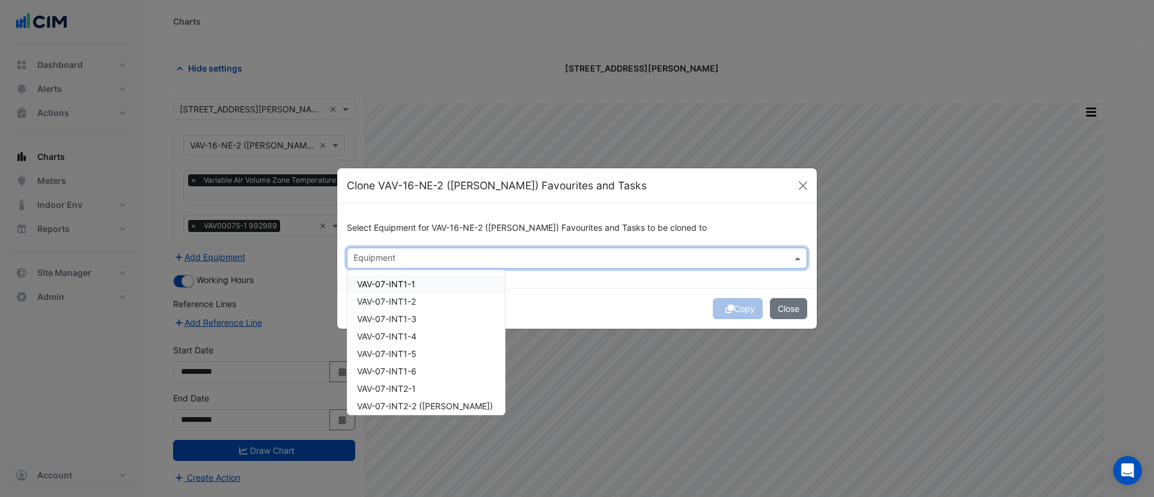
click at [371, 261] on input "text" at bounding box center [569, 259] width 433 height 13
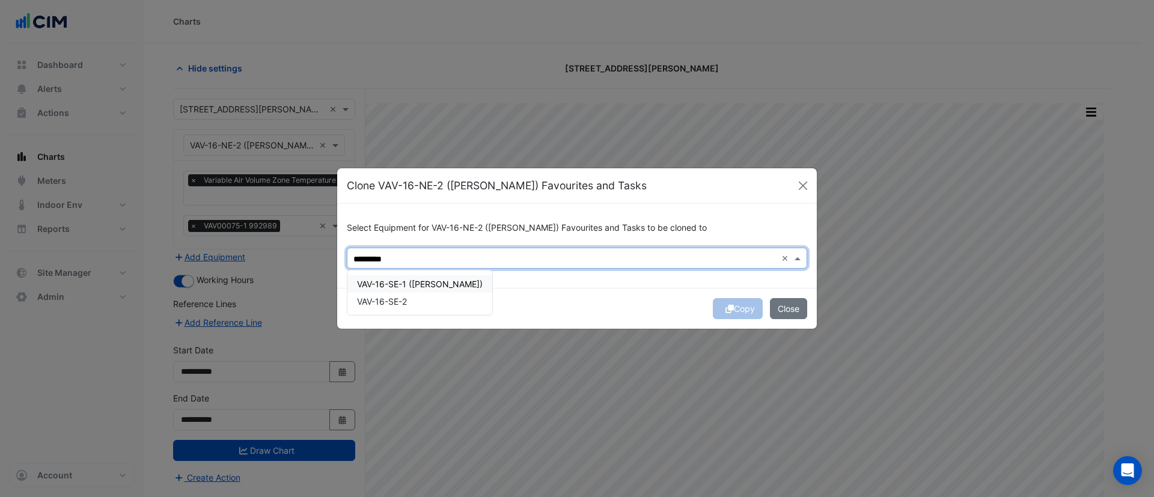
click at [417, 284] on span "VAV-16-SE-1 ([PERSON_NAME])" at bounding box center [420, 284] width 126 height 10
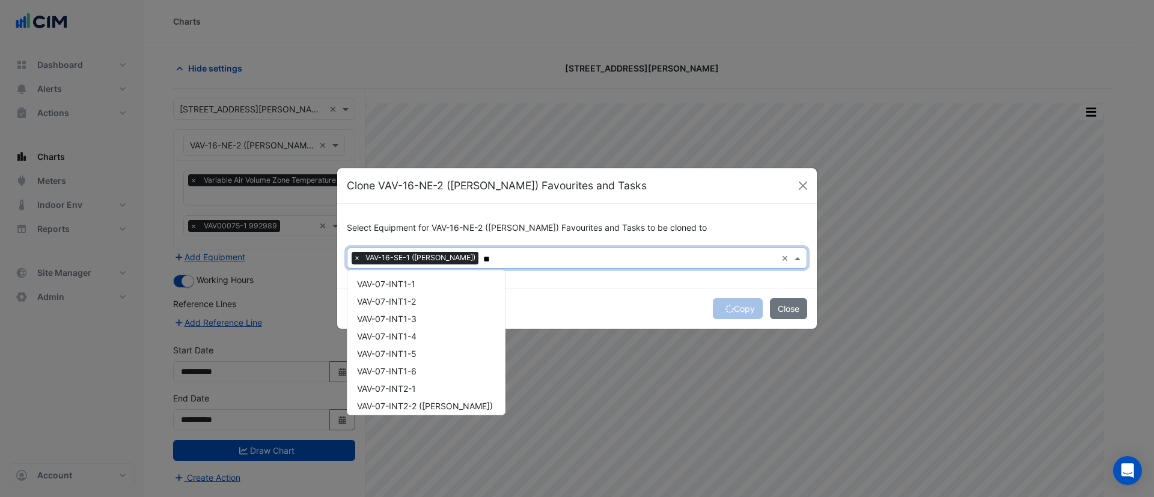
type input "*"
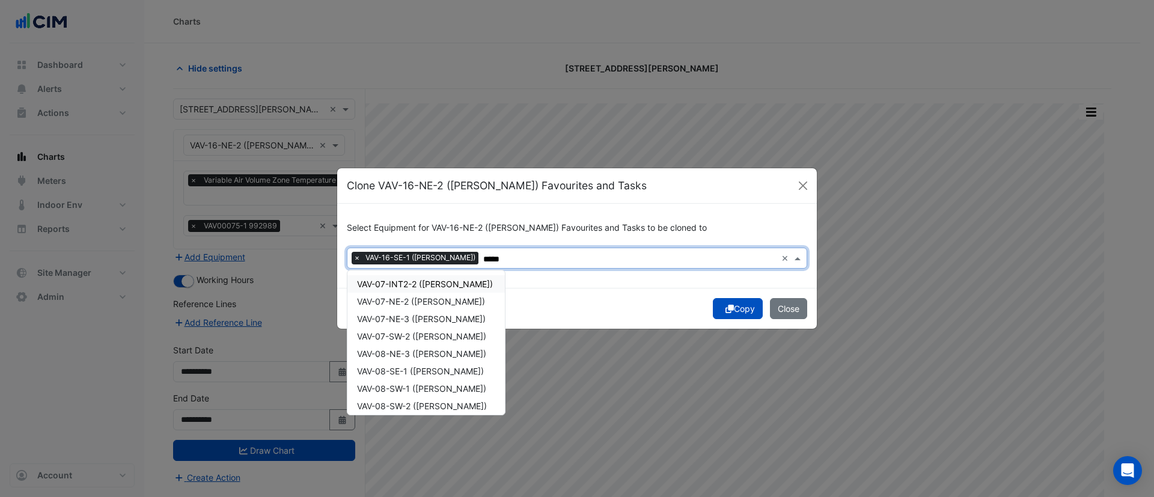
type input "*****"
click at [409, 302] on span "VAV-07-NE-2 ([PERSON_NAME])" at bounding box center [421, 301] width 128 height 10
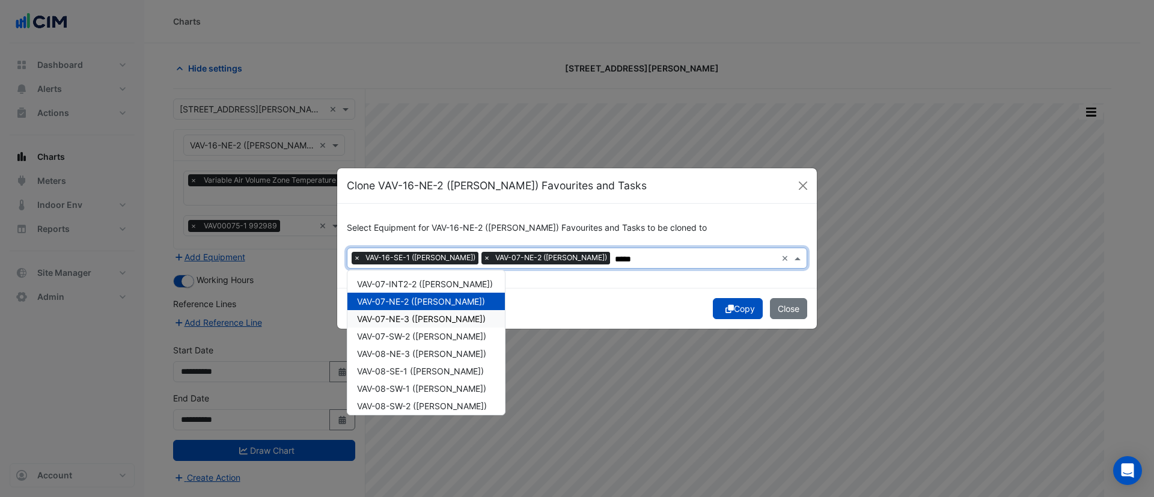
click at [411, 312] on div "VAV-07-NE-3 ([PERSON_NAME])" at bounding box center [425, 318] width 157 height 17
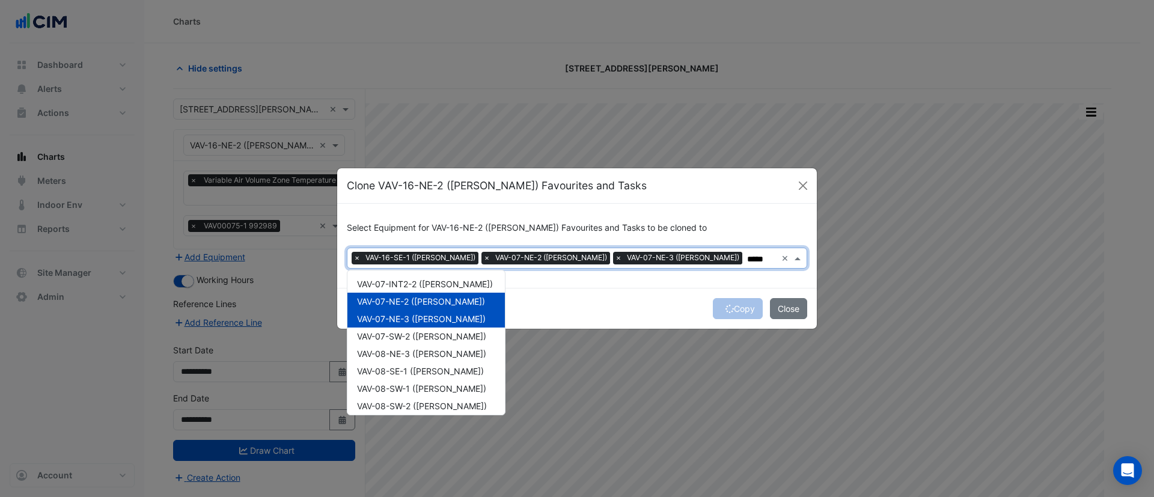
click at [574, 296] on div "Copy Close" at bounding box center [577, 308] width 480 height 41
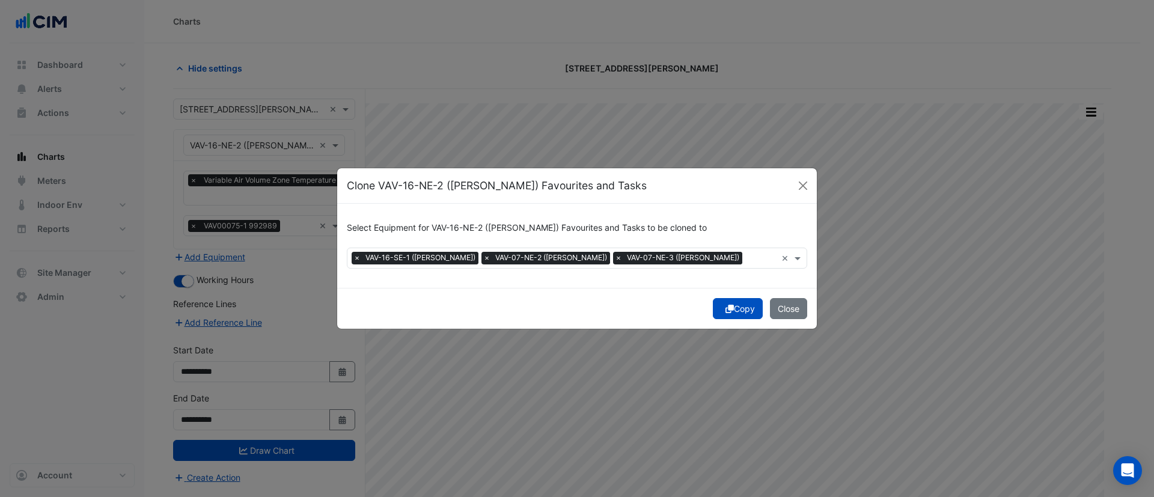
click at [739, 311] on button "Copy" at bounding box center [738, 308] width 50 height 21
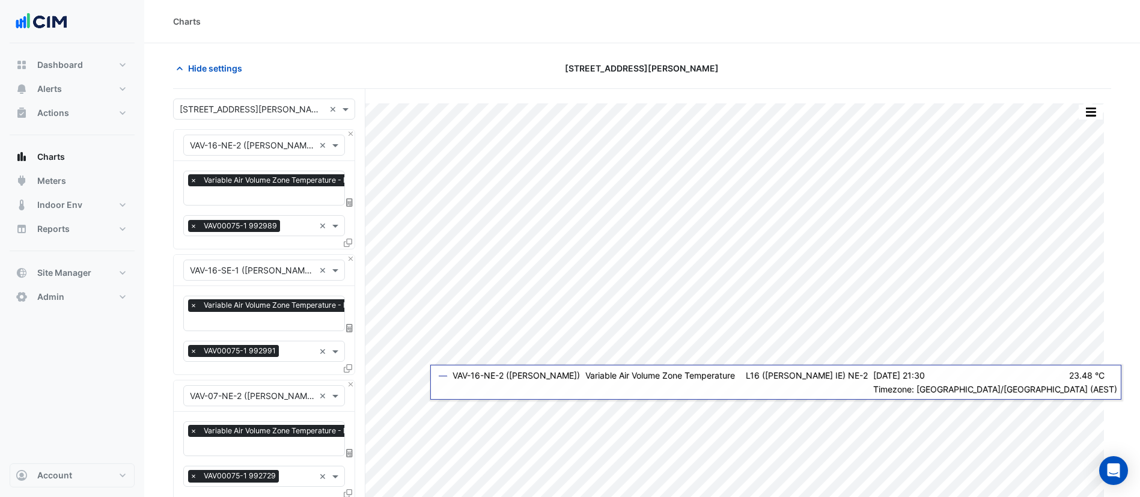
scroll to position [368, 0]
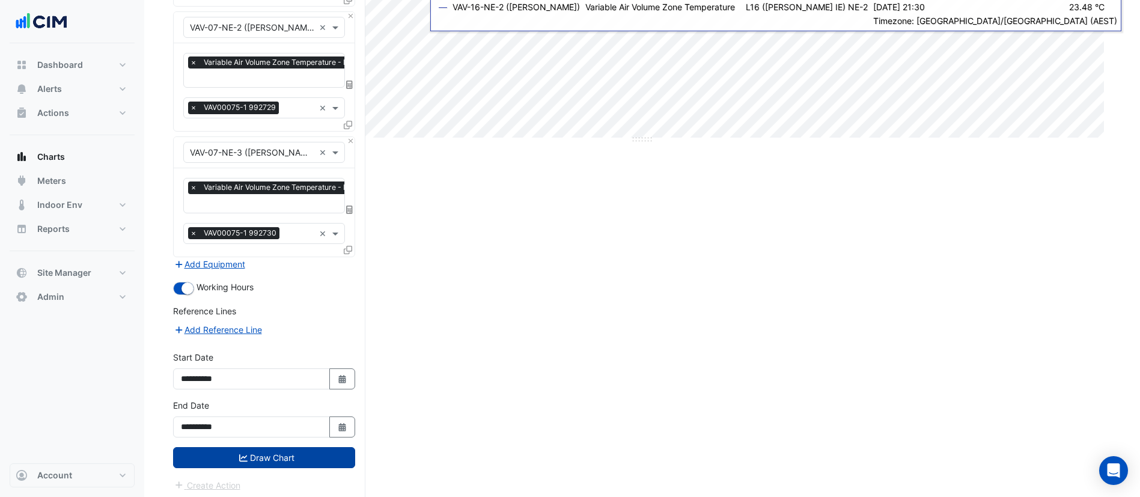
click at [266, 458] on button "Draw Chart" at bounding box center [264, 457] width 182 height 21
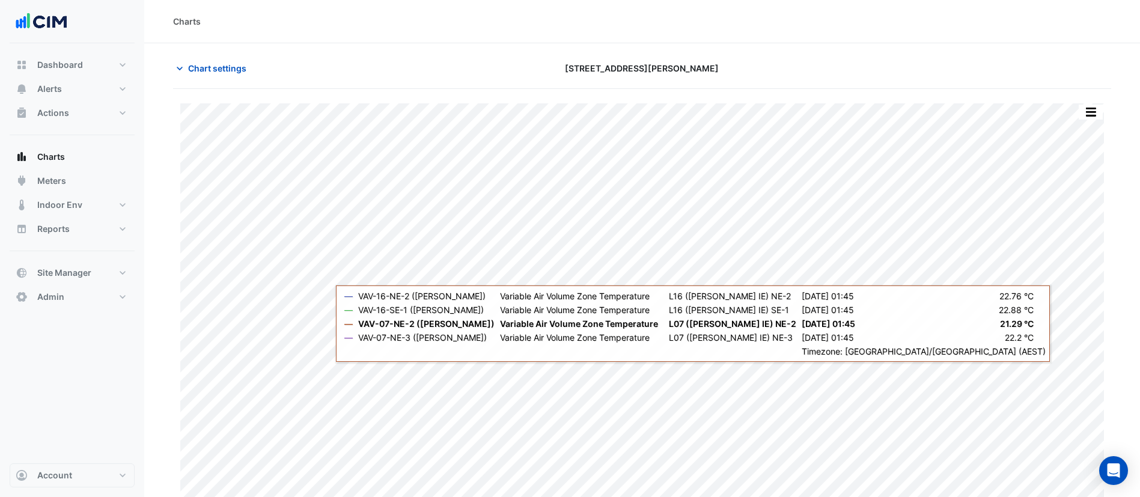
scroll to position [15, 0]
